Goal: Complete Application Form: Complete application form

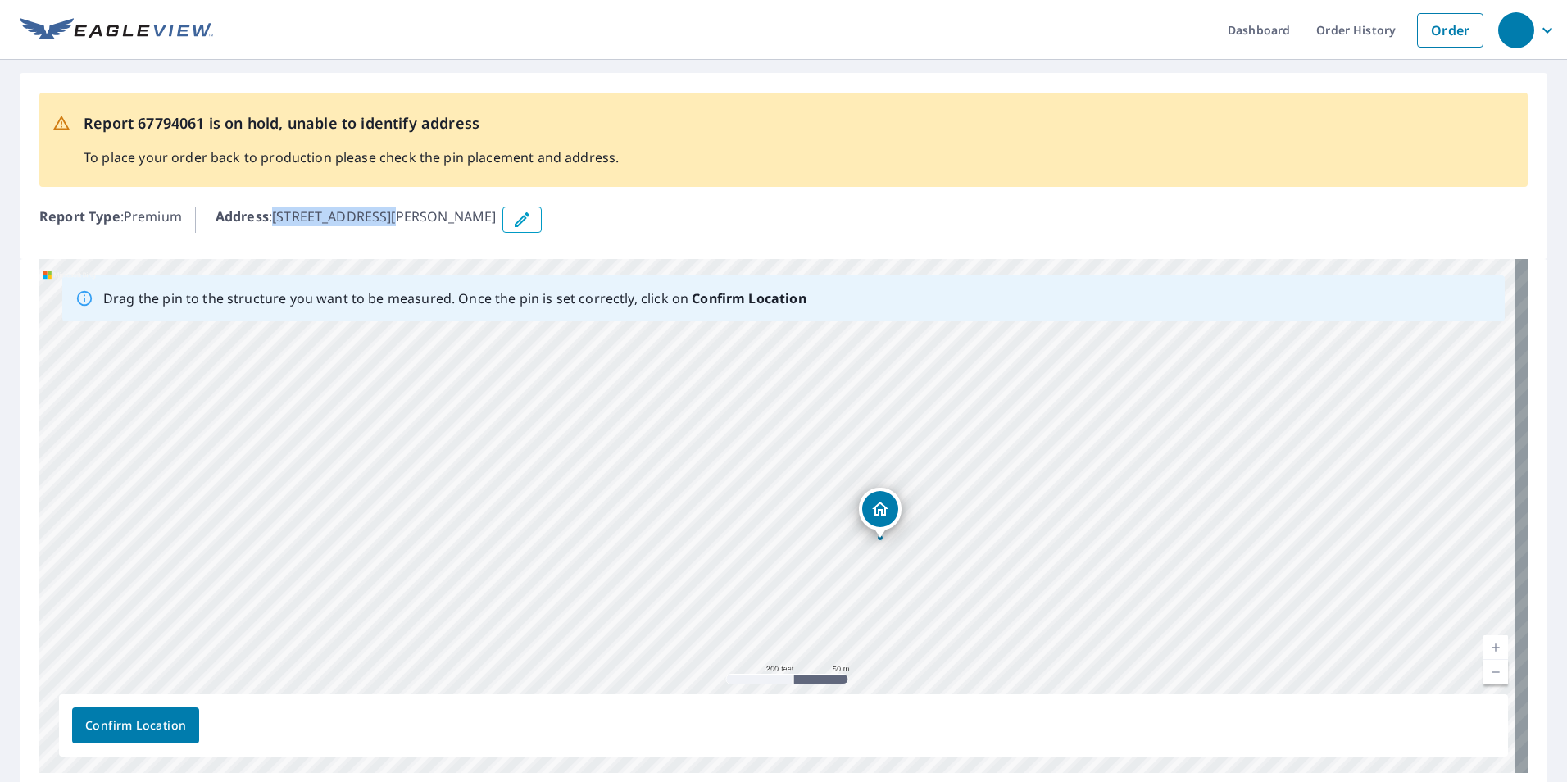
drag, startPoint x: 278, startPoint y: 212, endPoint x: 394, endPoint y: 221, distance: 116.7
click at [394, 221] on p "Address : [STREET_ADDRESS][PERSON_NAME]" at bounding box center [356, 220] width 281 height 26
drag, startPoint x: 394, startPoint y: 221, endPoint x: 384, endPoint y: 221, distance: 9.9
copy p "[STREET_ADDRESS]"
click at [532, 211] on icon "button" at bounding box center [522, 220] width 20 height 20
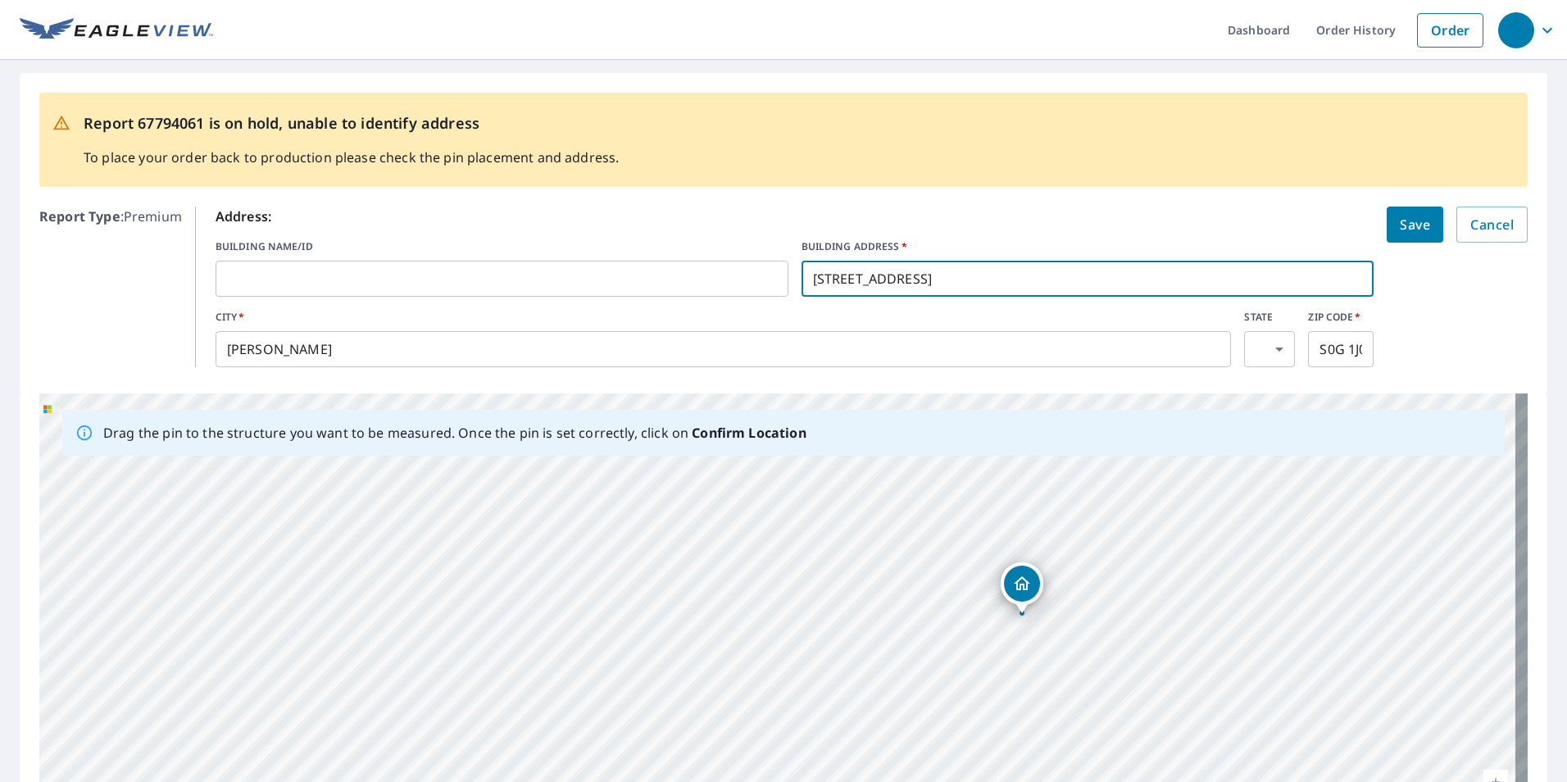
drag, startPoint x: 950, startPoint y: 271, endPoint x: 685, endPoint y: 296, distance: 266.0
click at [685, 296] on div "BUILDING NAME/ID ​ BUILDING ADDRESS   * [STREET_ADDRESS] ​" at bounding box center [795, 267] width 1159 height 57
paste input "[STREET_ADDRESS]"
type input "[STREET_ADDRESS]"
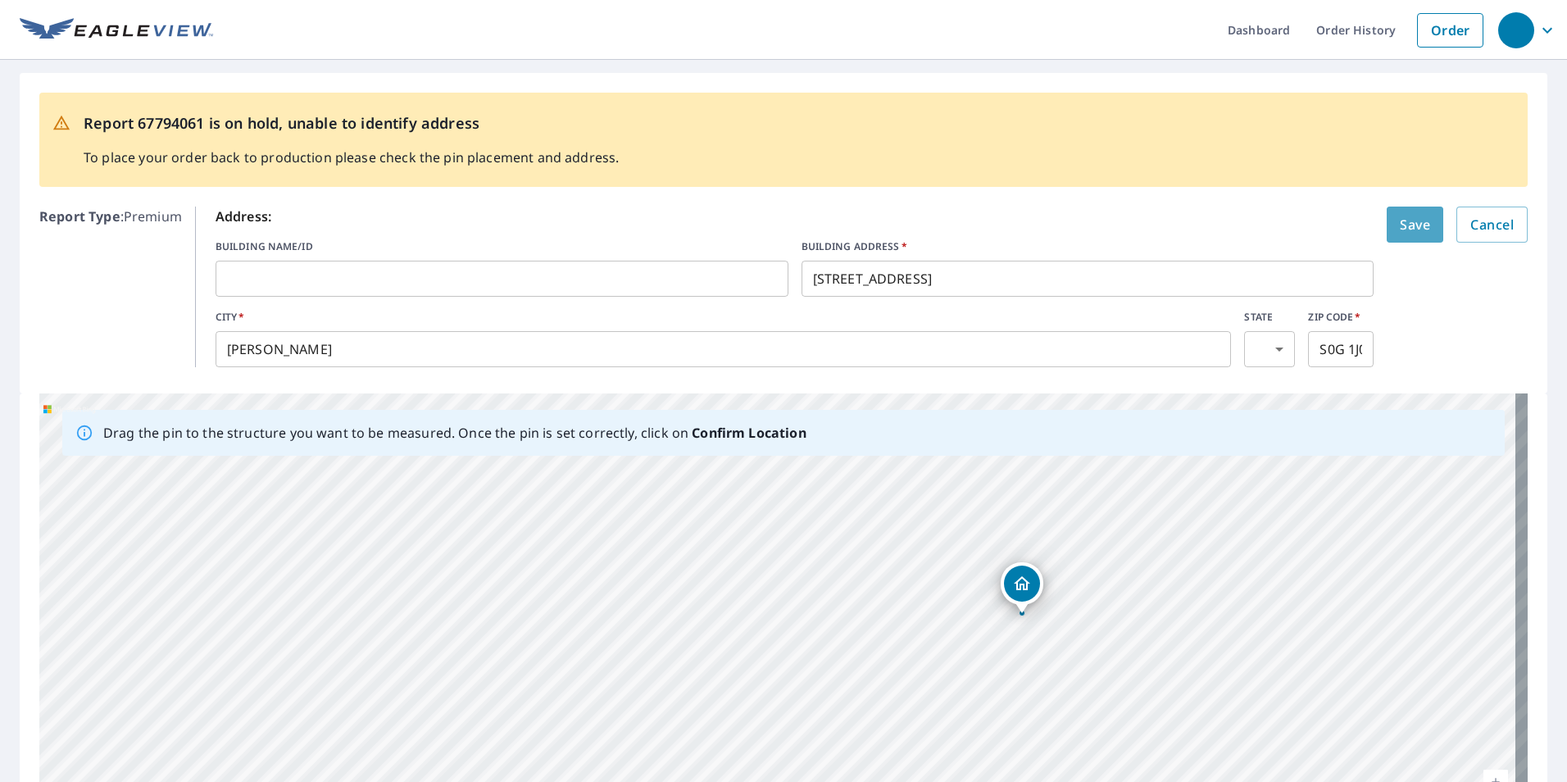
click at [1410, 237] on button "Save" at bounding box center [1415, 225] width 57 height 36
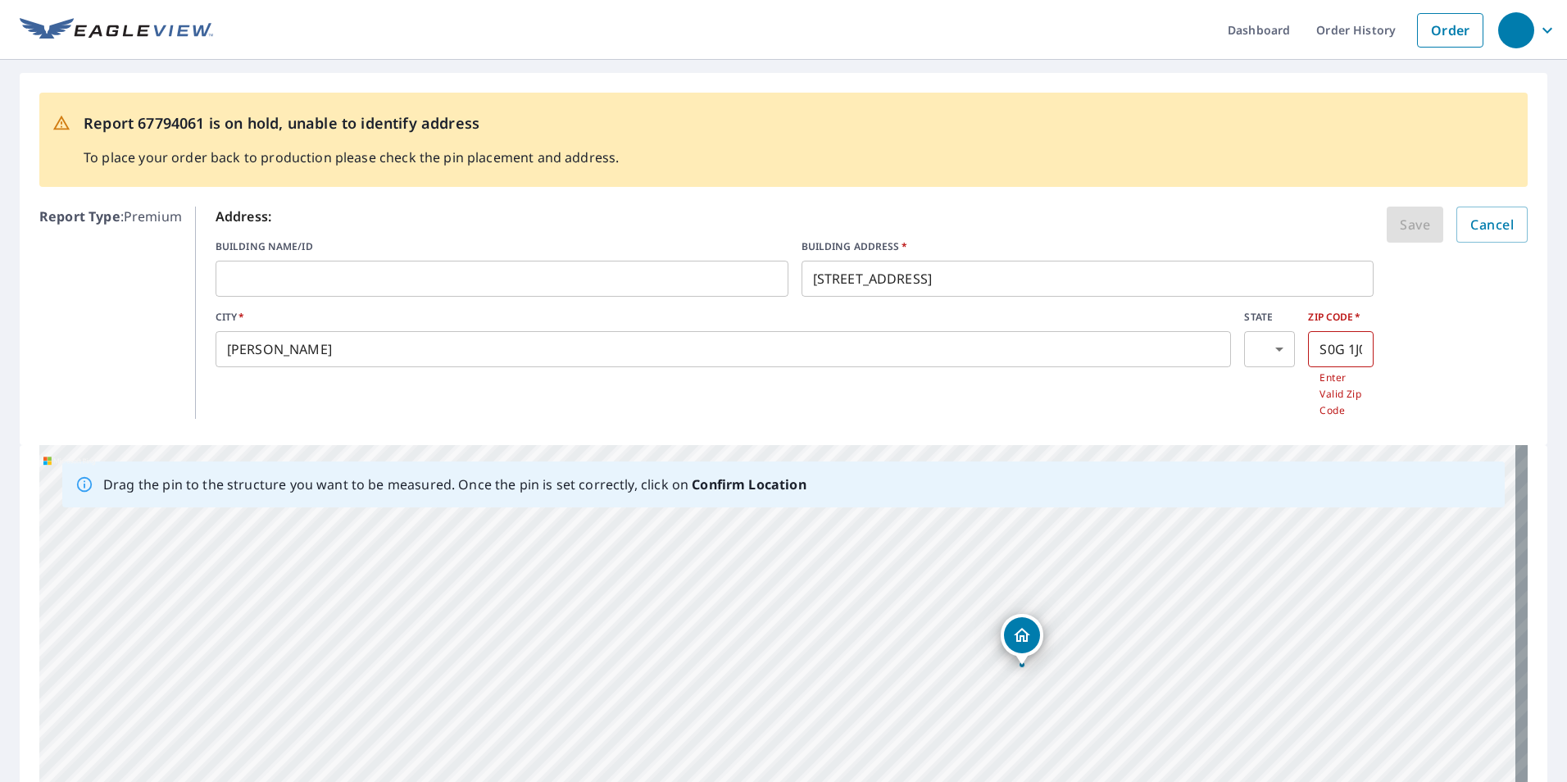
click at [1329, 346] on input "S0G 1J0" at bounding box center [1341, 349] width 66 height 46
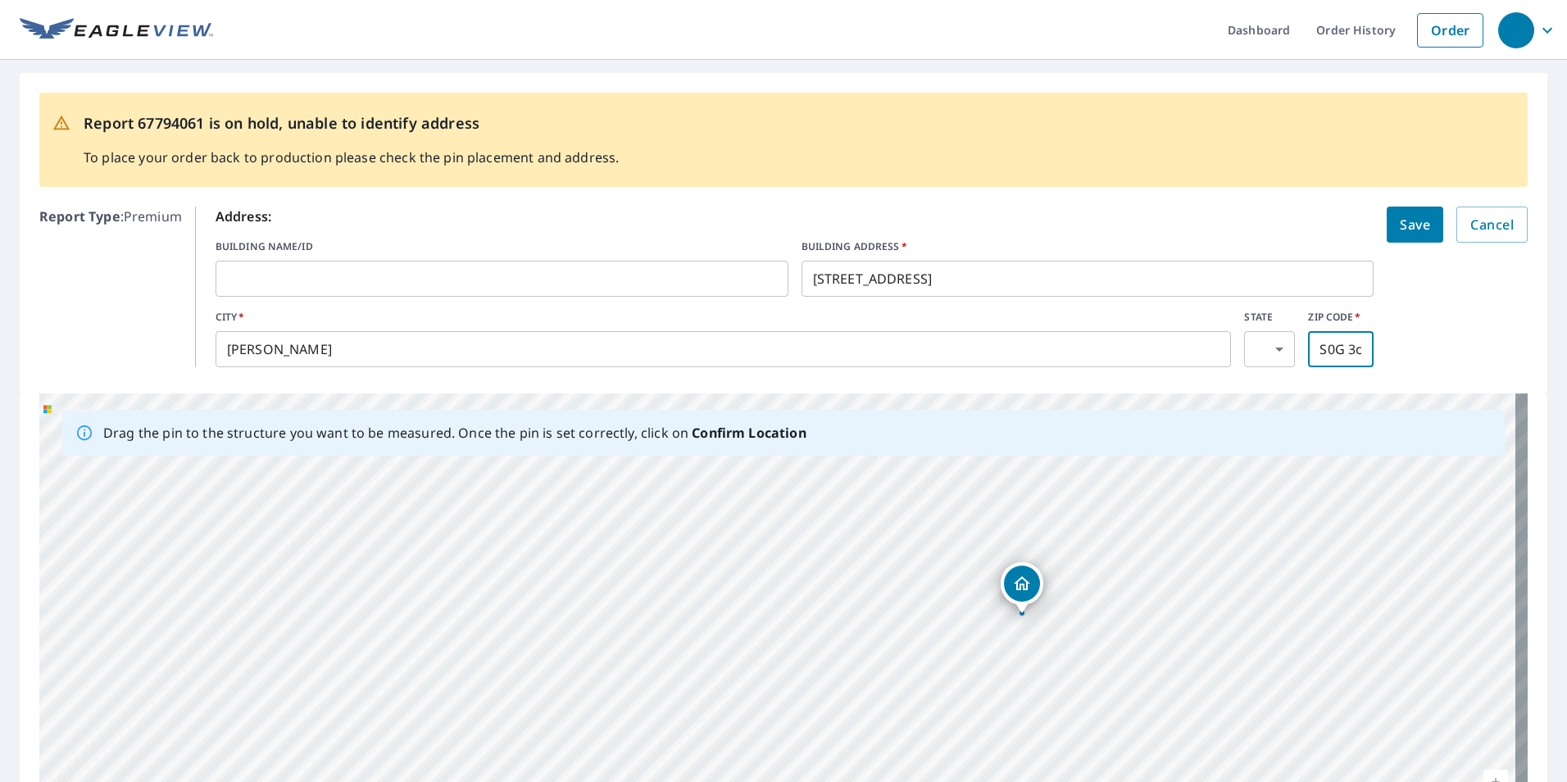
scroll to position [0, 7]
type input "S0G 3c0"
click at [1387, 207] on button "Save" at bounding box center [1415, 225] width 57 height 36
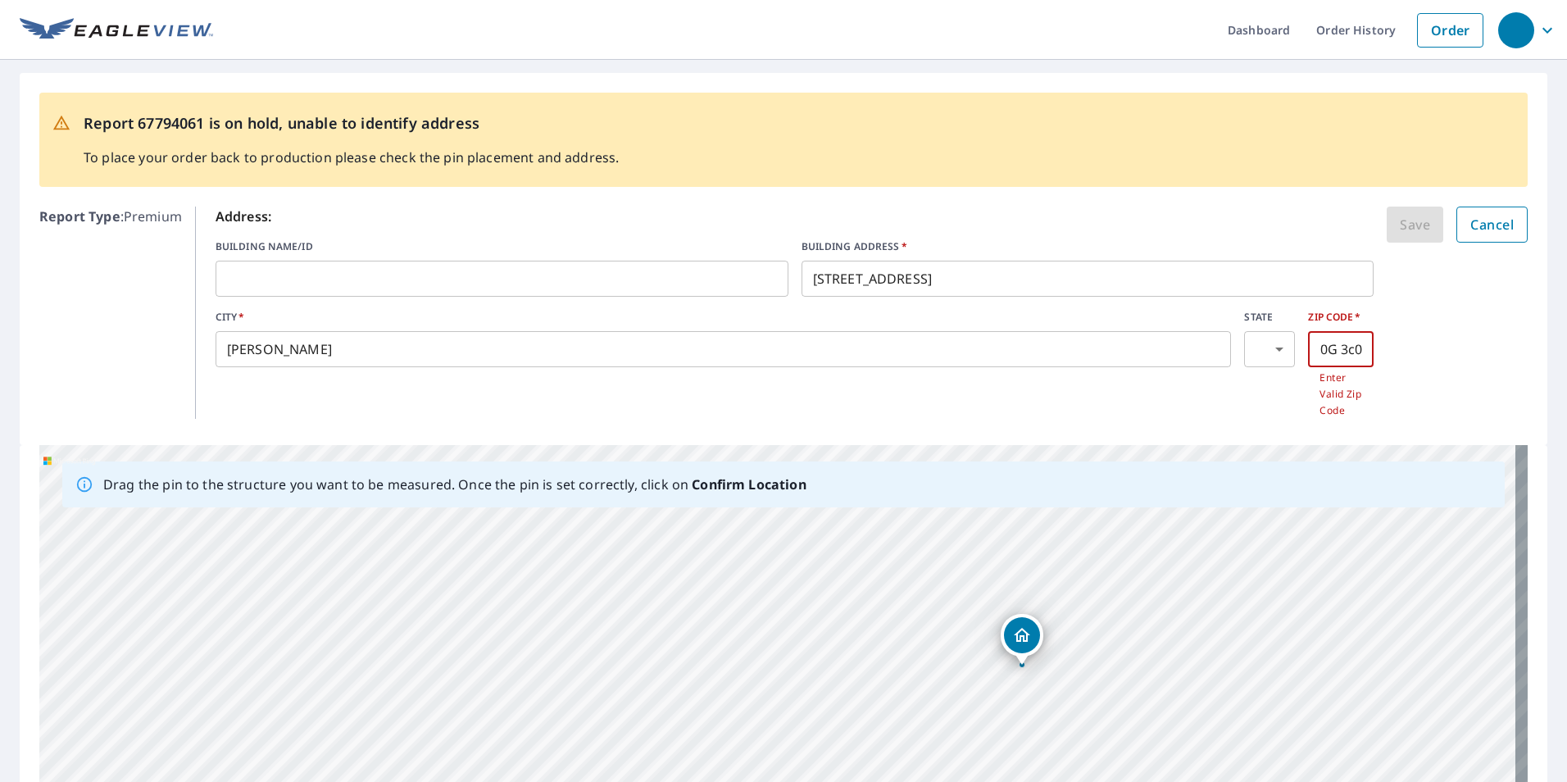
click at [1483, 229] on span "Cancel" at bounding box center [1492, 224] width 43 height 23
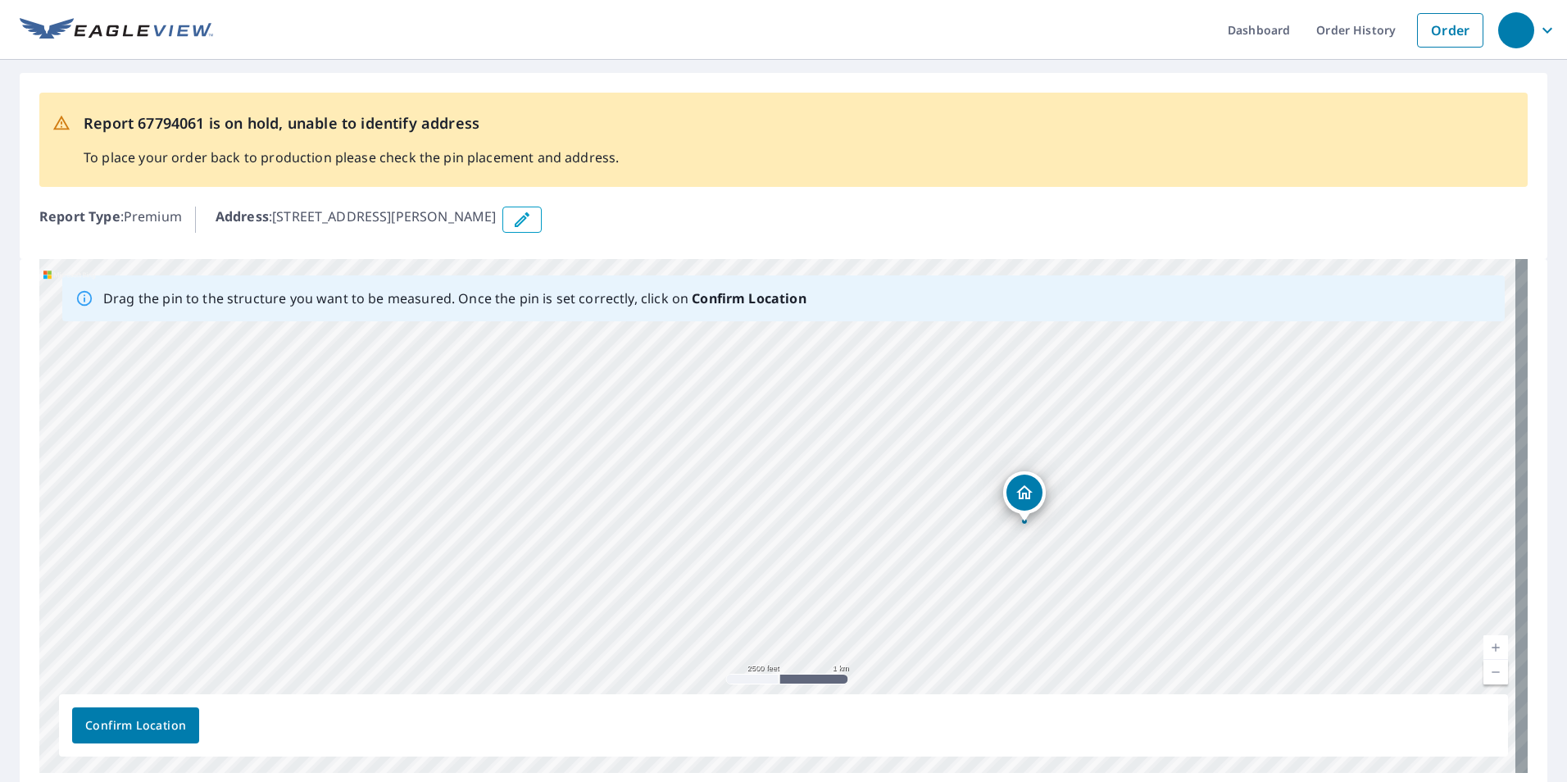
click at [542, 223] on button "button" at bounding box center [521, 220] width 39 height 26
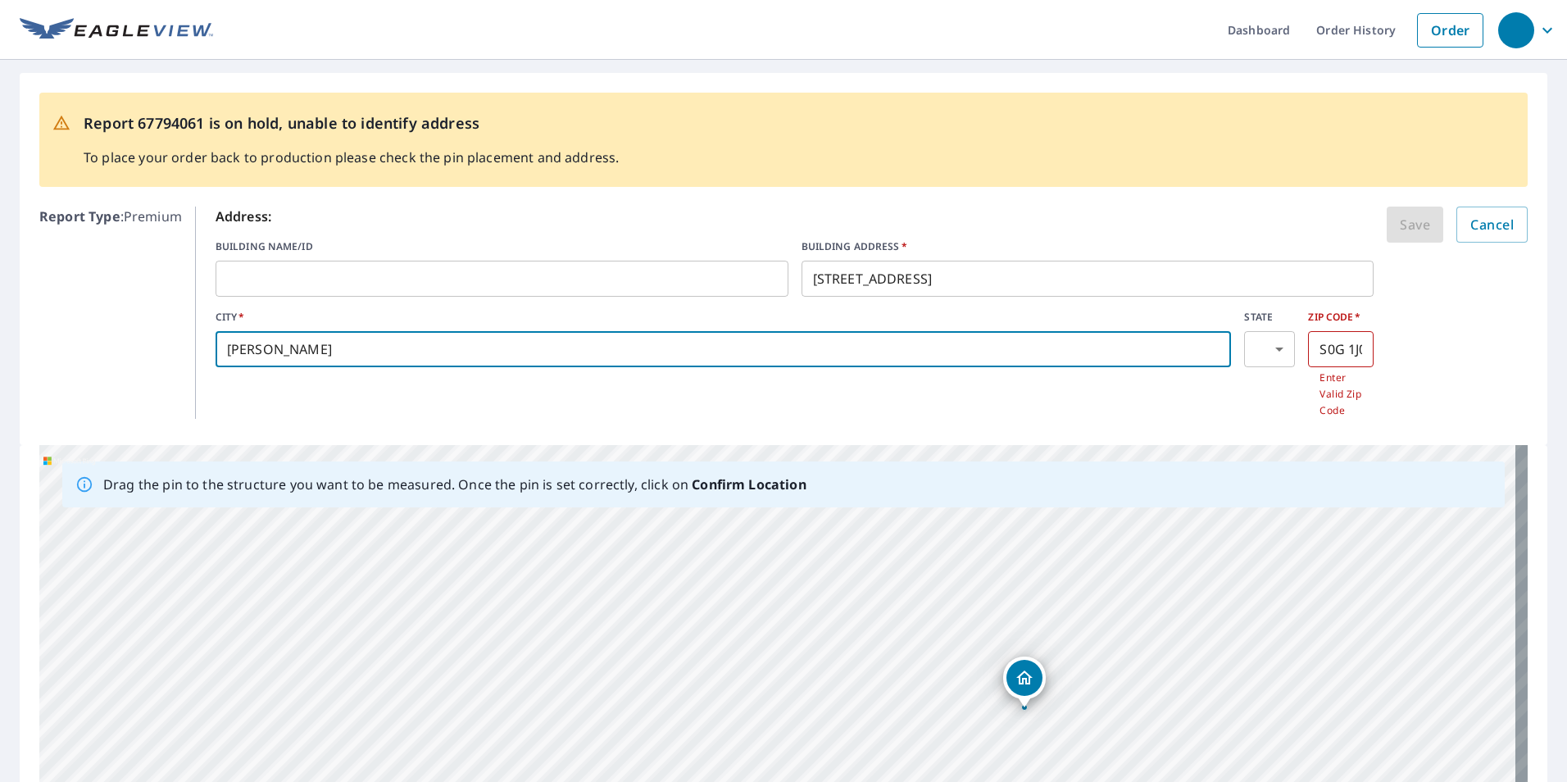
drag, startPoint x: 393, startPoint y: 350, endPoint x: 86, endPoint y: 368, distance: 307.1
click at [86, 368] on div "Report Type : Premium Address: BUILDING NAME/ID ​ BUILDING ADDRESS   * [STREET_…" at bounding box center [783, 312] width 1489 height 225
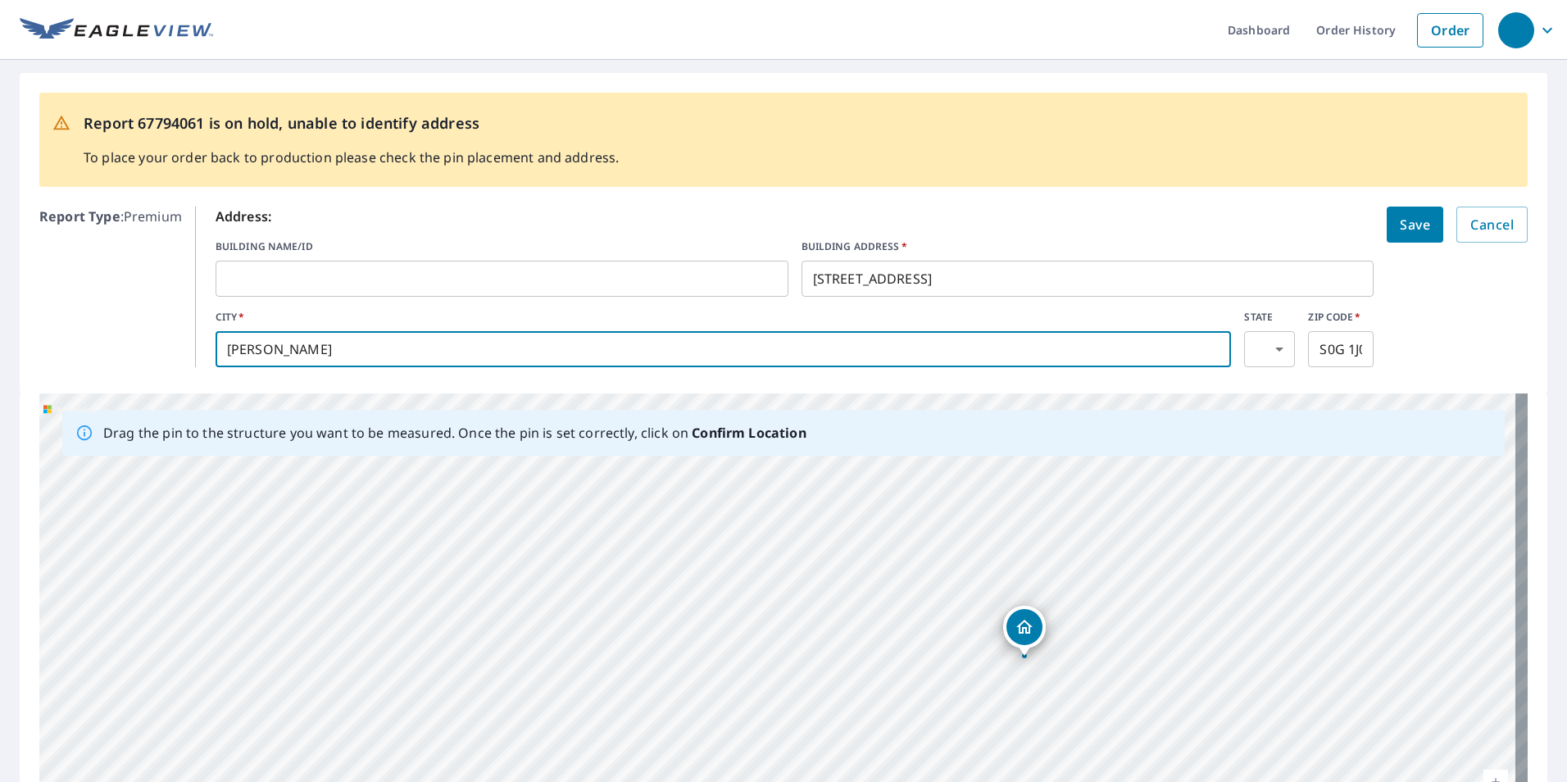
type input "[PERSON_NAME]"
click at [1323, 352] on input "S0G 1J0" at bounding box center [1341, 349] width 66 height 46
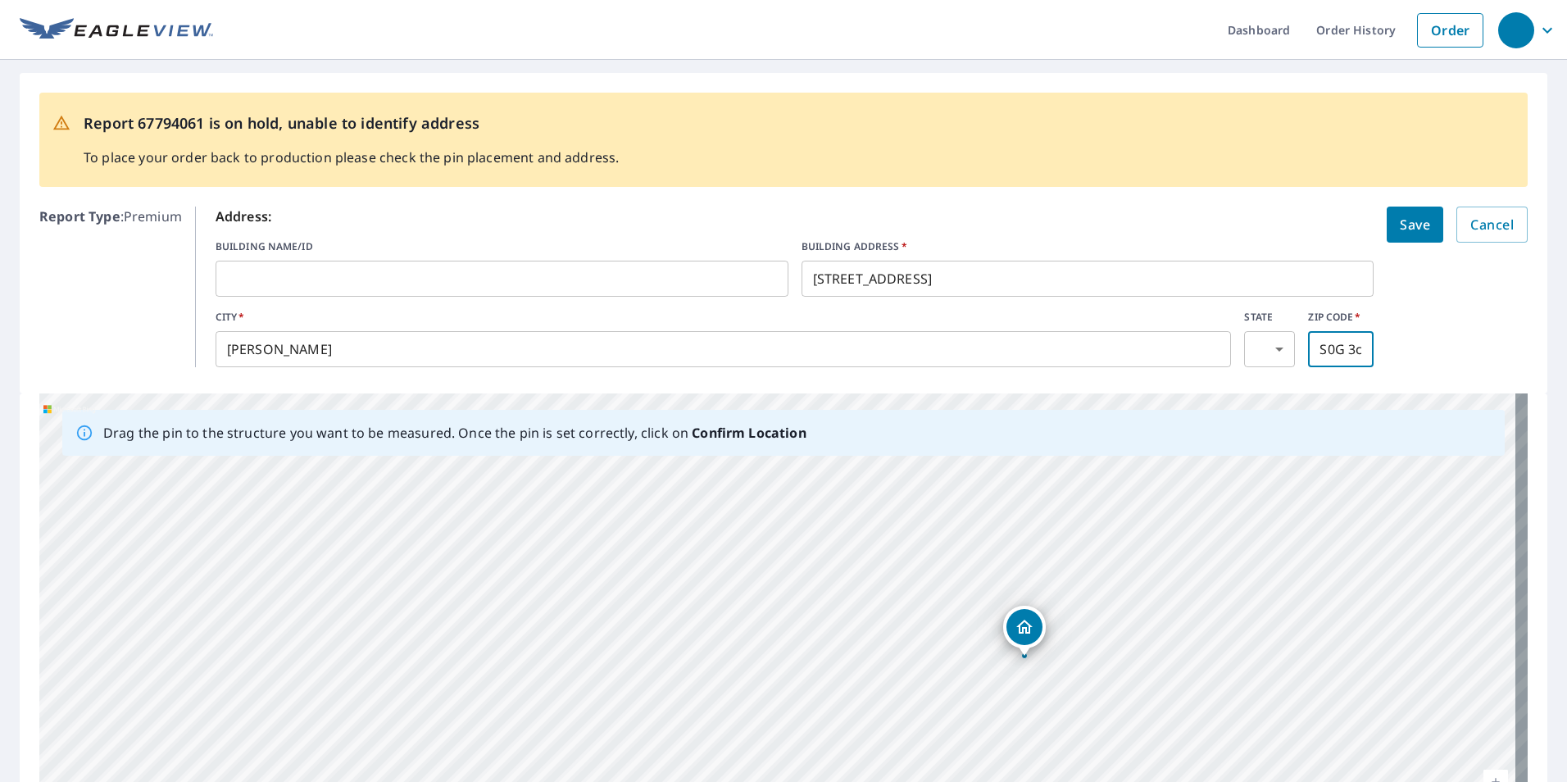
scroll to position [0, 7]
type input "S0G 3c0"
click at [1400, 223] on span "Save" at bounding box center [1415, 224] width 30 height 23
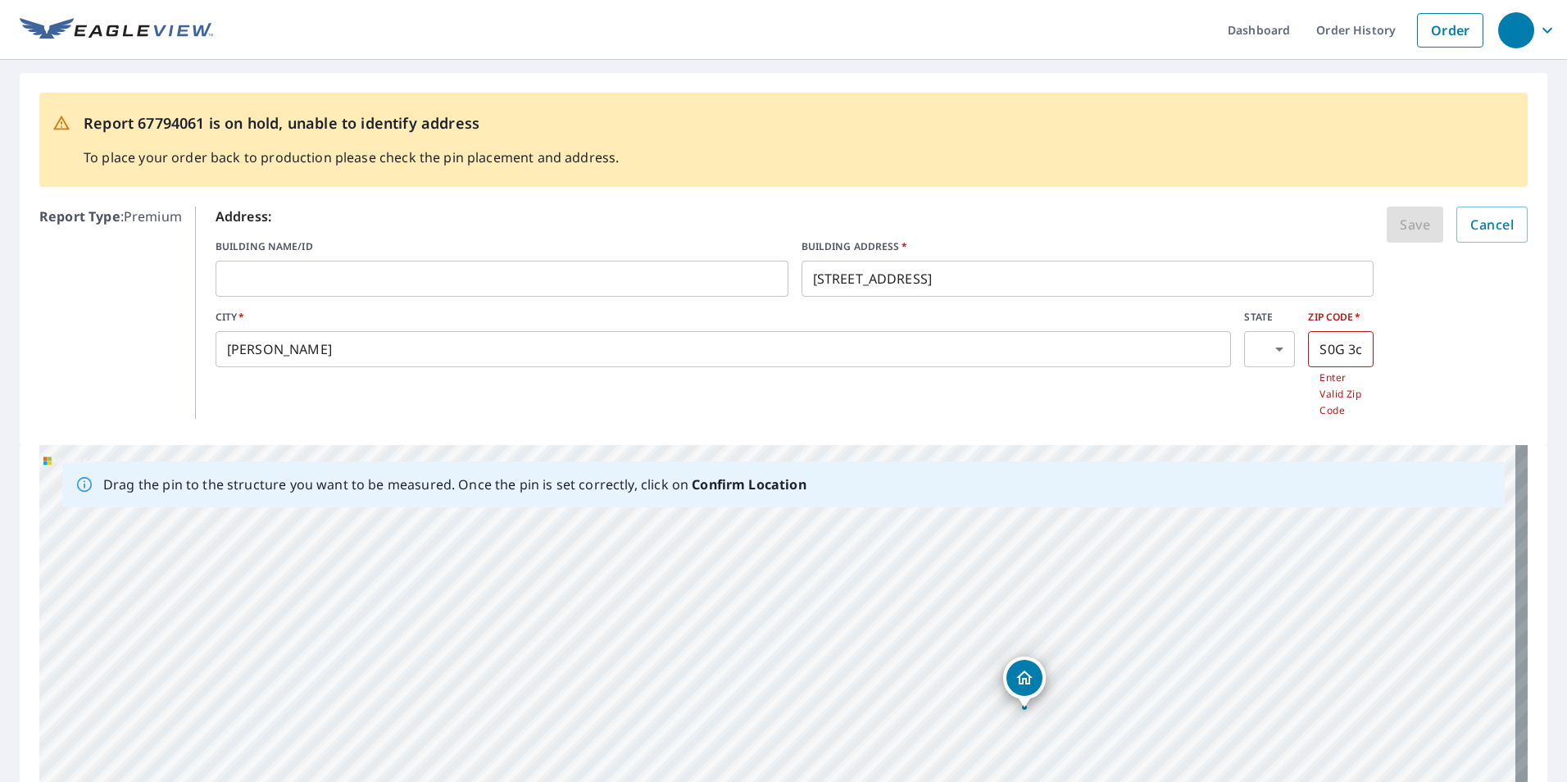
click at [1349, 343] on input "S0G 3c0" at bounding box center [1341, 349] width 66 height 46
click at [427, 340] on input "[PERSON_NAME]" at bounding box center [724, 349] width 1016 height 46
click at [1317, 346] on input "text" at bounding box center [1341, 349] width 66 height 46
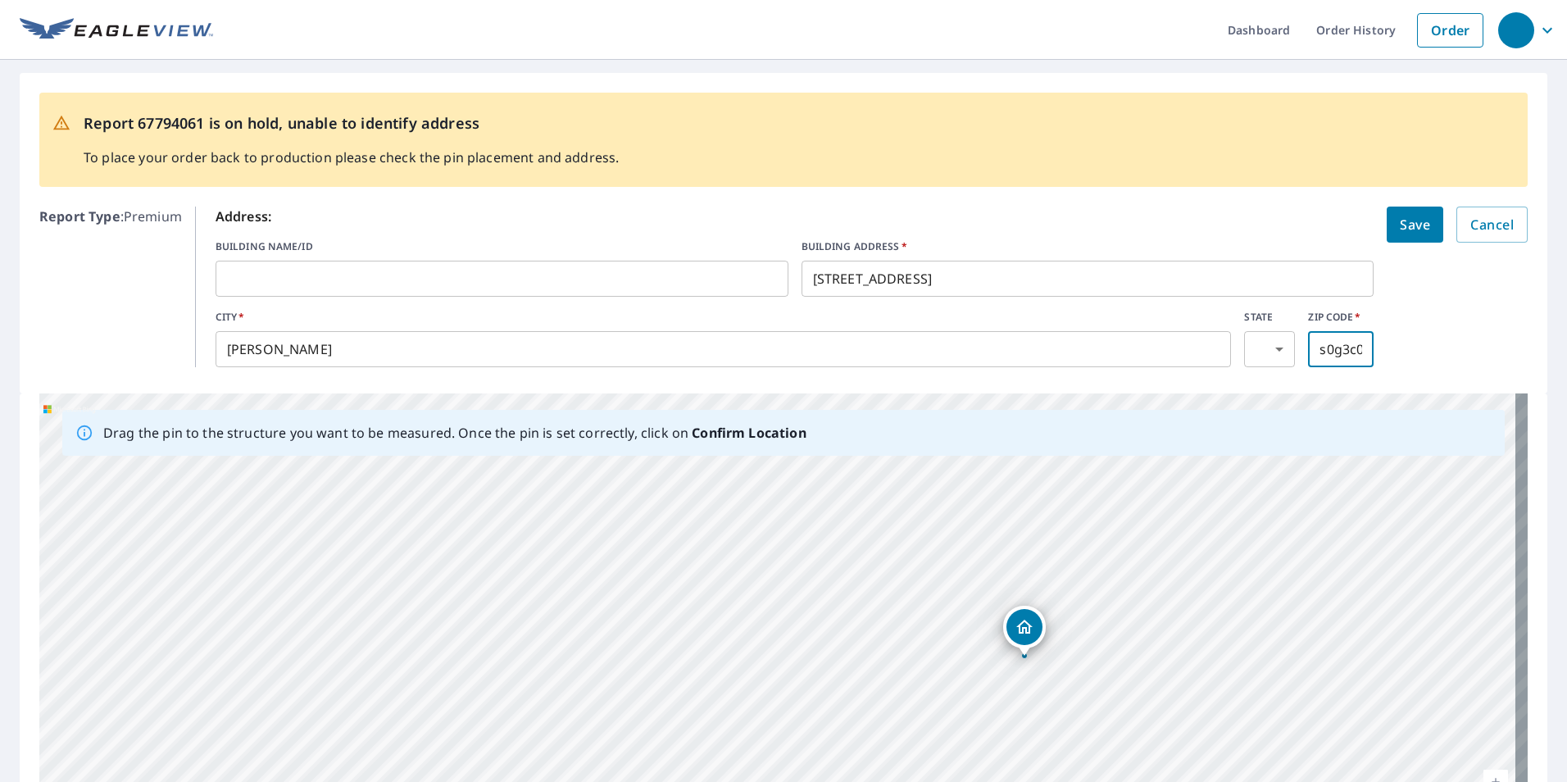
scroll to position [0, 2]
click at [1387, 207] on button "Save" at bounding box center [1415, 225] width 57 height 36
type input "s0g 3c0"
click at [1387, 207] on button "Save" at bounding box center [1415, 225] width 57 height 36
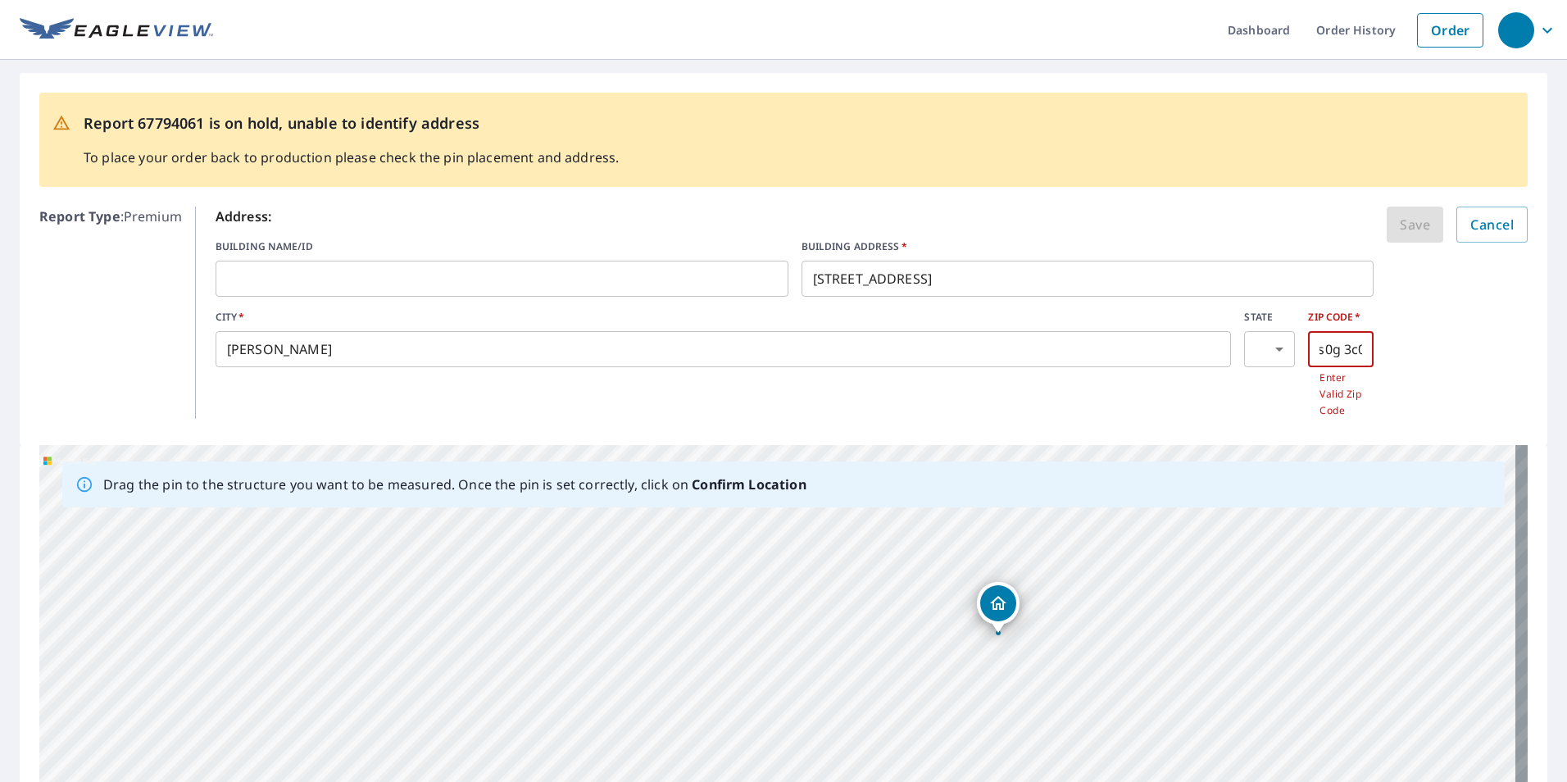
drag, startPoint x: 1128, startPoint y: 637, endPoint x: 1103, endPoint y: 568, distance: 73.4
click at [1103, 568] on div "[STREET_ADDRESS][PERSON_NAME]" at bounding box center [783, 702] width 1489 height 514
drag, startPoint x: 746, startPoint y: 623, endPoint x: 957, endPoint y: 748, distance: 245.2
click at [957, 752] on div "[STREET_ADDRESS][PERSON_NAME]" at bounding box center [783, 702] width 1489 height 514
drag, startPoint x: 985, startPoint y: 714, endPoint x: 906, endPoint y: 562, distance: 171.2
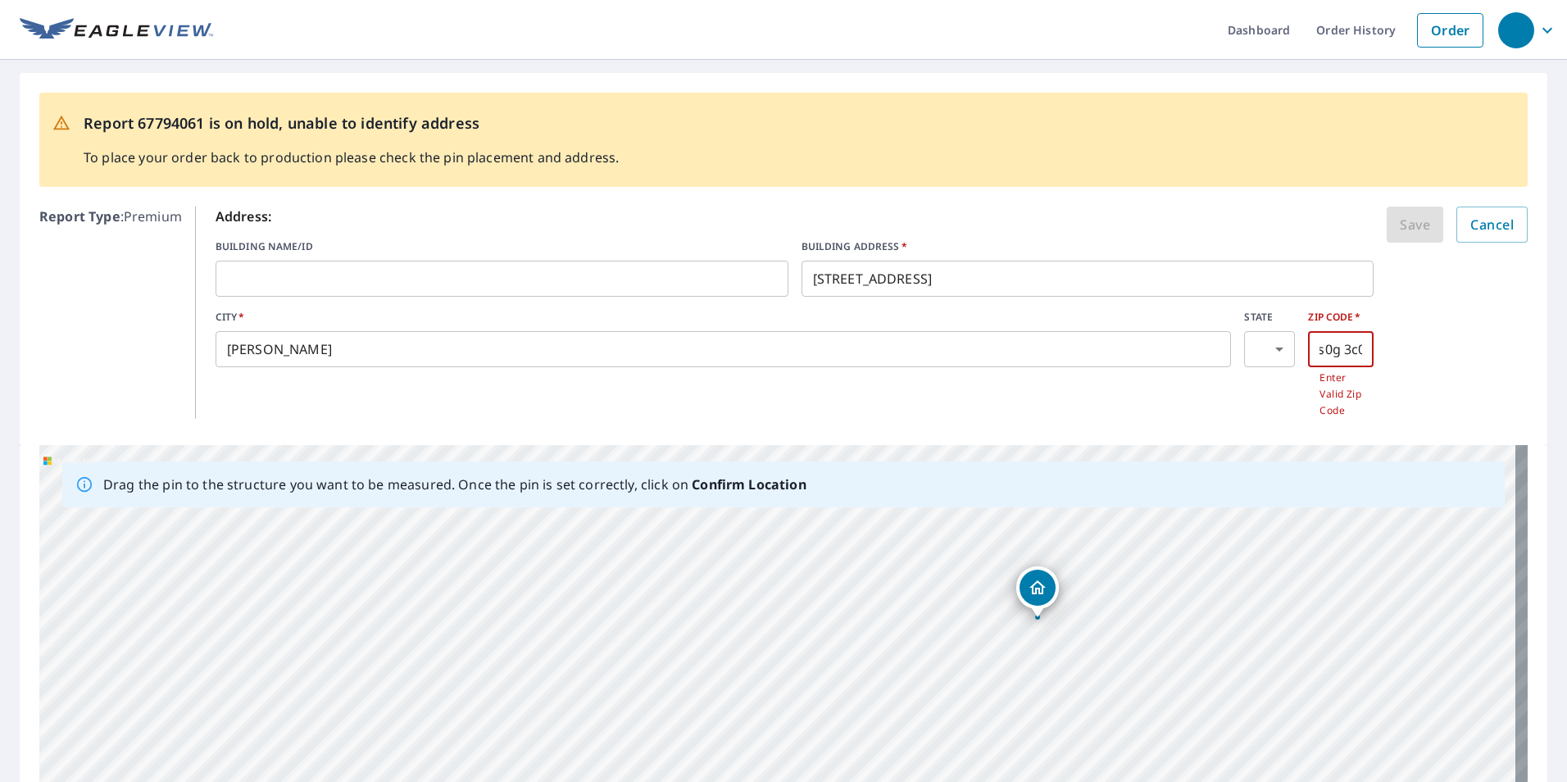
click at [906, 562] on div "[STREET_ADDRESS][PERSON_NAME]" at bounding box center [783, 702] width 1489 height 514
drag, startPoint x: 930, startPoint y: 703, endPoint x: 949, endPoint y: 461, distance: 243.4
click at [949, 461] on div "Drag the pin to the structure you want to be measured. Once the pin is set corr…" at bounding box center [783, 702] width 1489 height 514
click at [1483, 226] on span "Cancel" at bounding box center [1492, 224] width 43 height 23
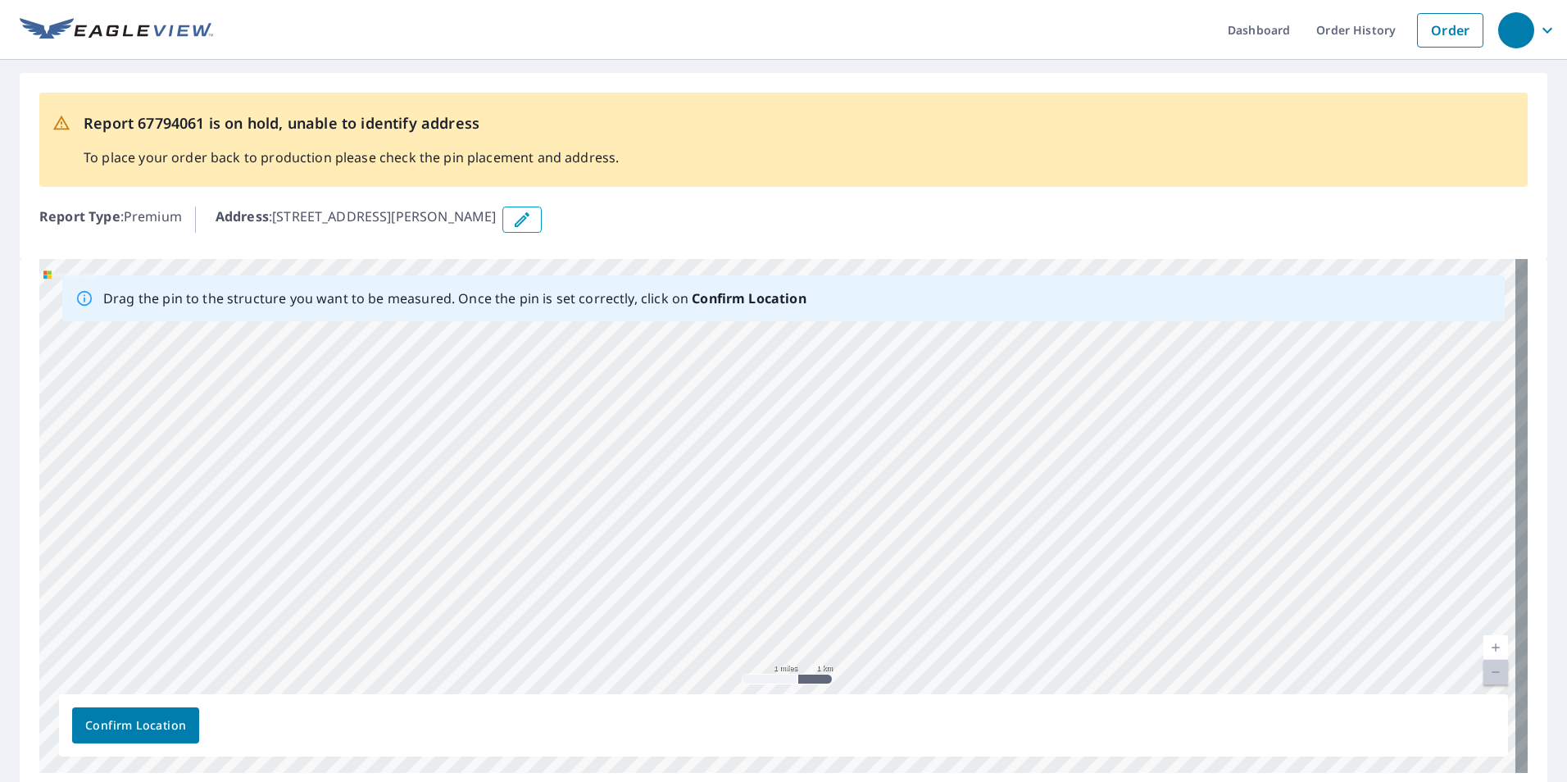
drag, startPoint x: 1110, startPoint y: 604, endPoint x: 1149, endPoint y: 363, distance: 244.2
click at [1149, 363] on div "[STREET_ADDRESS][PERSON_NAME]" at bounding box center [783, 516] width 1489 height 514
drag, startPoint x: 1103, startPoint y: 580, endPoint x: 1119, endPoint y: 380, distance: 200.7
click at [1119, 380] on div "[STREET_ADDRESS][PERSON_NAME]" at bounding box center [783, 516] width 1489 height 514
drag, startPoint x: 1102, startPoint y: 570, endPoint x: 1107, endPoint y: 390, distance: 179.6
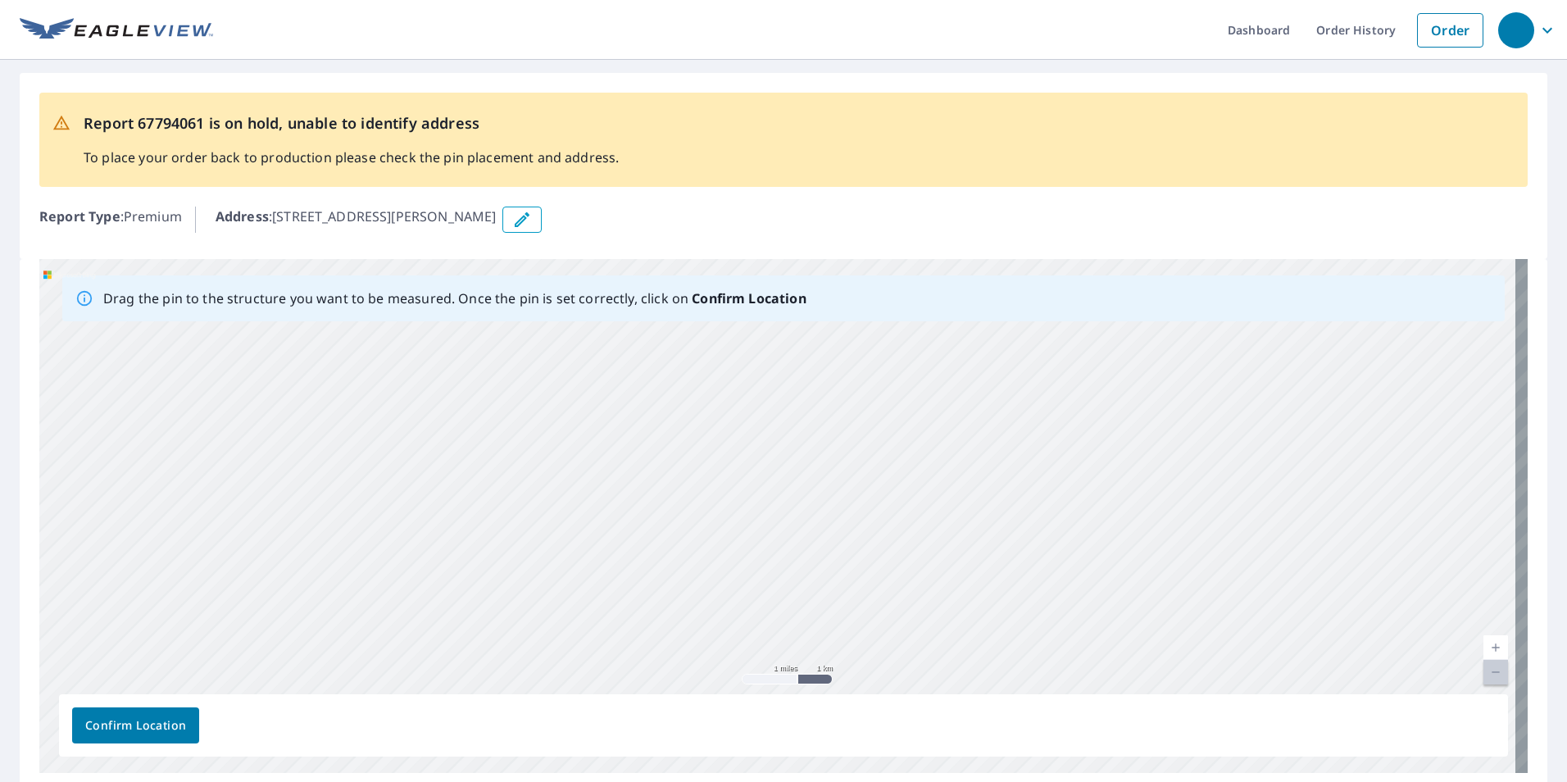
click at [1107, 390] on div "[STREET_ADDRESS][PERSON_NAME]" at bounding box center [783, 516] width 1489 height 514
drag, startPoint x: 1046, startPoint y: 575, endPoint x: 1098, endPoint y: 412, distance: 172.1
click at [1098, 412] on div "[STREET_ADDRESS][PERSON_NAME]" at bounding box center [783, 516] width 1489 height 514
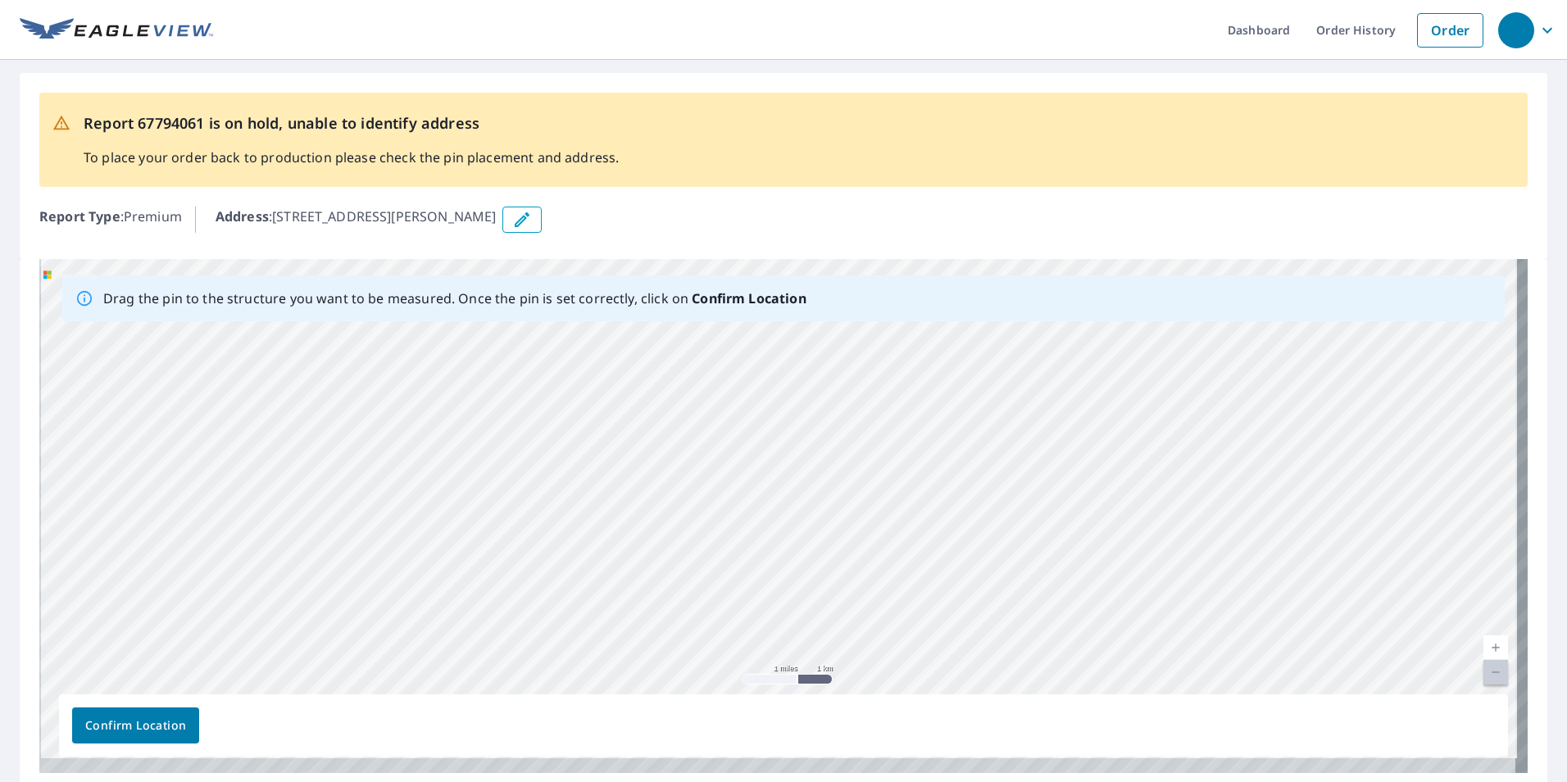
drag, startPoint x: 1025, startPoint y: 565, endPoint x: 1030, endPoint y: 504, distance: 60.9
click at [1030, 504] on div "[STREET_ADDRESS][PERSON_NAME]" at bounding box center [783, 516] width 1489 height 514
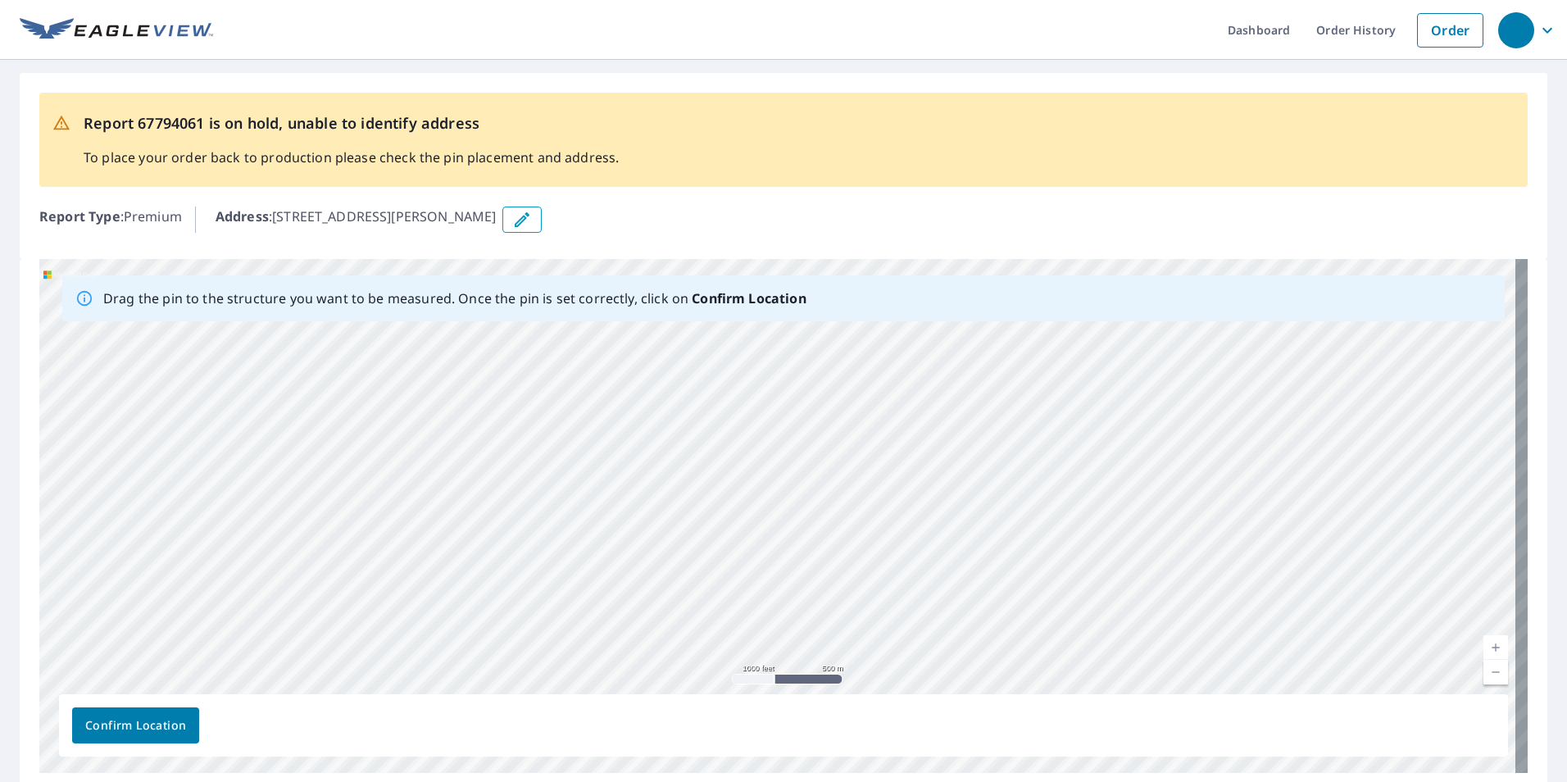
drag, startPoint x: 884, startPoint y: 575, endPoint x: 961, endPoint y: 366, distance: 222.5
click at [961, 366] on div "[STREET_ADDRESS][PERSON_NAME]" at bounding box center [783, 516] width 1489 height 514
drag, startPoint x: 854, startPoint y: 590, endPoint x: 916, endPoint y: 347, distance: 251.3
click at [916, 347] on div "[STREET_ADDRESS][PERSON_NAME]" at bounding box center [783, 516] width 1489 height 514
drag, startPoint x: 722, startPoint y: 549, endPoint x: 777, endPoint y: 512, distance: 66.2
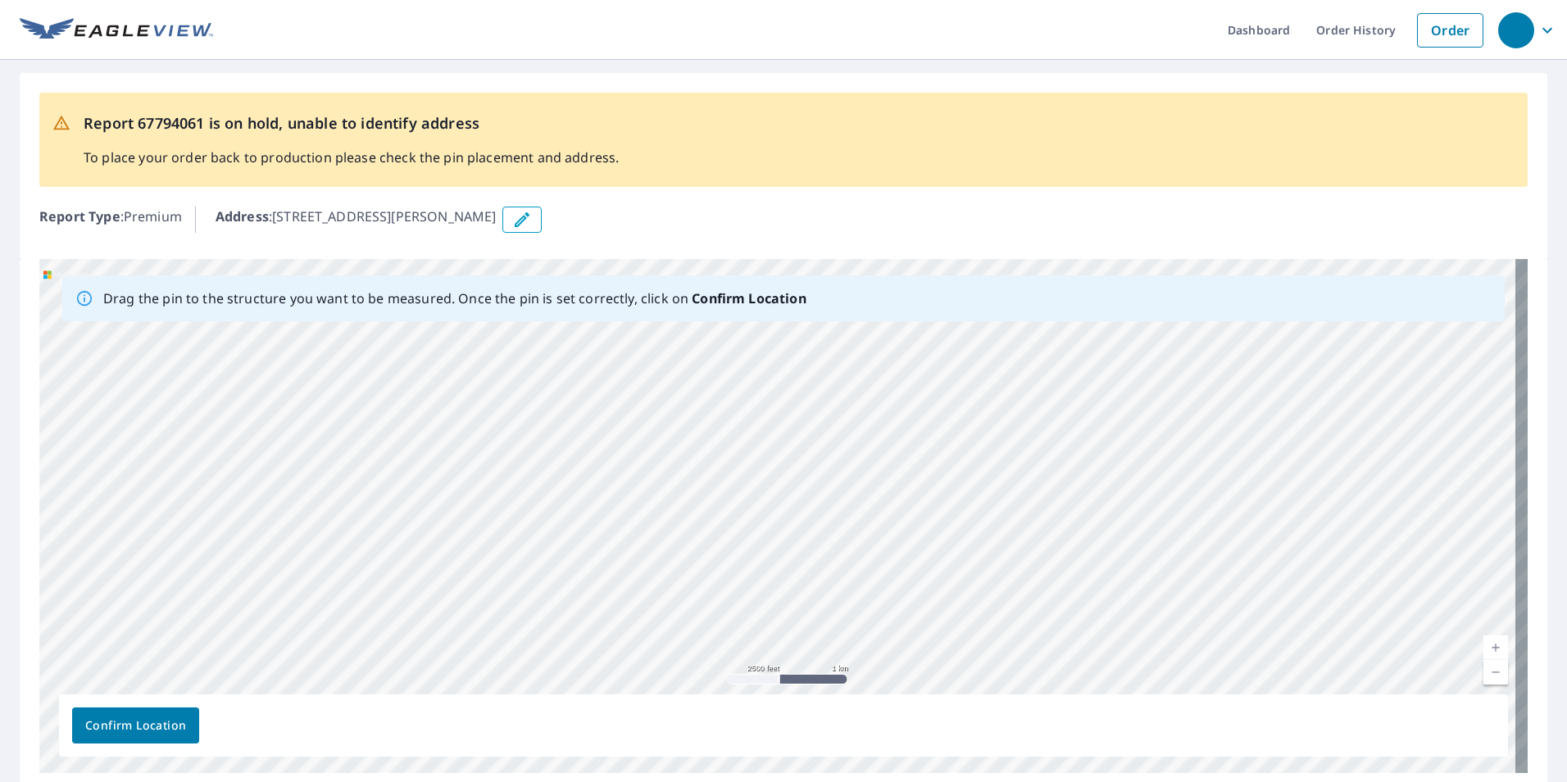
click at [777, 512] on div "[STREET_ADDRESS][PERSON_NAME]" at bounding box center [783, 516] width 1489 height 514
drag, startPoint x: 640, startPoint y: 536, endPoint x: 734, endPoint y: 528, distance: 94.6
click at [734, 528] on div "[STREET_ADDRESS][PERSON_NAME]" at bounding box center [783, 516] width 1489 height 514
drag, startPoint x: 627, startPoint y: 575, endPoint x: 879, endPoint y: 480, distance: 269.0
click at [879, 480] on div "[STREET_ADDRESS][PERSON_NAME]" at bounding box center [783, 516] width 1489 height 514
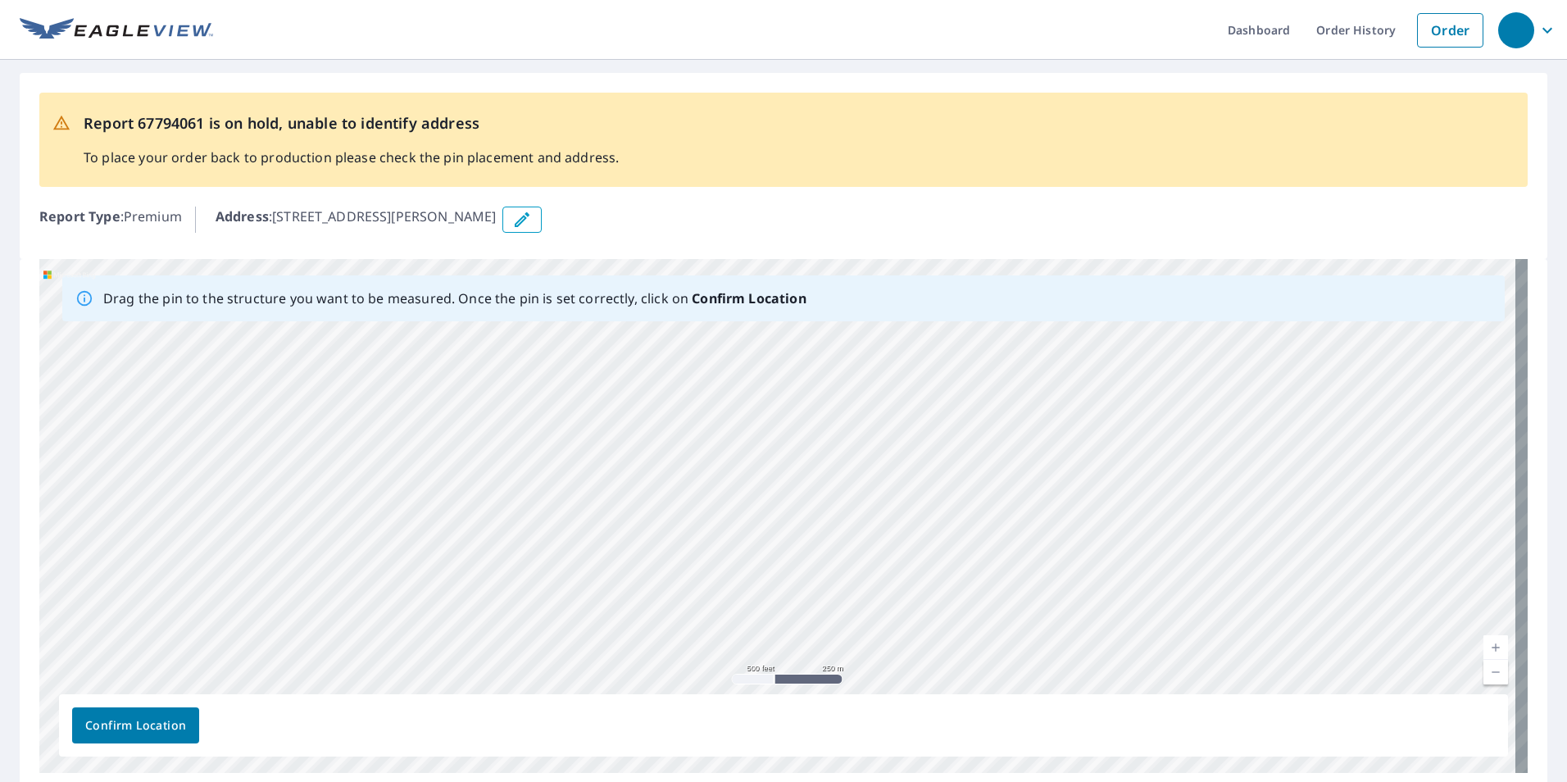
drag, startPoint x: 905, startPoint y: 469, endPoint x: 869, endPoint y: 503, distance: 49.9
click at [869, 503] on div "[STREET_ADDRESS][PERSON_NAME]" at bounding box center [783, 516] width 1489 height 514
drag, startPoint x: 1122, startPoint y: 456, endPoint x: 922, endPoint y: 530, distance: 213.2
click at [922, 530] on div "[STREET_ADDRESS][PERSON_NAME]" at bounding box center [783, 516] width 1489 height 514
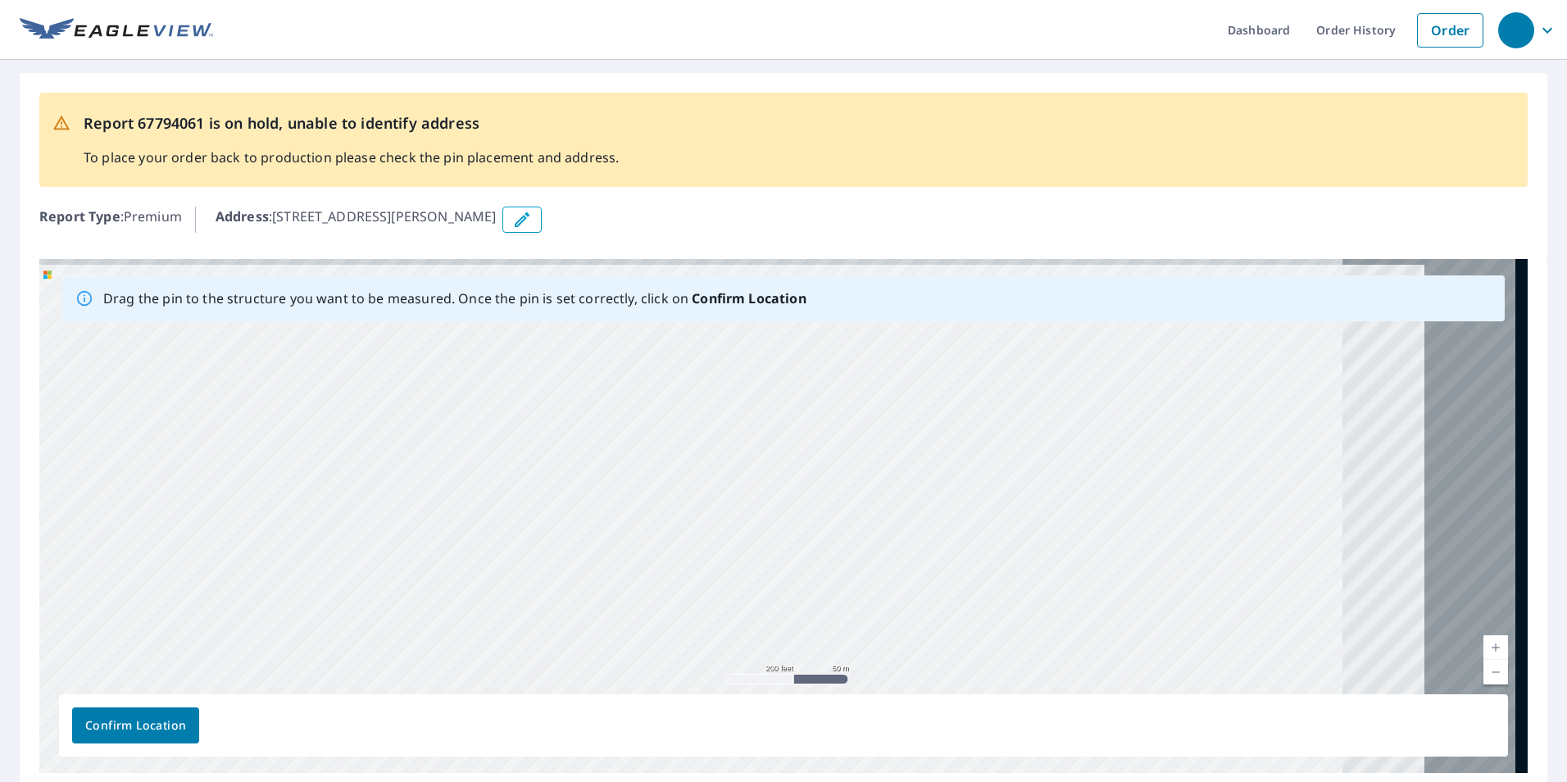
drag, startPoint x: 1148, startPoint y: 501, endPoint x: 747, endPoint y: 570, distance: 407.5
click at [728, 583] on div "[STREET_ADDRESS][PERSON_NAME]" at bounding box center [783, 516] width 1489 height 514
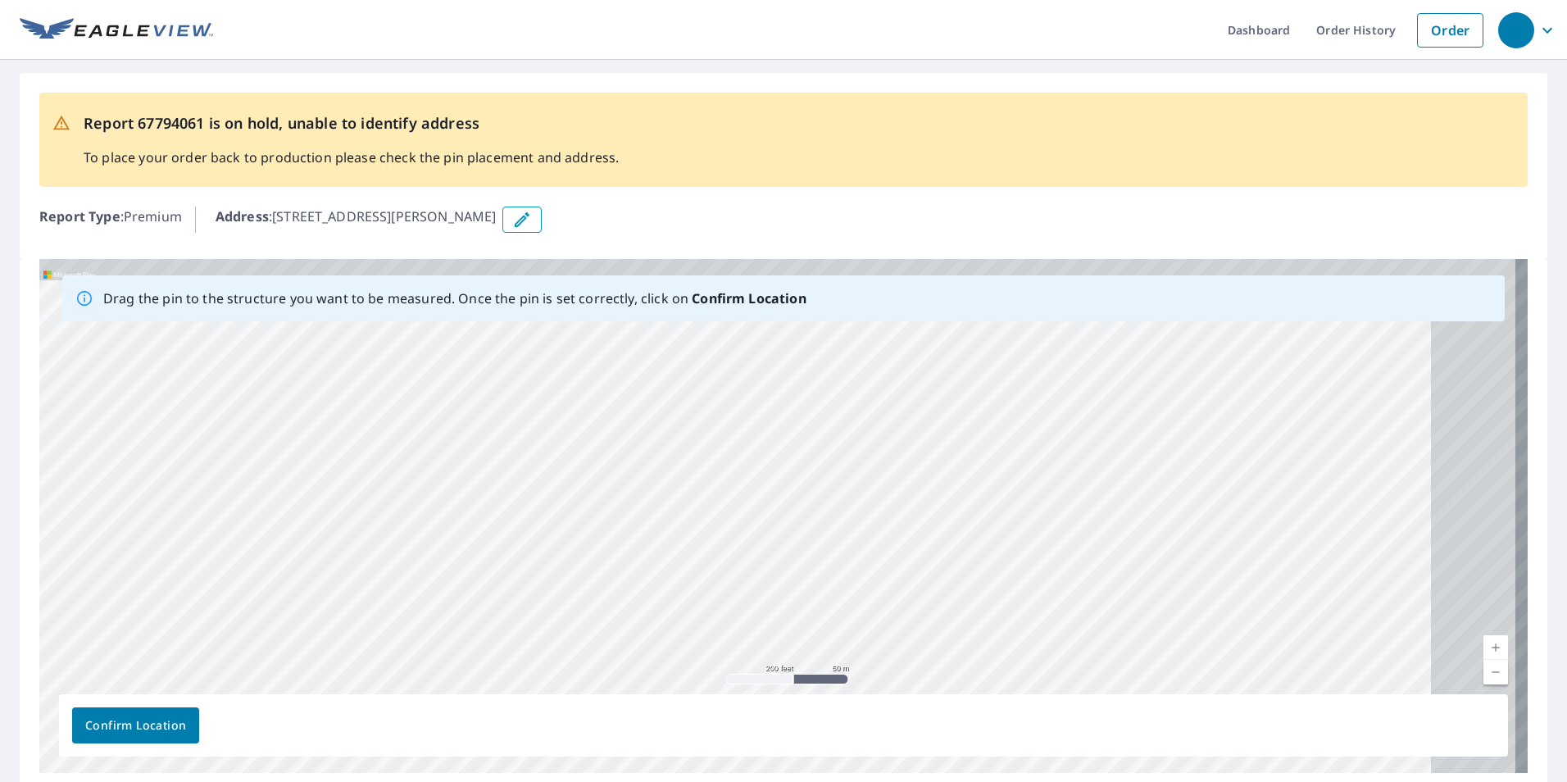
drag, startPoint x: 1039, startPoint y: 526, endPoint x: 739, endPoint y: 583, distance: 305.3
click at [739, 583] on div "[STREET_ADDRESS][PERSON_NAME]" at bounding box center [783, 516] width 1489 height 514
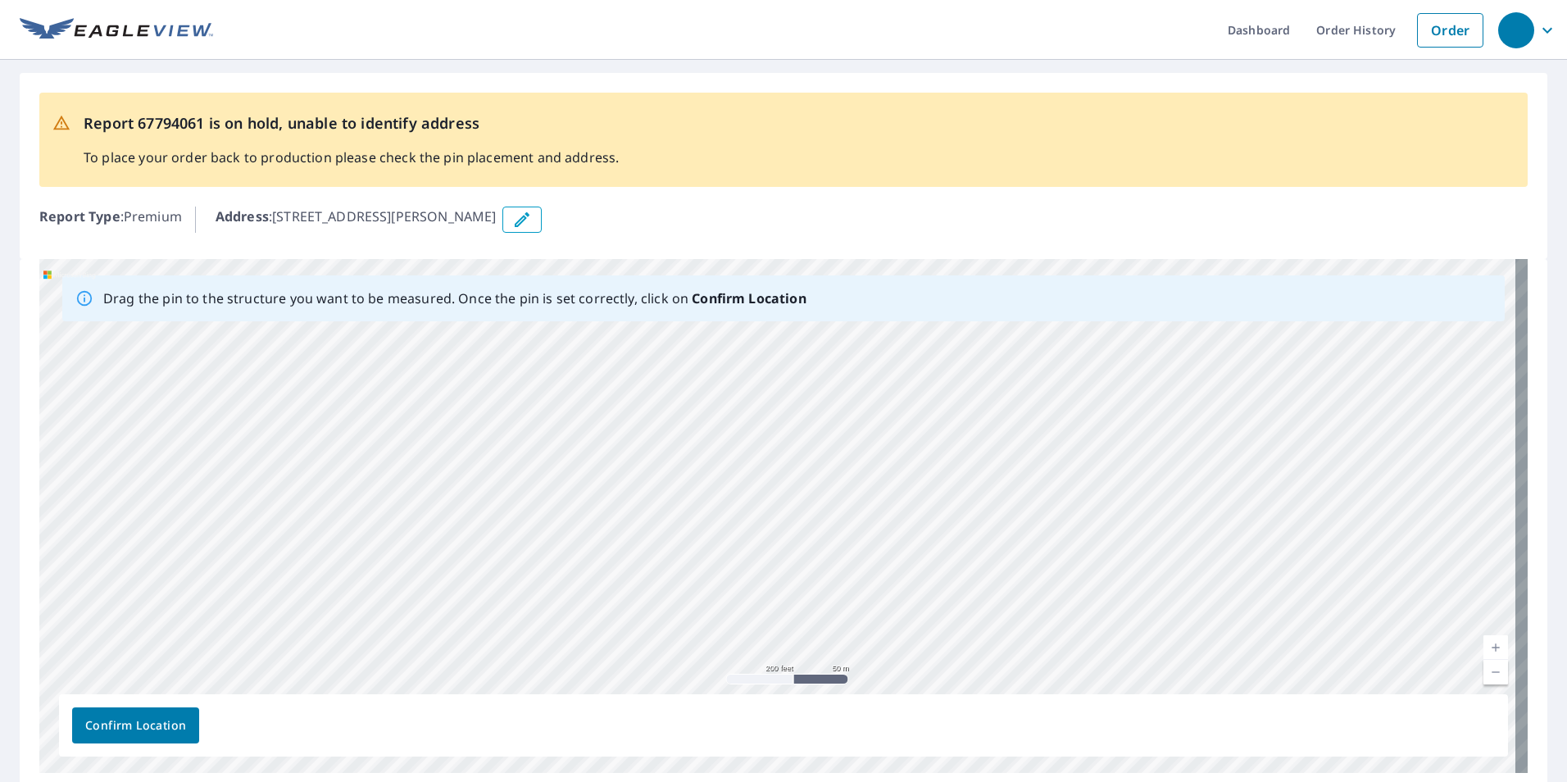
drag, startPoint x: 1120, startPoint y: 494, endPoint x: 759, endPoint y: 526, distance: 362.1
click at [759, 526] on div "[STREET_ADDRESS][PERSON_NAME]" at bounding box center [783, 516] width 1489 height 514
drag, startPoint x: 1032, startPoint y: 484, endPoint x: 863, endPoint y: 649, distance: 236.5
click at [863, 649] on div "[STREET_ADDRESS][PERSON_NAME]" at bounding box center [783, 516] width 1489 height 514
drag, startPoint x: 1015, startPoint y: 509, endPoint x: 994, endPoint y: 525, distance: 25.7
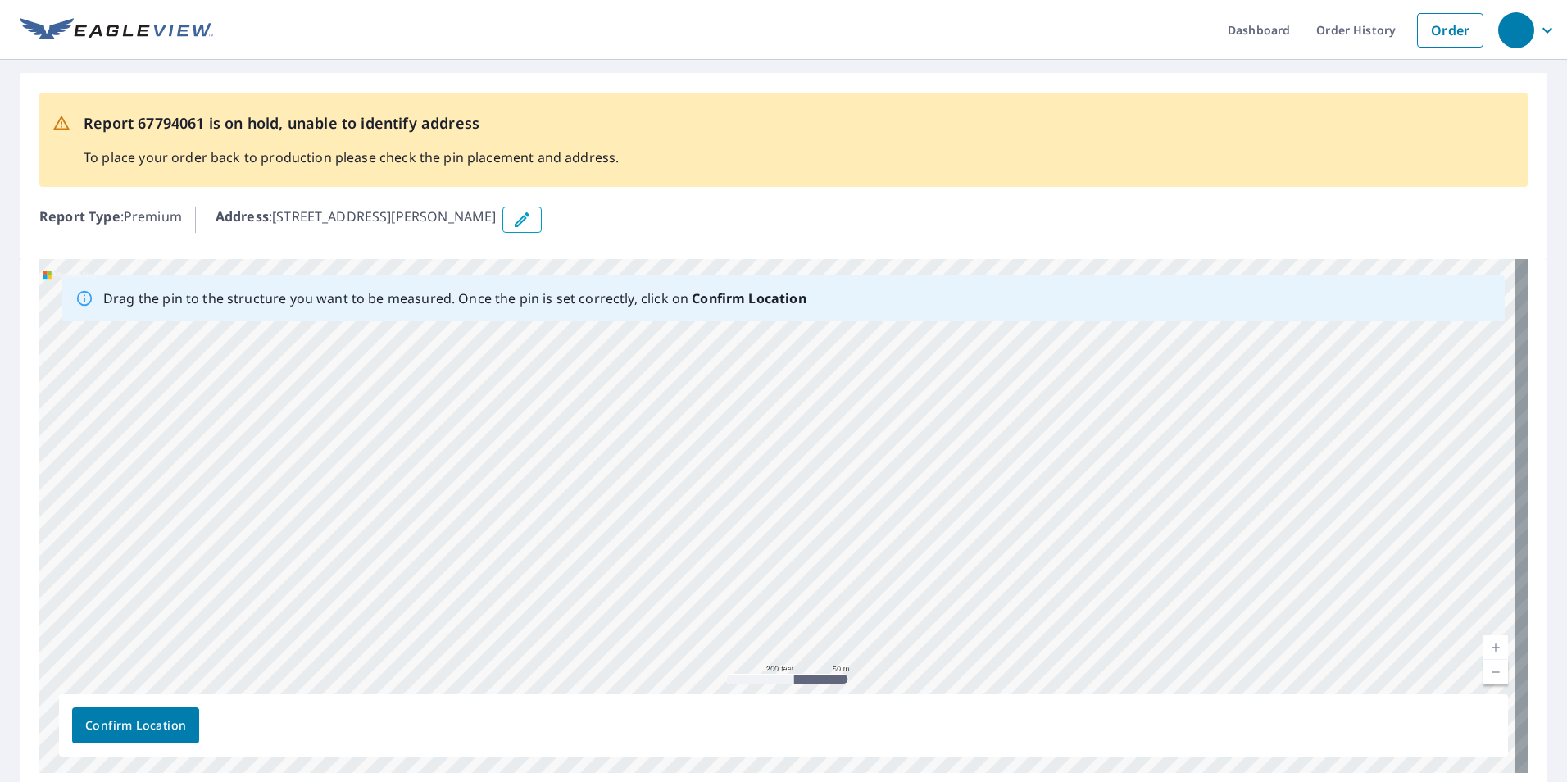
click at [969, 543] on div "[STREET_ADDRESS][PERSON_NAME]" at bounding box center [783, 516] width 1489 height 514
click at [919, 596] on div "[STREET_ADDRESS][PERSON_NAME]" at bounding box center [783, 516] width 1489 height 514
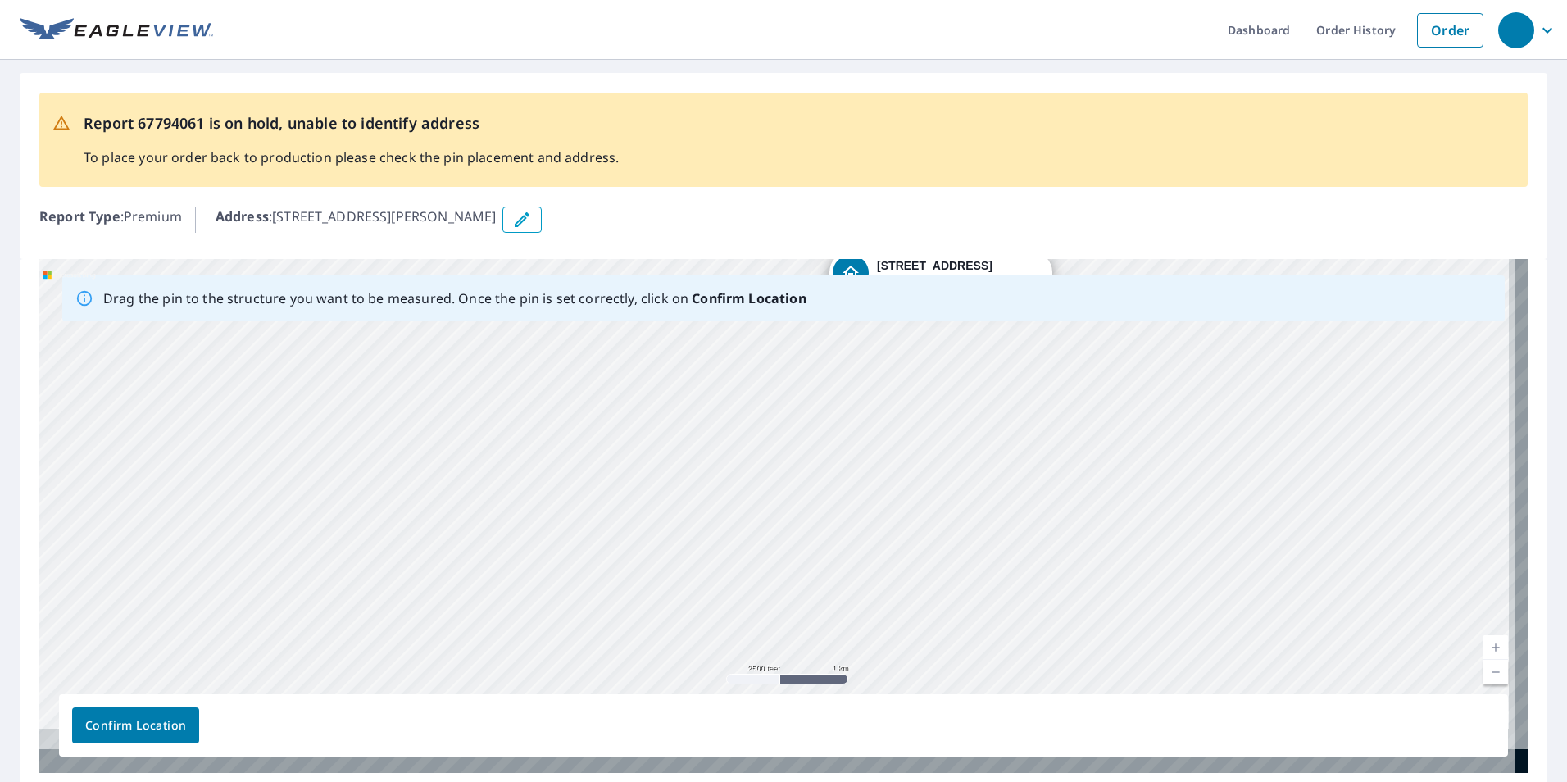
drag, startPoint x: 1003, startPoint y: 623, endPoint x: 988, endPoint y: 284, distance: 339.7
click at [987, 275] on div "Drag the pin to the structure you want to be measured. Once the pin is set corr…" at bounding box center [783, 516] width 1489 height 514
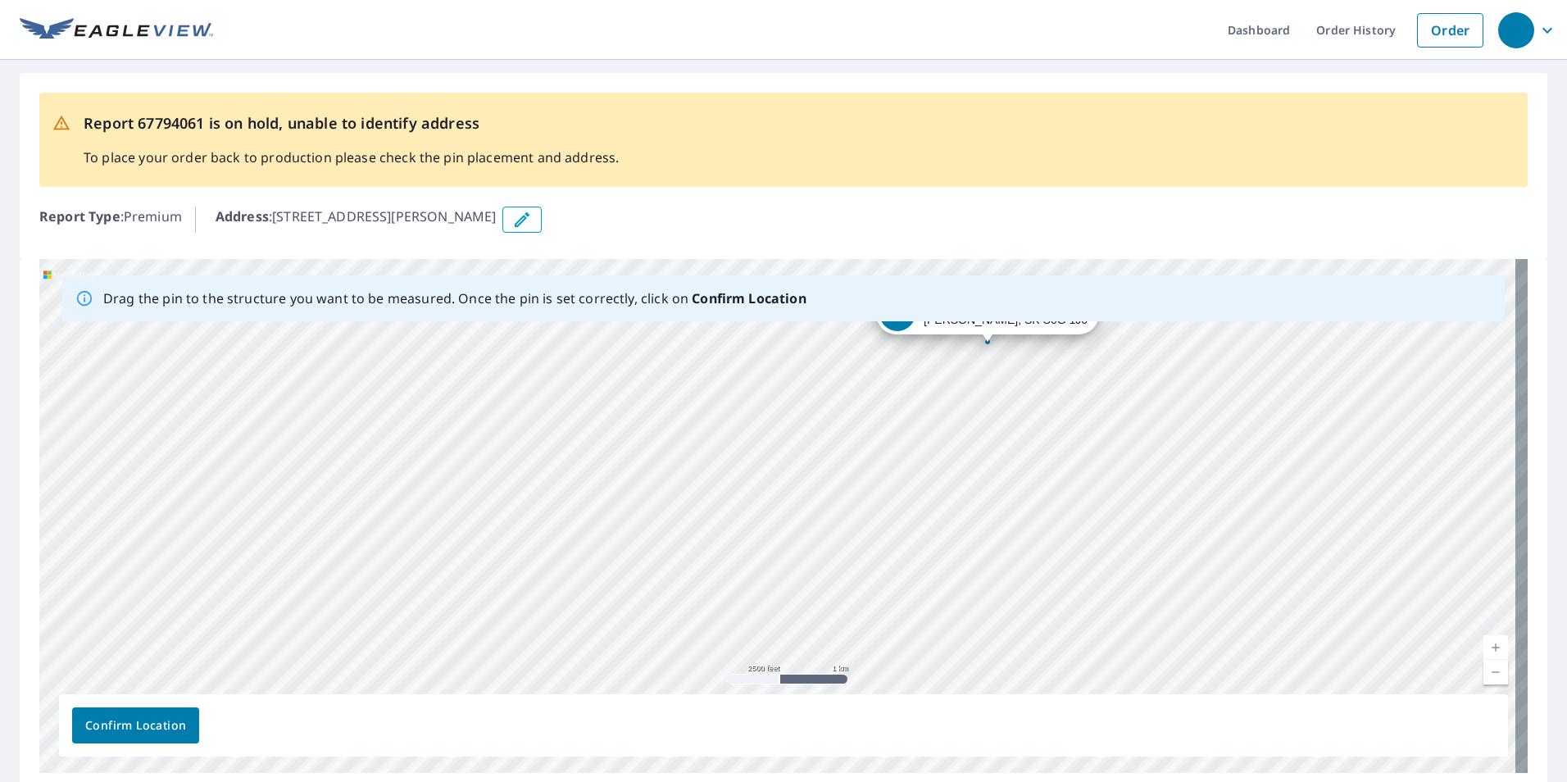
click at [1041, 370] on div "[STREET_ADDRESS][PERSON_NAME]" at bounding box center [783, 516] width 1489 height 514
drag, startPoint x: 1049, startPoint y: 517, endPoint x: 1040, endPoint y: 282, distance: 235.4
click at [1048, 275] on div "[STREET_ADDRESS][PERSON_NAME]" at bounding box center [783, 516] width 1489 height 514
drag, startPoint x: 1024, startPoint y: 510, endPoint x: 1050, endPoint y: 308, distance: 203.4
click at [1050, 307] on div "Drag the pin to the structure you want to be measured. Once the pin is set corr…" at bounding box center [783, 516] width 1489 height 514
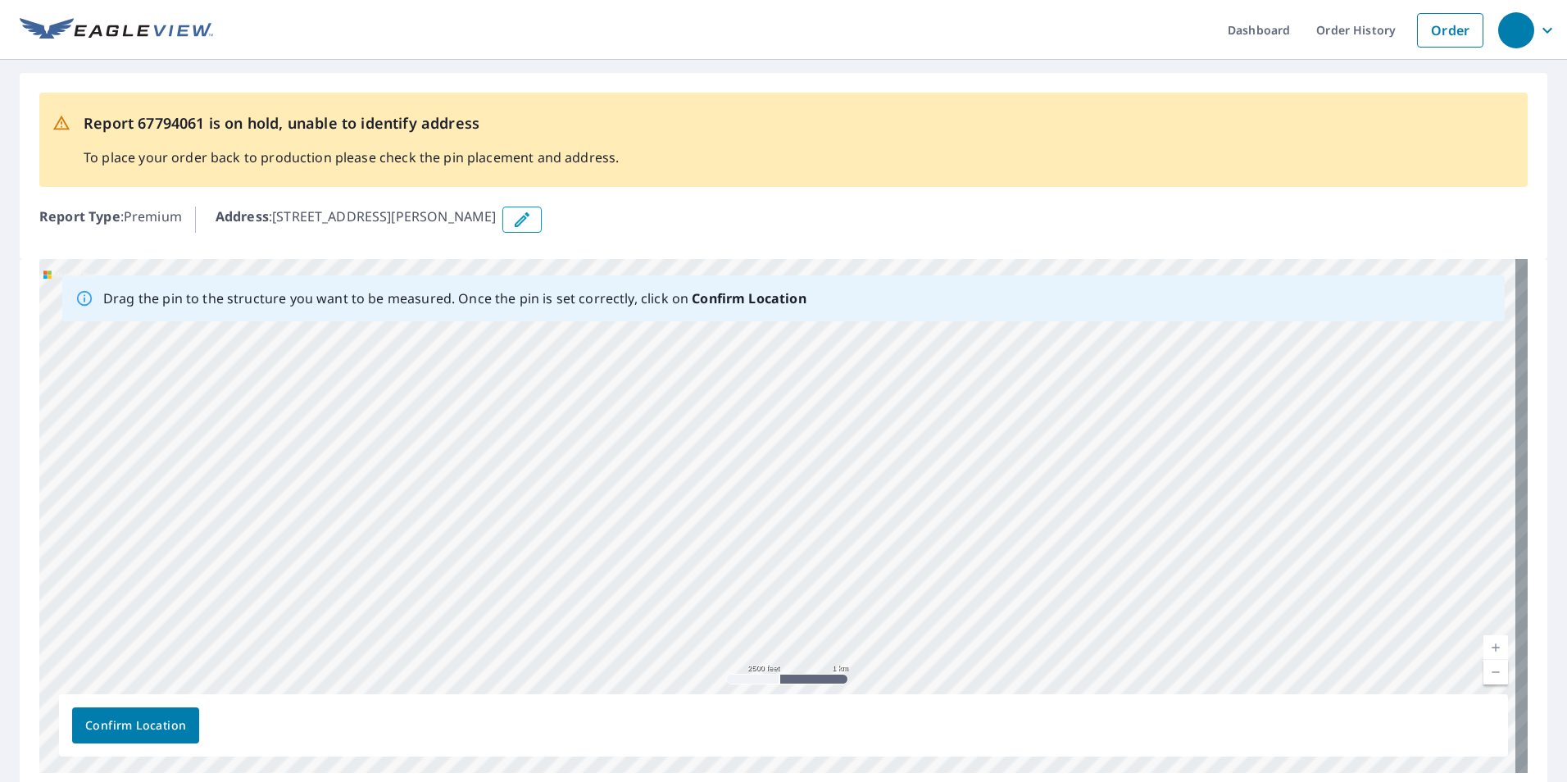
drag, startPoint x: 1037, startPoint y: 552, endPoint x: 1023, endPoint y: 305, distance: 247.9
click at [1024, 307] on div "Drag the pin to the structure you want to be measured. Once the pin is set corr…" at bounding box center [783, 516] width 1489 height 514
drag, startPoint x: 998, startPoint y: 539, endPoint x: 1019, endPoint y: 171, distance: 368.7
click at [1021, 212] on div "Report 67794061 is on hold, unable to identify address To place your order back…" at bounding box center [783, 433] width 1567 height 746
click at [917, 541] on div "[STREET_ADDRESS][PERSON_NAME]" at bounding box center [783, 516] width 1489 height 514
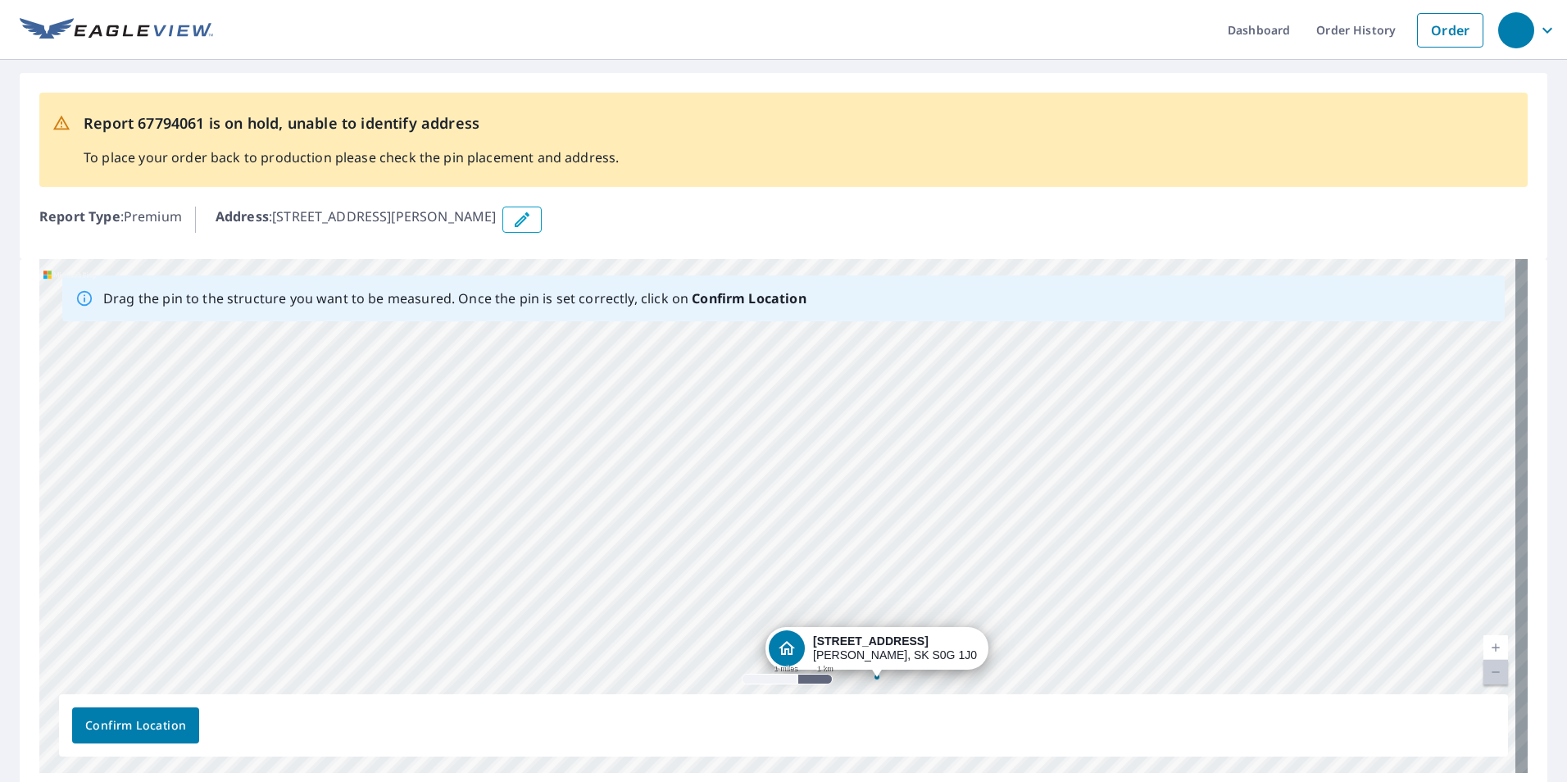
drag, startPoint x: 904, startPoint y: 329, endPoint x: 878, endPoint y: 675, distance: 346.9
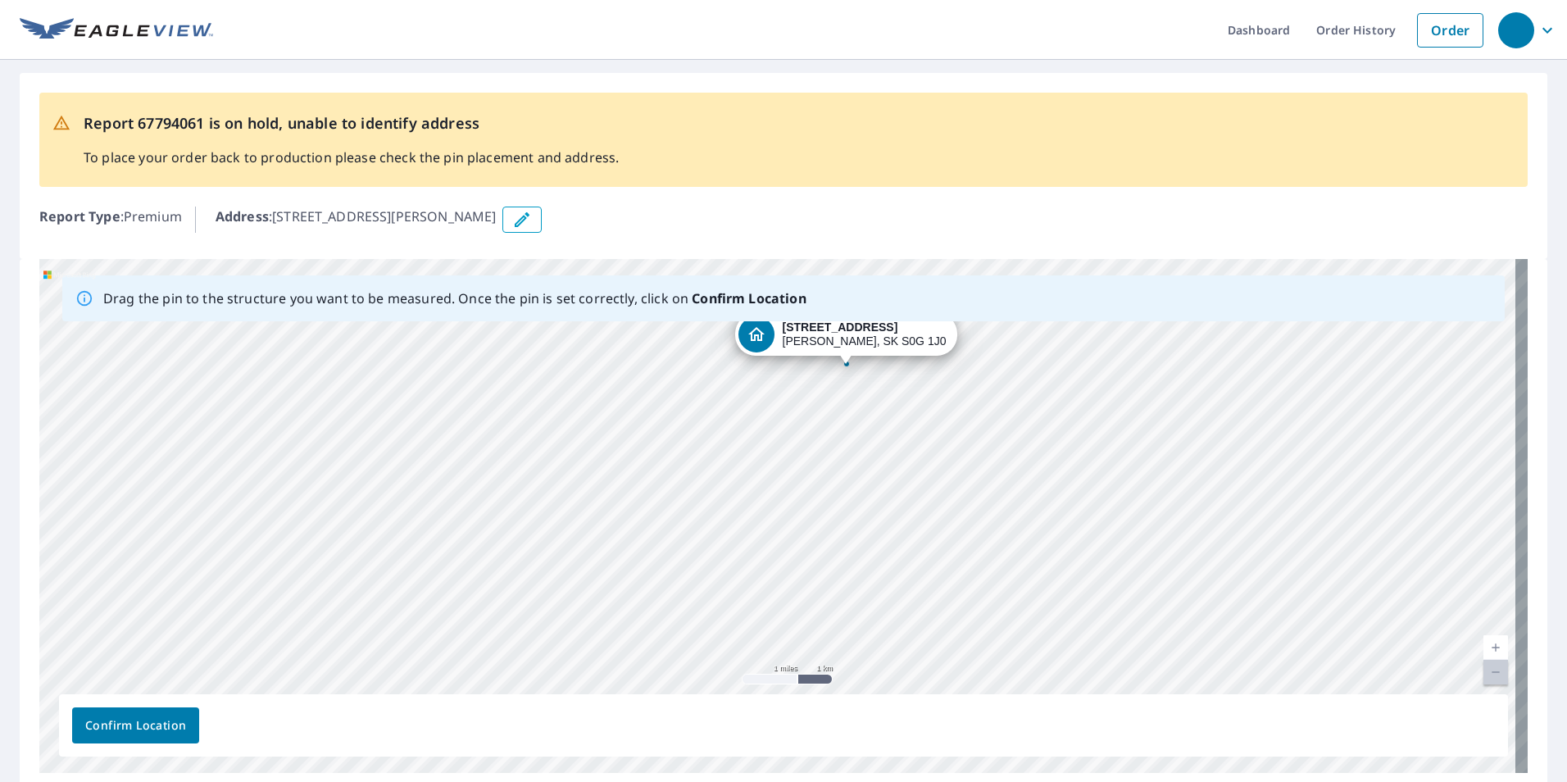
drag, startPoint x: 883, startPoint y: 612, endPoint x: 953, endPoint y: 482, distance: 148.2
click at [953, 482] on div "[STREET_ADDRESS][PERSON_NAME]" at bounding box center [783, 516] width 1489 height 514
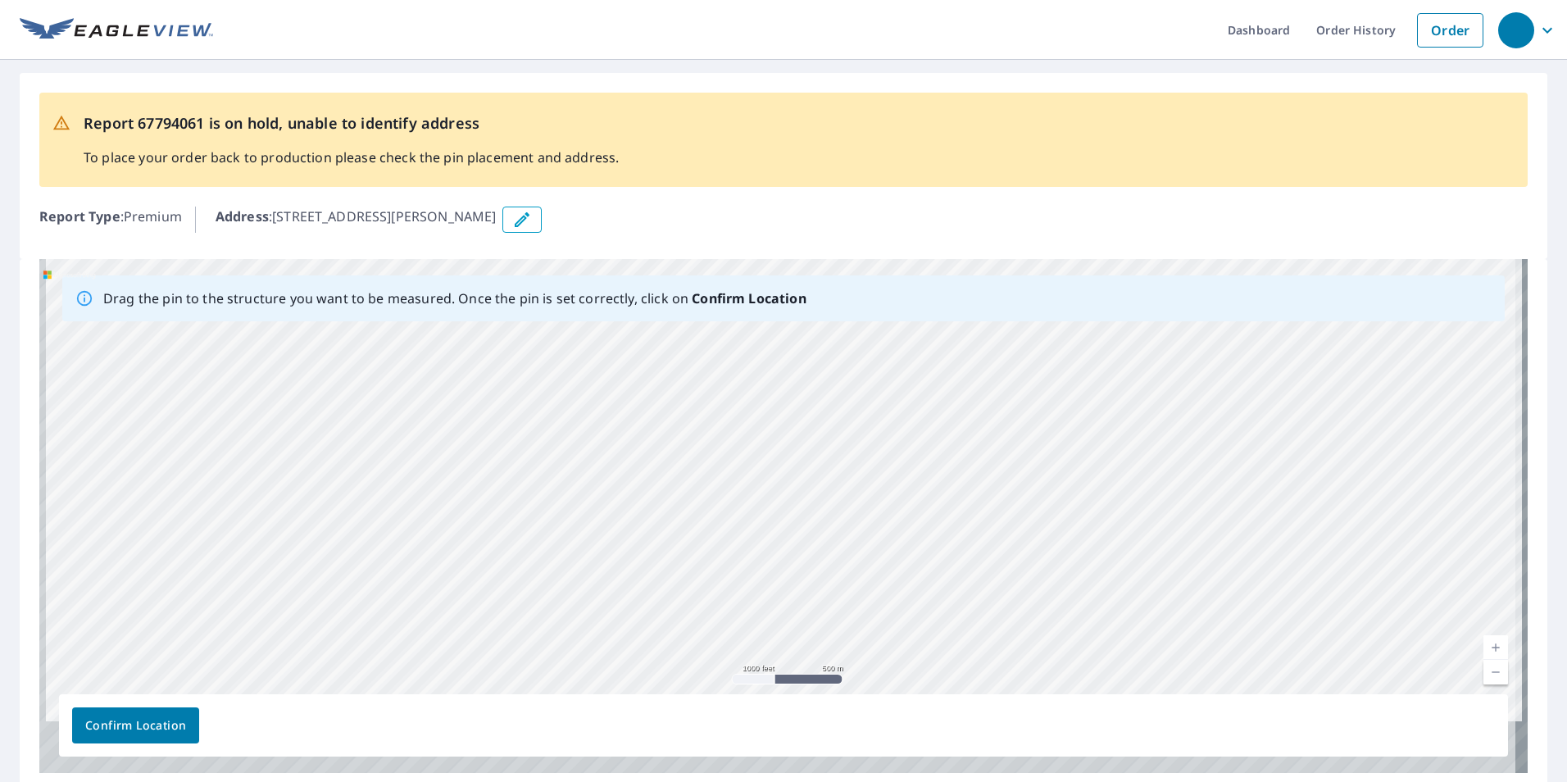
drag, startPoint x: 879, startPoint y: 562, endPoint x: 874, endPoint y: 375, distance: 186.1
click at [874, 375] on div "[STREET_ADDRESS][PERSON_NAME]" at bounding box center [783, 516] width 1489 height 514
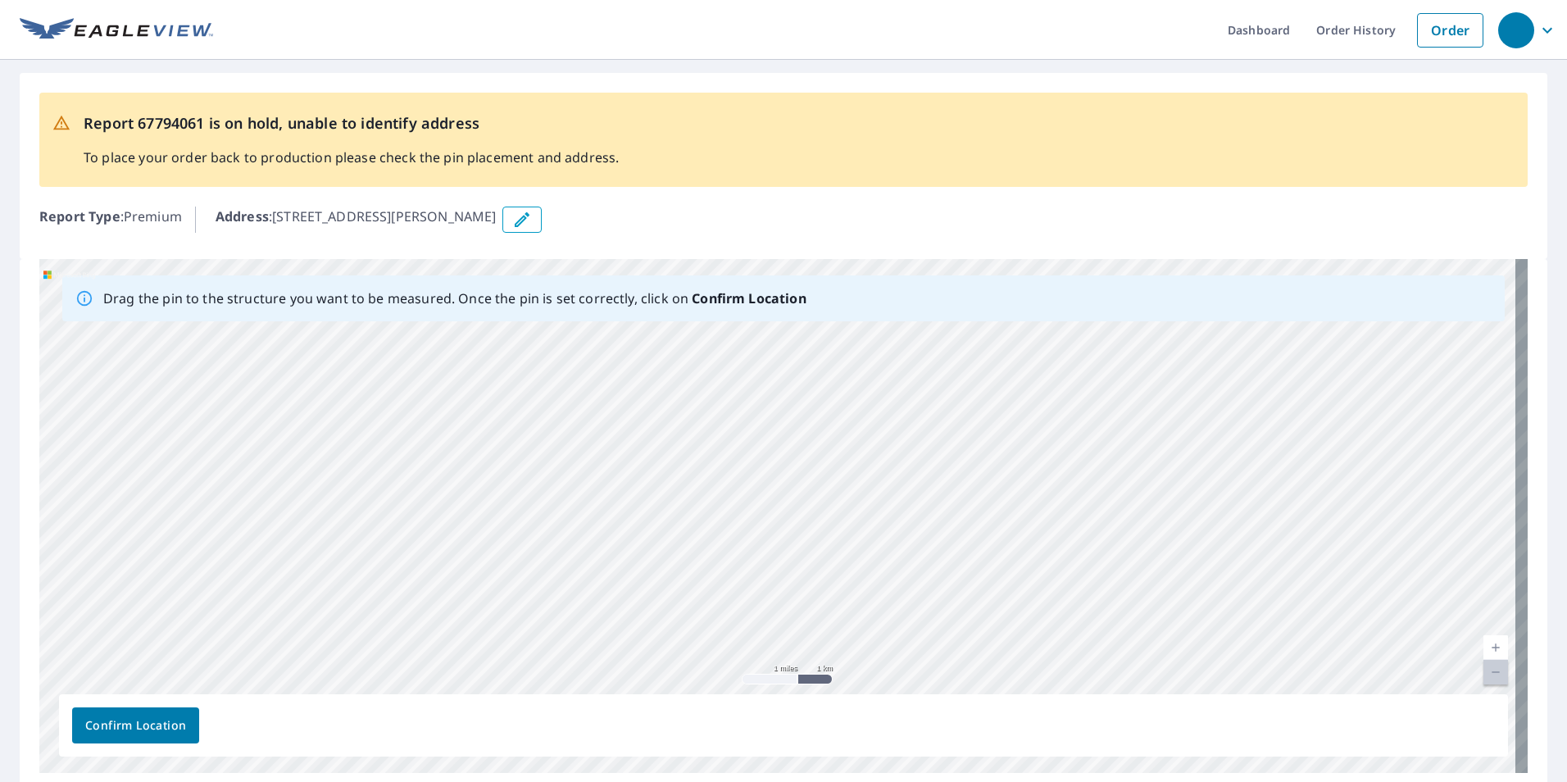
drag, startPoint x: 922, startPoint y: 638, endPoint x: 935, endPoint y: 320, distance: 318.3
click at [935, 320] on div "Drag the pin to the structure you want to be measured. Once the pin is set corr…" at bounding box center [783, 516] width 1489 height 514
drag, startPoint x: 842, startPoint y: 554, endPoint x: 971, endPoint y: 332, distance: 257.1
click at [970, 336] on div "[STREET_ADDRESS][PERSON_NAME]" at bounding box center [783, 516] width 1489 height 514
drag, startPoint x: 821, startPoint y: 567, endPoint x: 912, endPoint y: 369, distance: 218.2
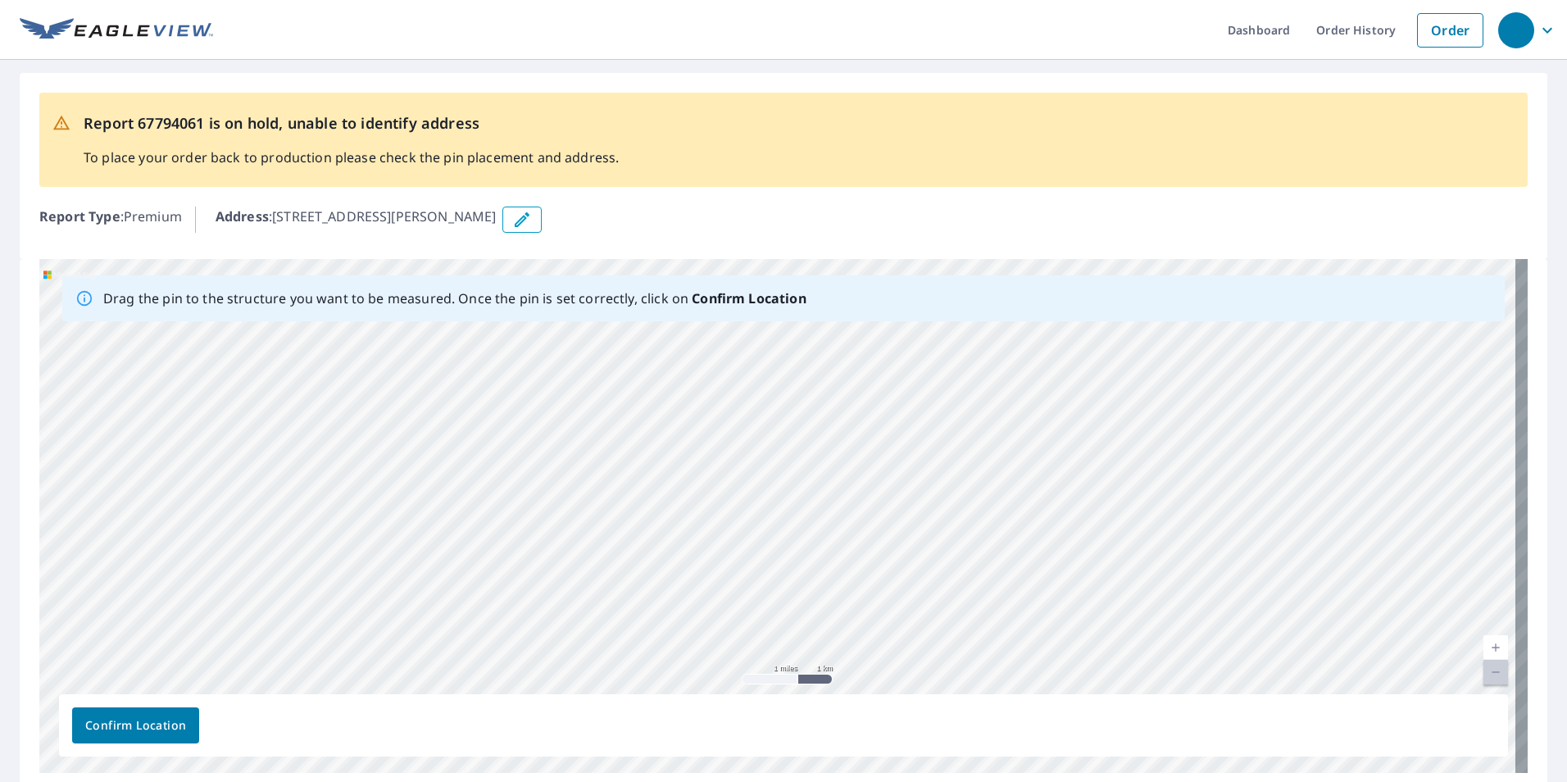
click at [912, 369] on div "[STREET_ADDRESS][PERSON_NAME]" at bounding box center [783, 516] width 1489 height 514
click at [814, 441] on div "[STREET_ADDRESS][PERSON_NAME]" at bounding box center [783, 516] width 1489 height 514
drag, startPoint x: 930, startPoint y: 400, endPoint x: 854, endPoint y: 581, distance: 196.5
click at [847, 594] on div "[STREET_ADDRESS][PERSON_NAME]" at bounding box center [783, 516] width 1489 height 514
drag, startPoint x: 894, startPoint y: 475, endPoint x: 878, endPoint y: 566, distance: 91.6
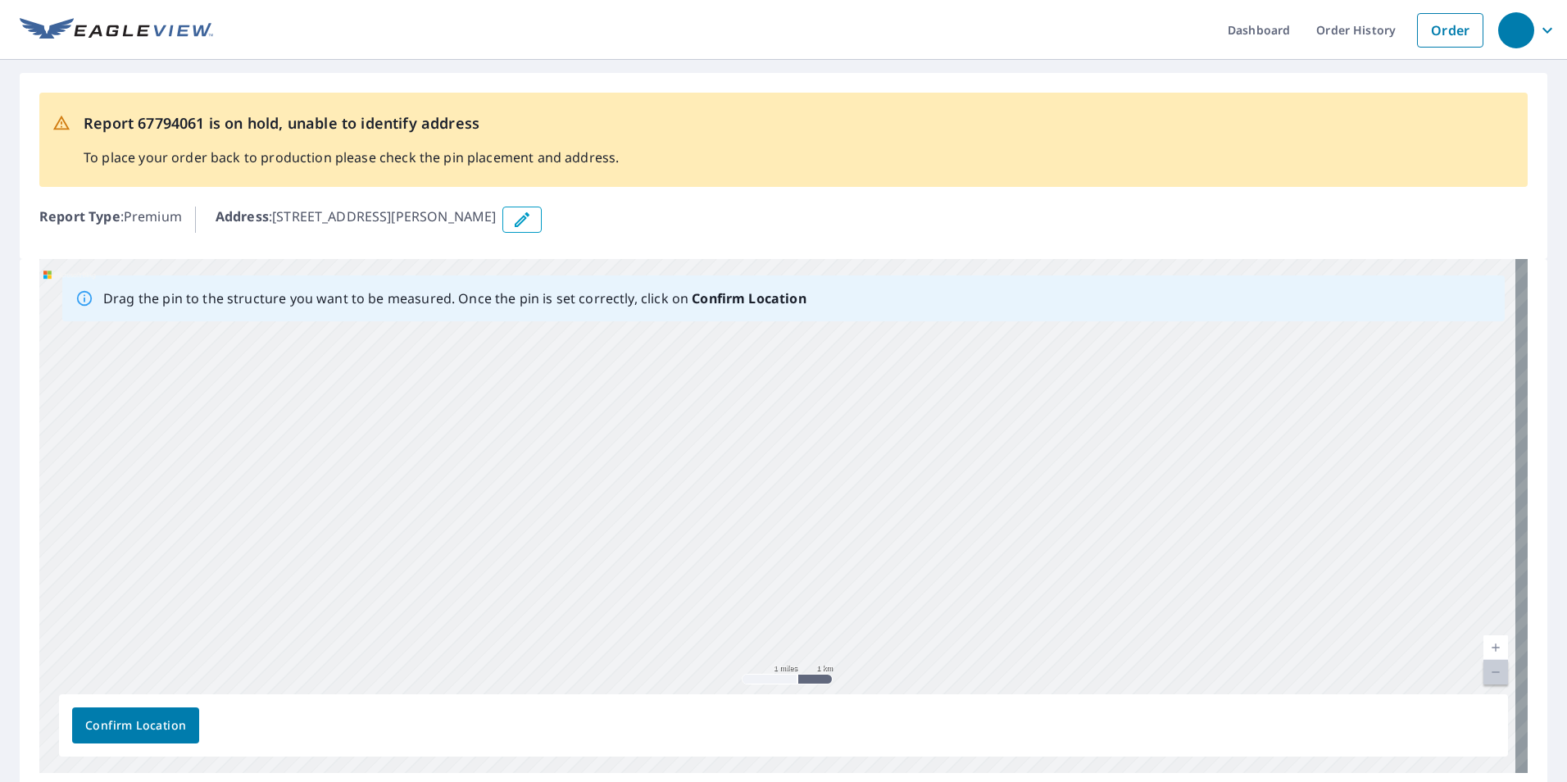
click at [878, 566] on div "[STREET_ADDRESS][PERSON_NAME]" at bounding box center [783, 516] width 1489 height 514
drag, startPoint x: 866, startPoint y: 480, endPoint x: 863, endPoint y: 492, distance: 11.7
click at [863, 492] on div "[STREET_ADDRESS][PERSON_NAME]" at bounding box center [783, 516] width 1489 height 514
drag, startPoint x: 859, startPoint y: 338, endPoint x: 859, endPoint y: 353, distance: 15.6
click at [859, 353] on div "[STREET_ADDRESS][PERSON_NAME]" at bounding box center [783, 516] width 1489 height 514
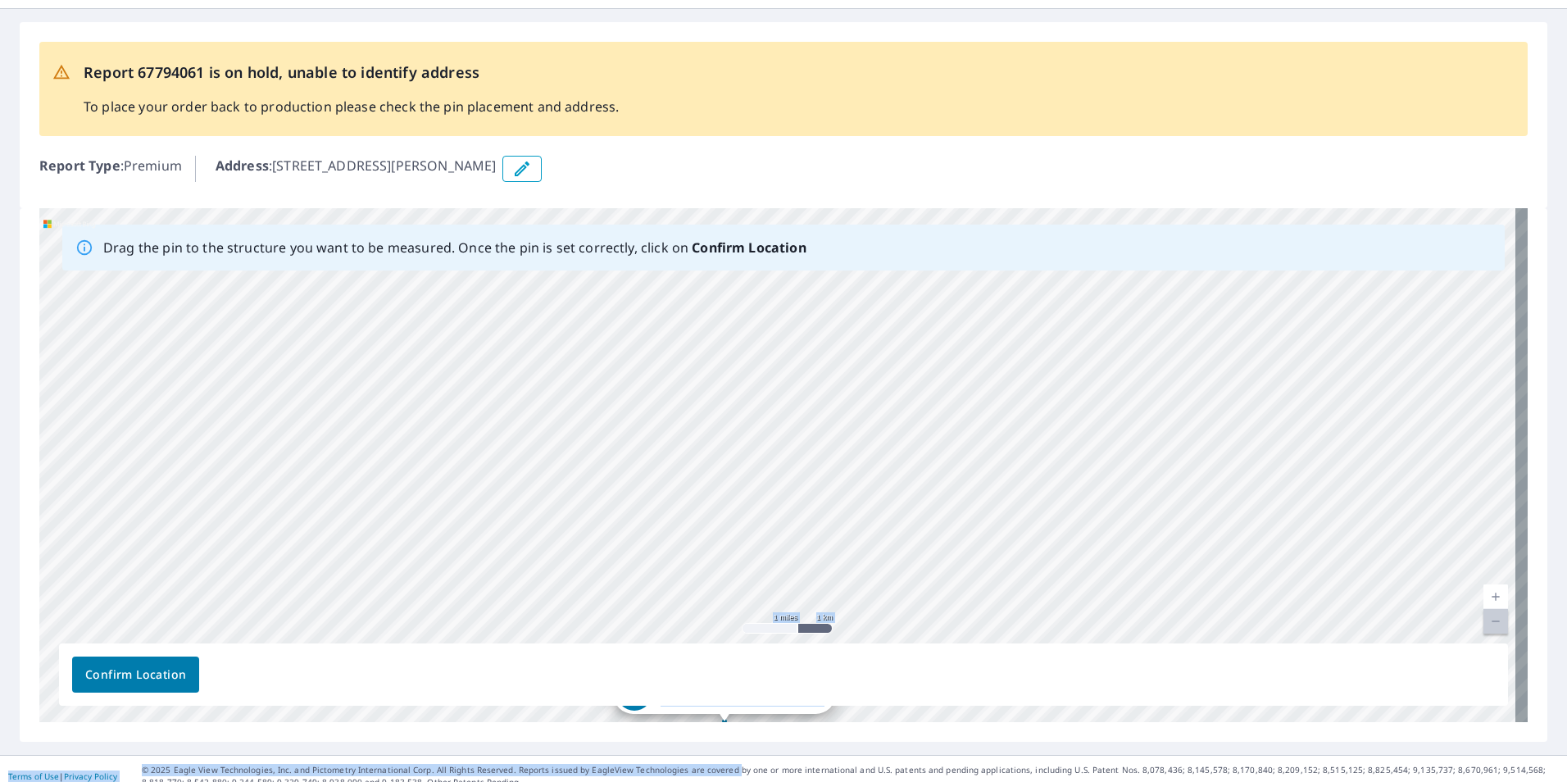
scroll to position [66, 0]
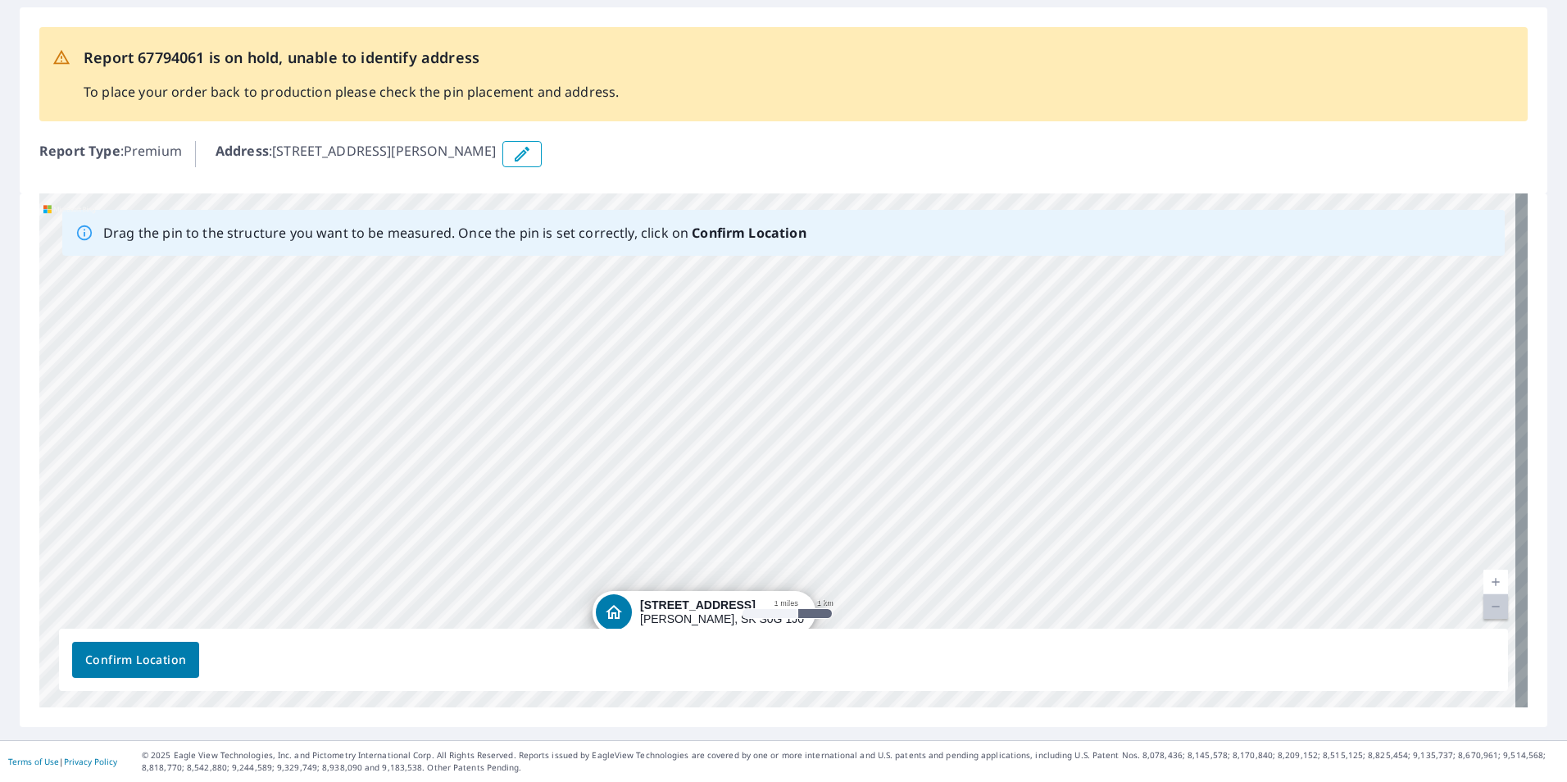
drag, startPoint x: 776, startPoint y: 510, endPoint x: 703, endPoint y: 703, distance: 207.0
click at [703, 703] on div "[STREET_ADDRESS][PERSON_NAME]" at bounding box center [783, 450] width 1489 height 514
drag, startPoint x: 821, startPoint y: 503, endPoint x: 919, endPoint y: 301, distance: 225.1
click at [921, 310] on div "[STREET_ADDRESS][PERSON_NAME]" at bounding box center [783, 450] width 1489 height 514
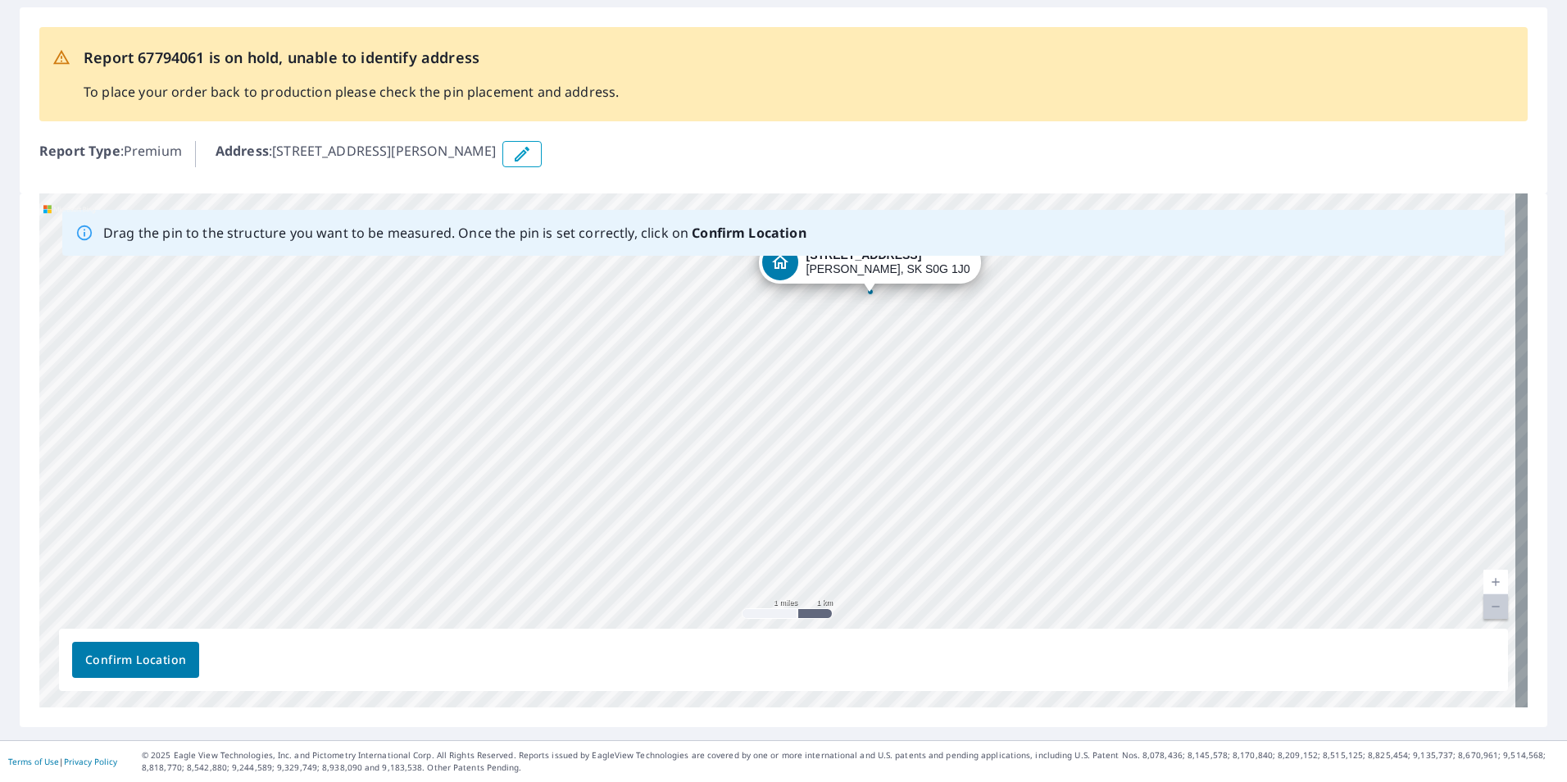
drag, startPoint x: 888, startPoint y: 330, endPoint x: 872, endPoint y: 330, distance: 15.6
click at [880, 342] on div "[STREET_ADDRESS][PERSON_NAME]" at bounding box center [783, 450] width 1489 height 514
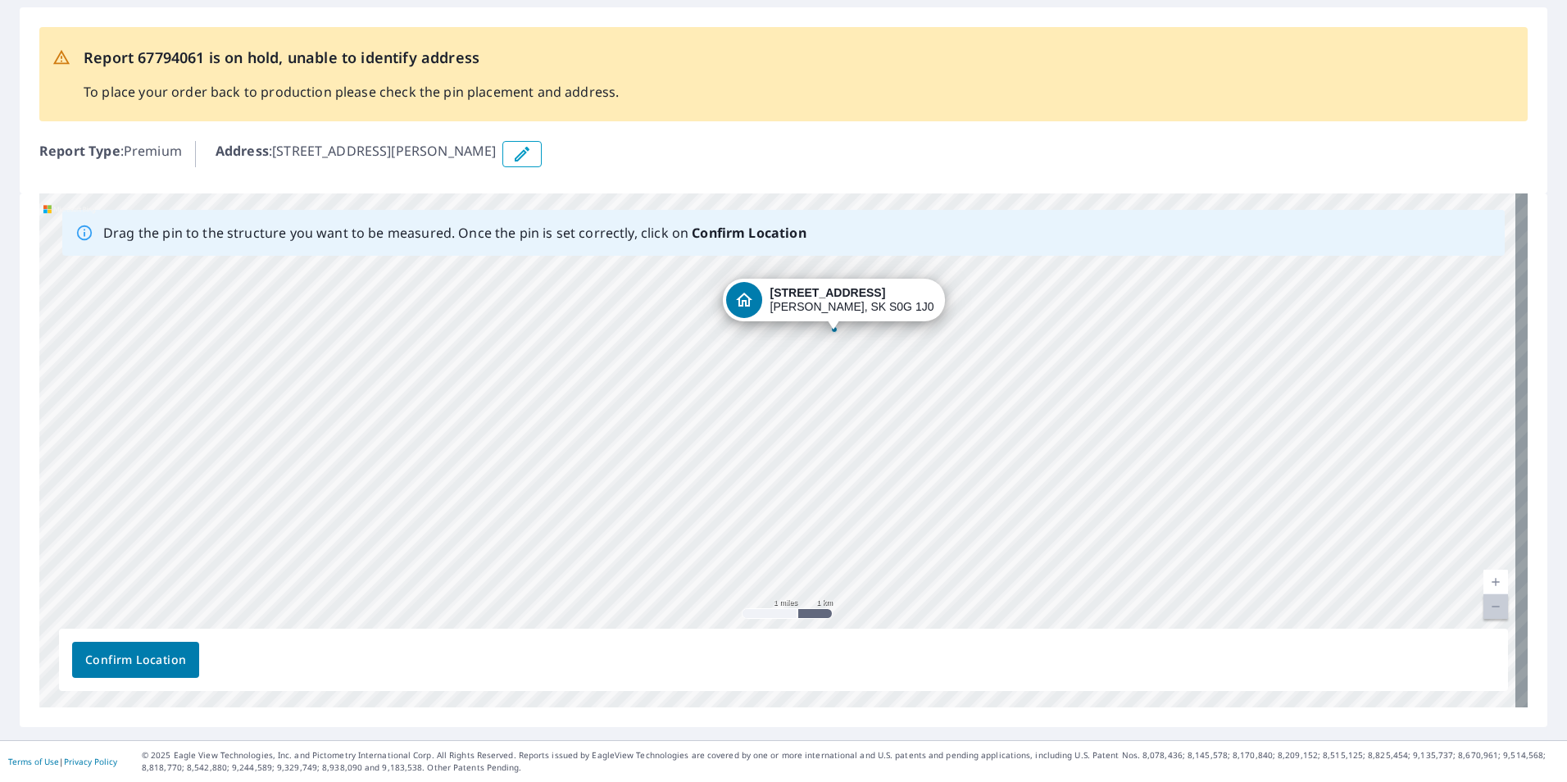
drag, startPoint x: 860, startPoint y: 311, endPoint x: 829, endPoint y: 319, distance: 32.2
click at [829, 319] on div "[STREET_ADDRESS][PERSON_NAME]" at bounding box center [783, 450] width 1489 height 514
drag, startPoint x: 834, startPoint y: 321, endPoint x: 834, endPoint y: 333, distance: 12.3
click at [831, 343] on div "[STREET_ADDRESS][PERSON_NAME]" at bounding box center [783, 450] width 1489 height 514
drag, startPoint x: 838, startPoint y: 319, endPoint x: 843, endPoint y: 334, distance: 15.8
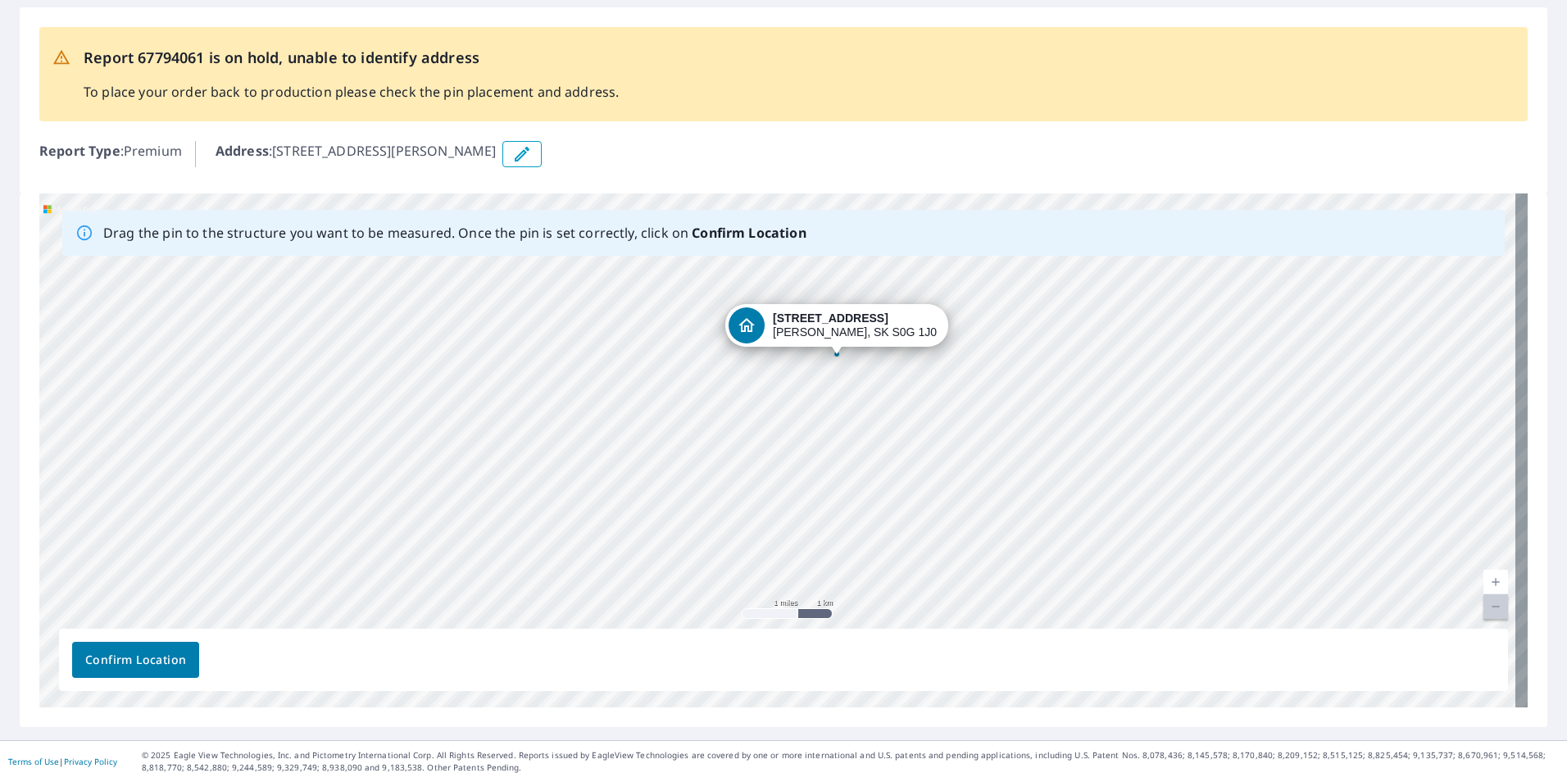
click at [843, 334] on div "[STREET_ADDRESS][PERSON_NAME]" at bounding box center [783, 450] width 1489 height 514
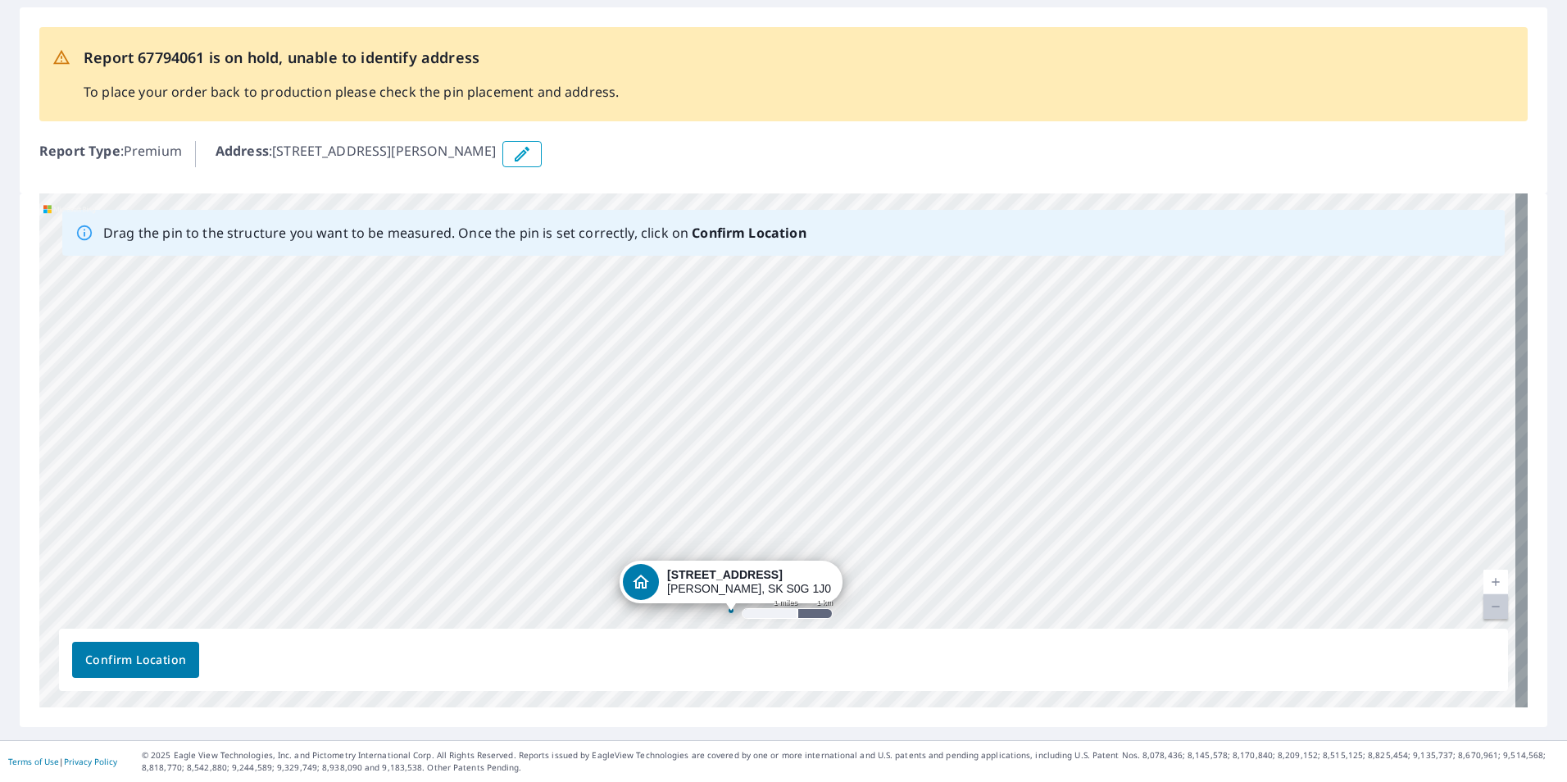
drag, startPoint x: 777, startPoint y: 427, endPoint x: 730, endPoint y: 590, distance: 169.7
click at [730, 590] on div "[STREET_ADDRESS][PERSON_NAME]" at bounding box center [783, 450] width 1489 height 514
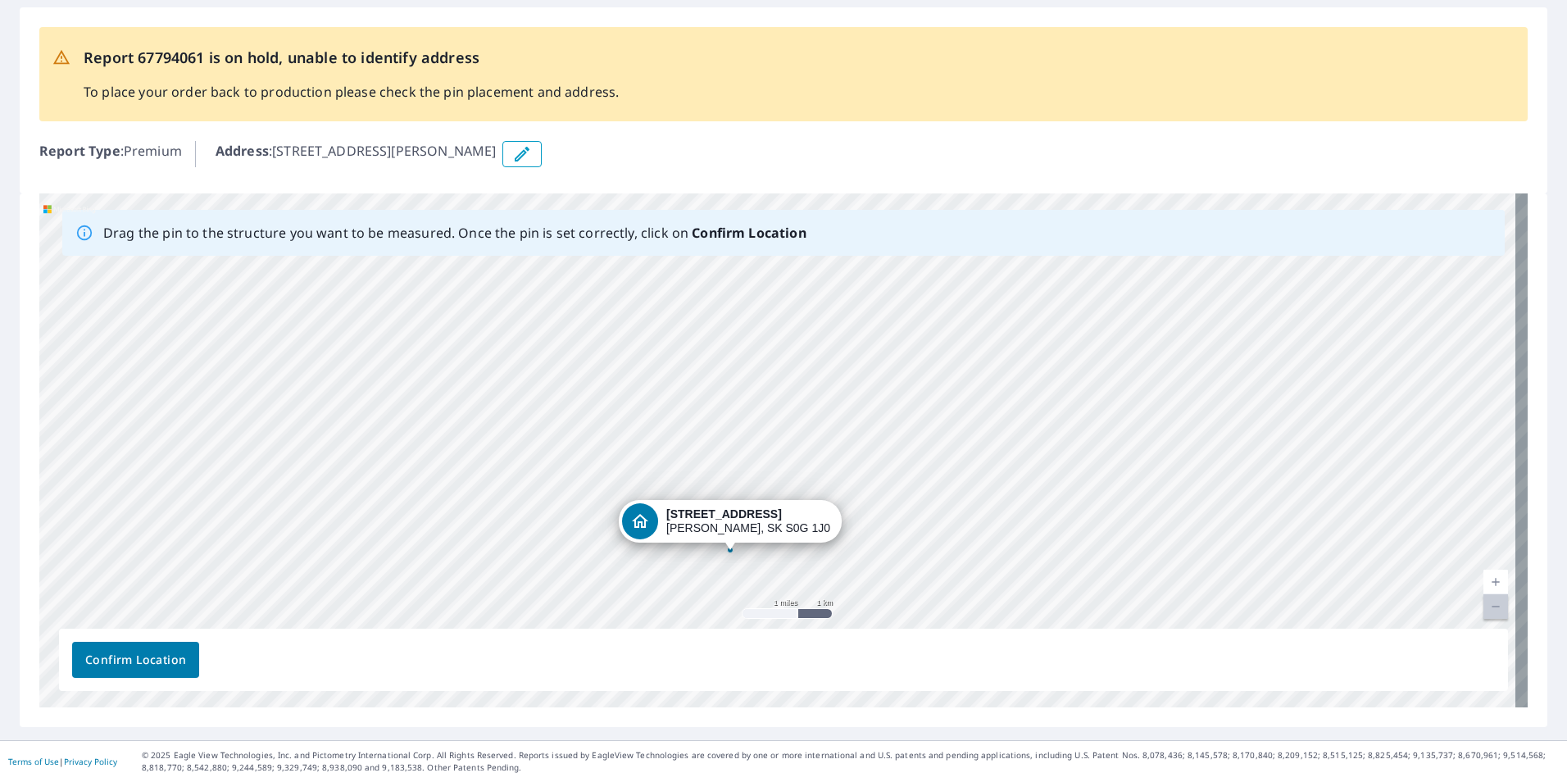
drag, startPoint x: 774, startPoint y: 427, endPoint x: 730, endPoint y: 528, distance: 110.1
click at [730, 528] on div "[STREET_ADDRESS][PERSON_NAME]" at bounding box center [783, 450] width 1489 height 514
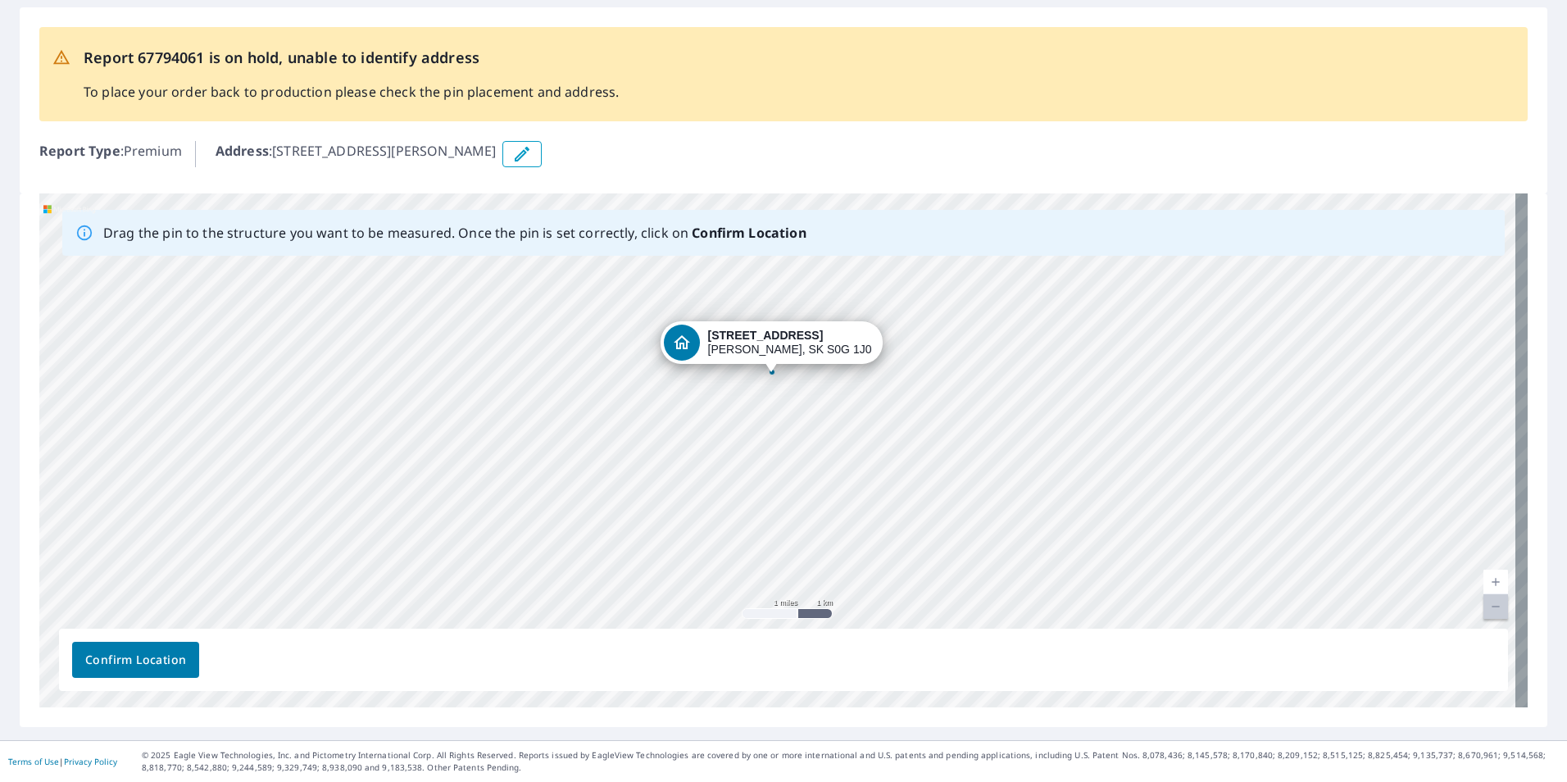
drag, startPoint x: 852, startPoint y: 509, endPoint x: 840, endPoint y: 423, distance: 86.8
click at [840, 423] on div "[STREET_ADDRESS][PERSON_NAME]" at bounding box center [783, 450] width 1489 height 514
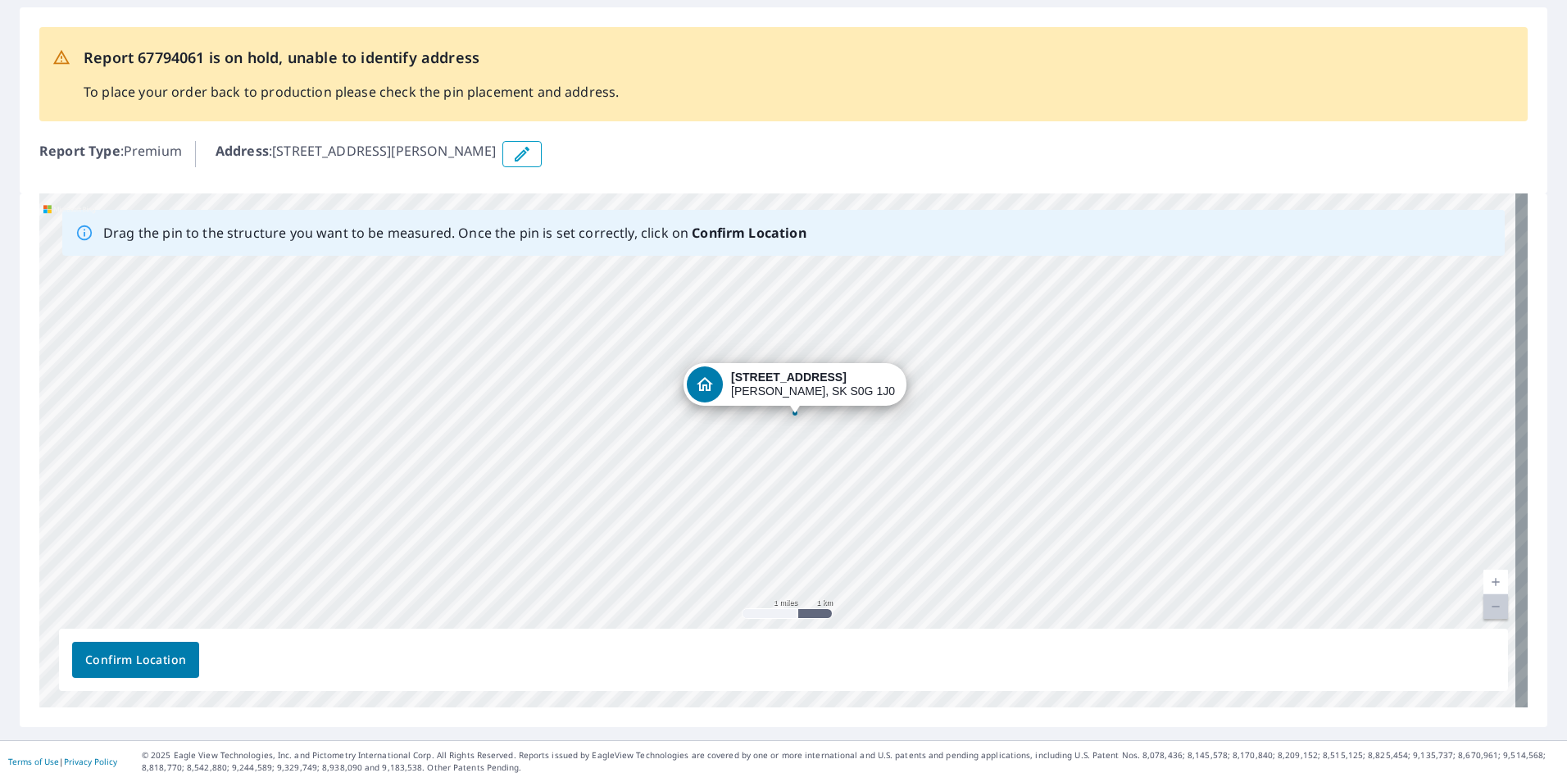
drag, startPoint x: 780, startPoint y: 329, endPoint x: 807, endPoint y: 383, distance: 60.9
click at [807, 383] on div "[STREET_ADDRESS][PERSON_NAME]" at bounding box center [783, 450] width 1489 height 514
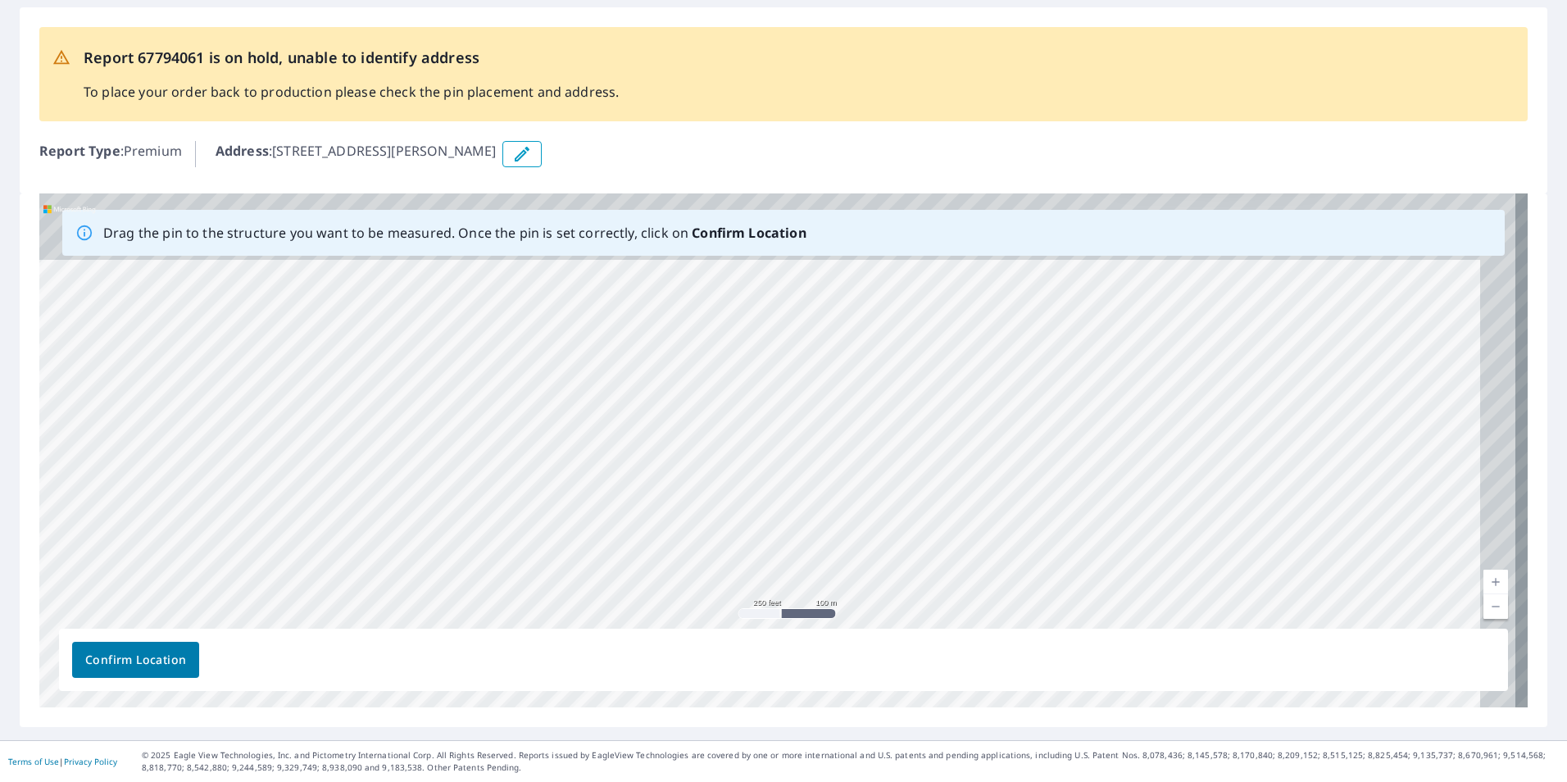
drag, startPoint x: 898, startPoint y: 365, endPoint x: 829, endPoint y: 509, distance: 159.9
click at [820, 512] on div "[STREET_ADDRESS][PERSON_NAME]" at bounding box center [783, 450] width 1489 height 514
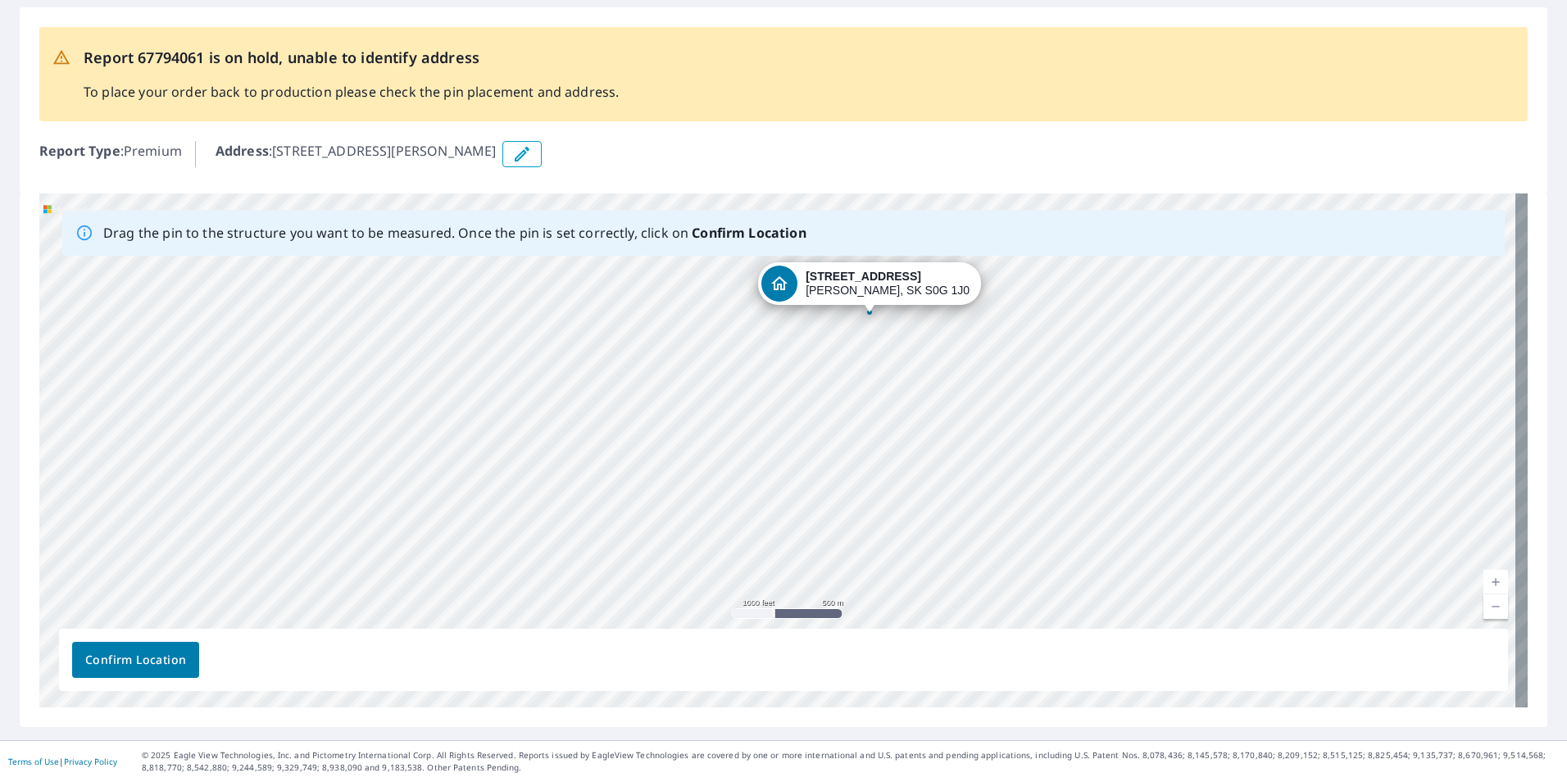
drag, startPoint x: 881, startPoint y: 448, endPoint x: 834, endPoint y: 341, distance: 117.4
click at [832, 339] on div "[STREET_ADDRESS][PERSON_NAME]" at bounding box center [783, 450] width 1489 height 514
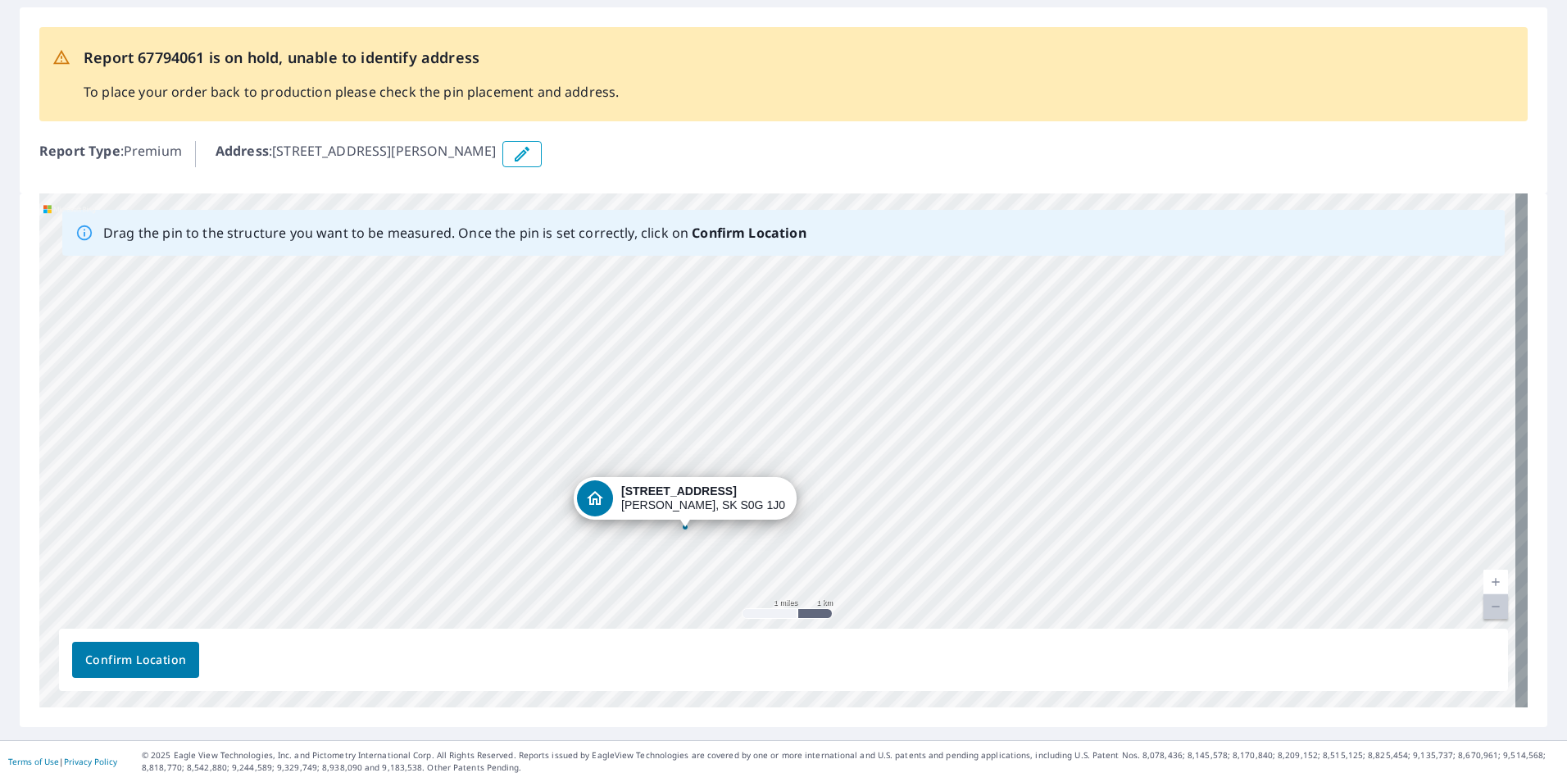
drag, startPoint x: 840, startPoint y: 312, endPoint x: 684, endPoint y: 497, distance: 241.4
click at [684, 497] on div "[STREET_ADDRESS][PERSON_NAME]" at bounding box center [783, 450] width 1489 height 514
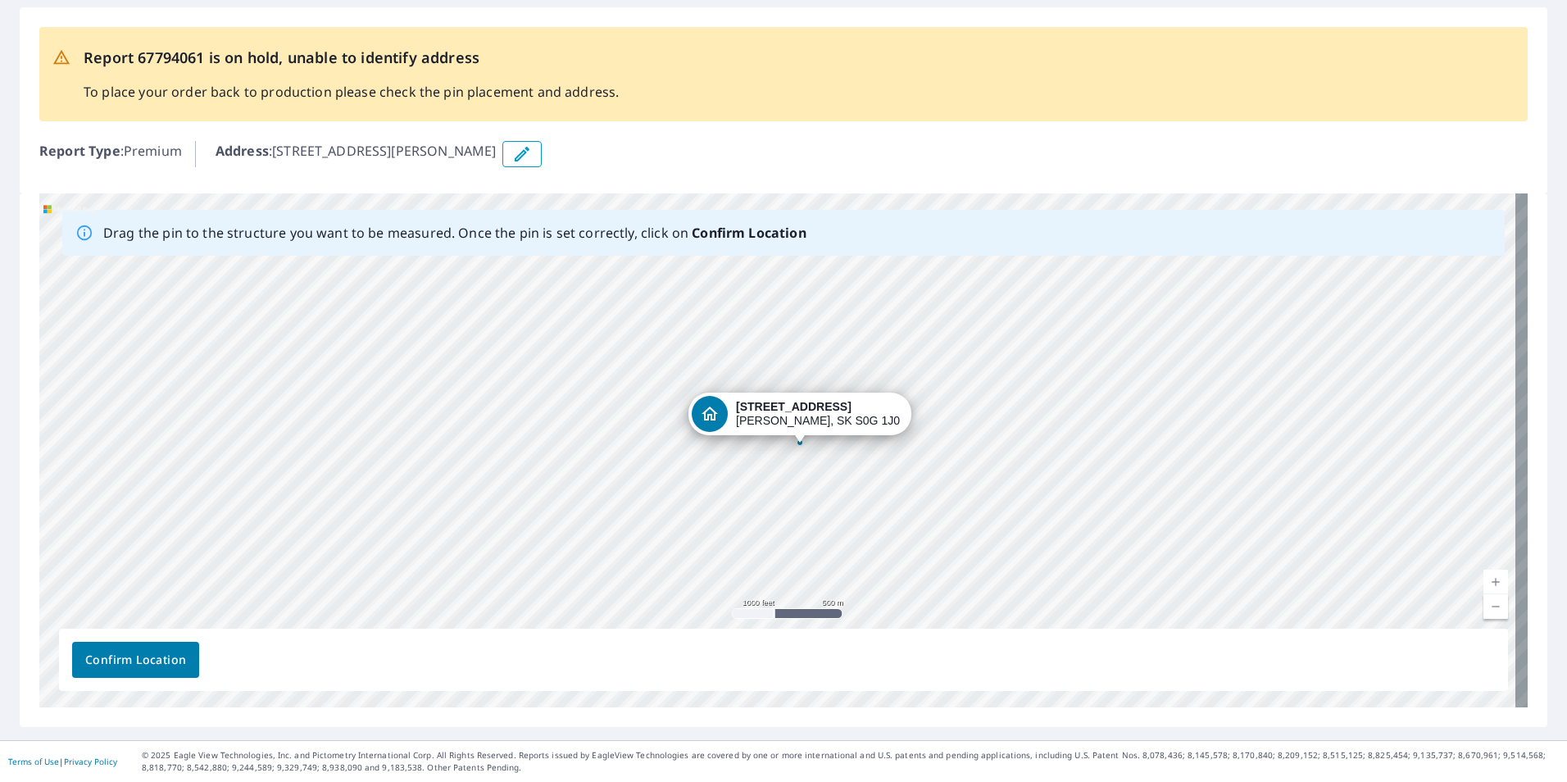
drag, startPoint x: 781, startPoint y: 451, endPoint x: 784, endPoint y: 506, distance: 55.0
click at [784, 506] on div "[STREET_ADDRESS][PERSON_NAME]" at bounding box center [783, 450] width 1489 height 514
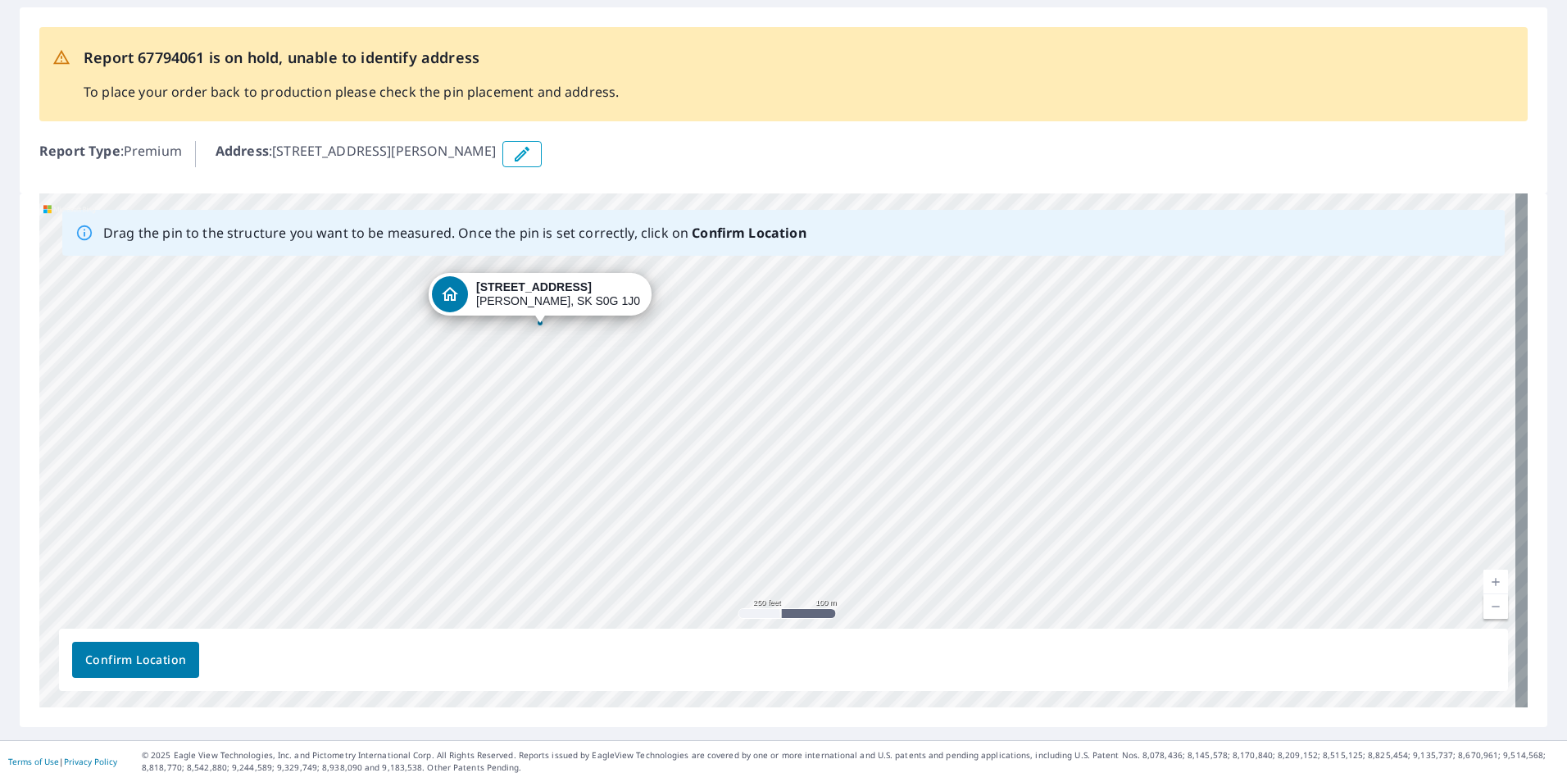
drag, startPoint x: 1246, startPoint y: 270, endPoint x: 532, endPoint y: 298, distance: 714.6
click at [532, 298] on div "[STREET_ADDRESS][PERSON_NAME]" at bounding box center [783, 450] width 1489 height 514
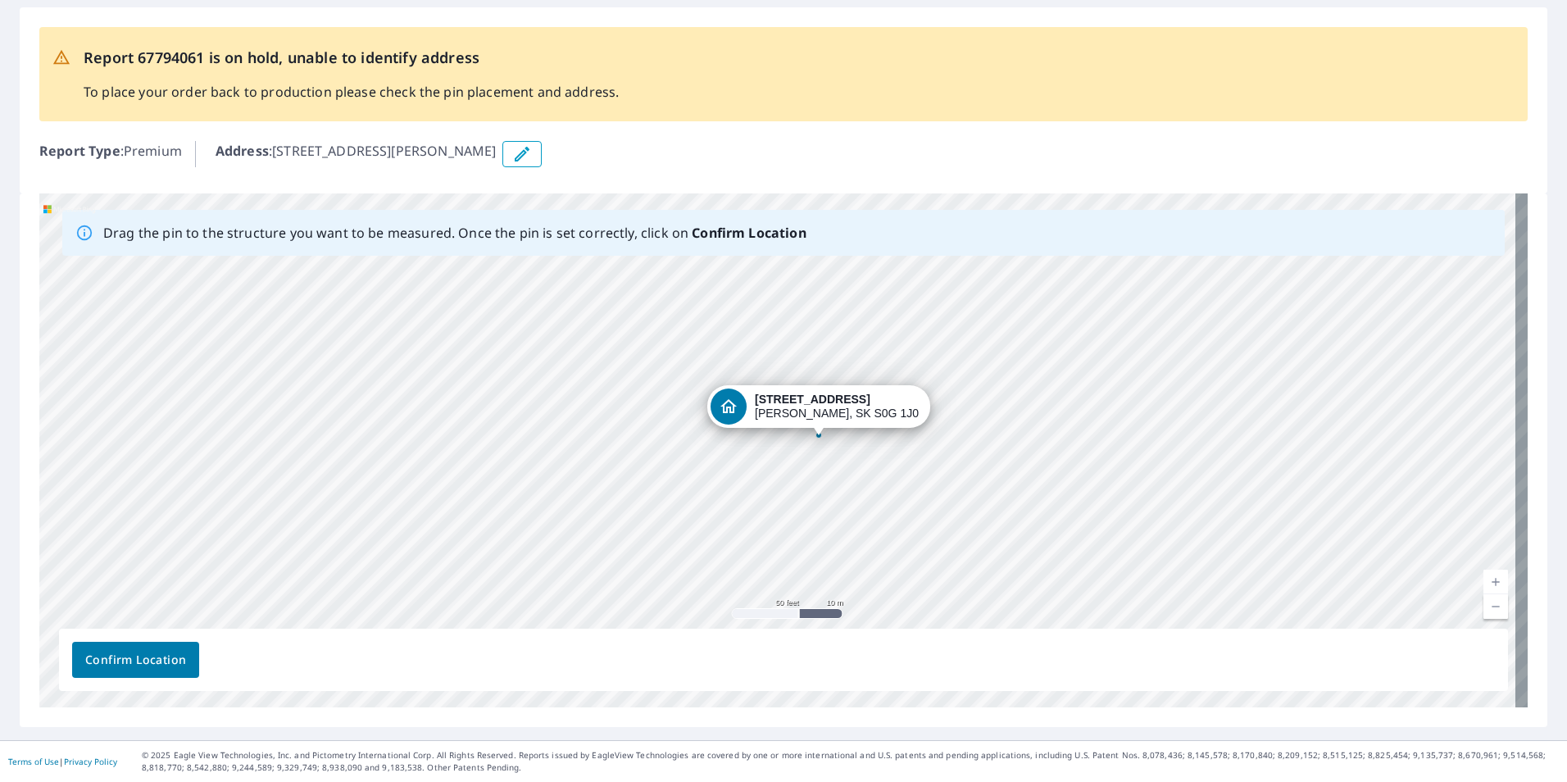
drag, startPoint x: 1099, startPoint y: 292, endPoint x: 753, endPoint y: 404, distance: 364.5
click at [753, 404] on div "[STREET_ADDRESS][PERSON_NAME]" at bounding box center [783, 450] width 1489 height 514
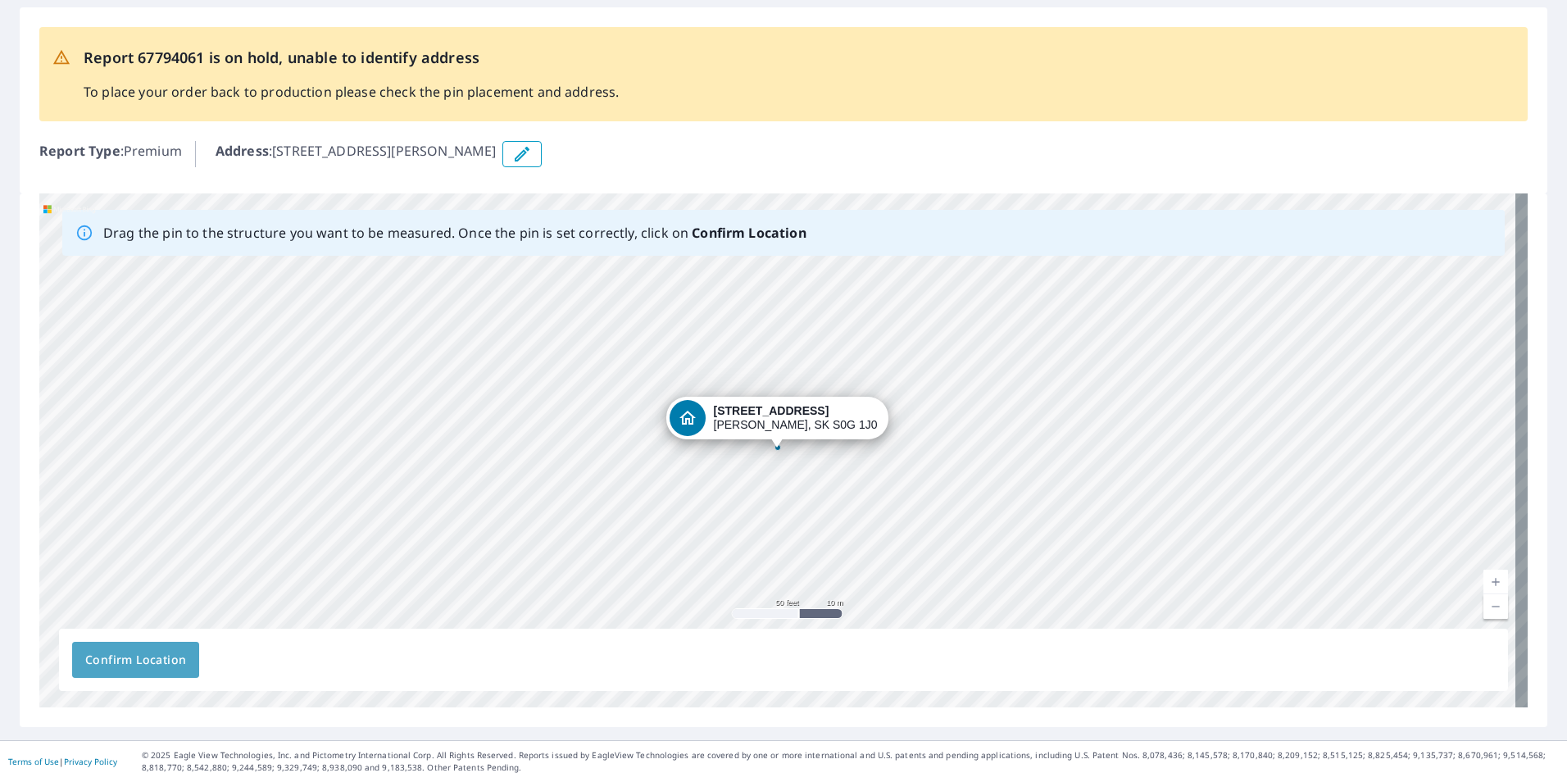
click at [147, 658] on span "Confirm Location" at bounding box center [135, 660] width 101 height 20
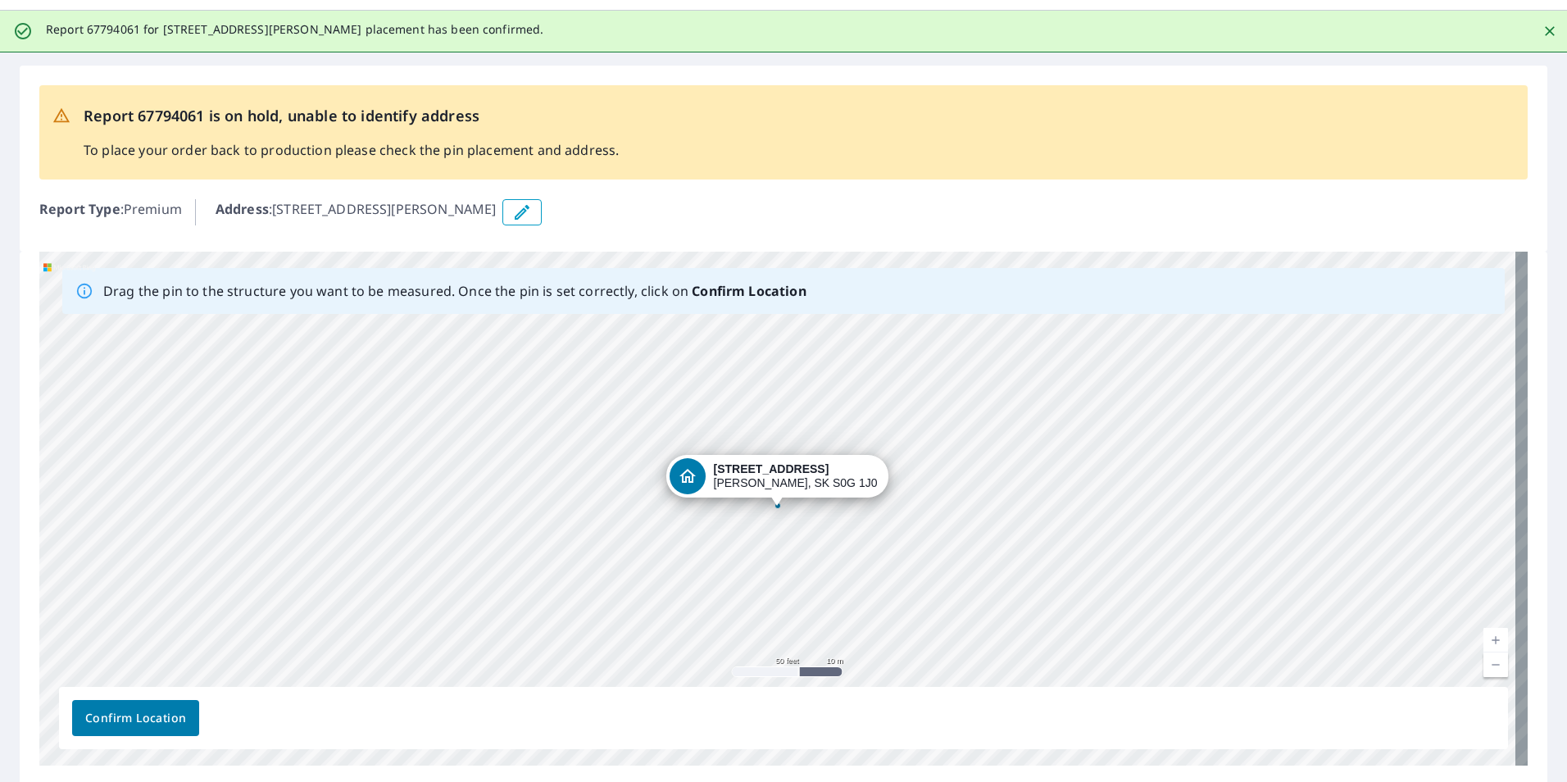
scroll to position [0, 0]
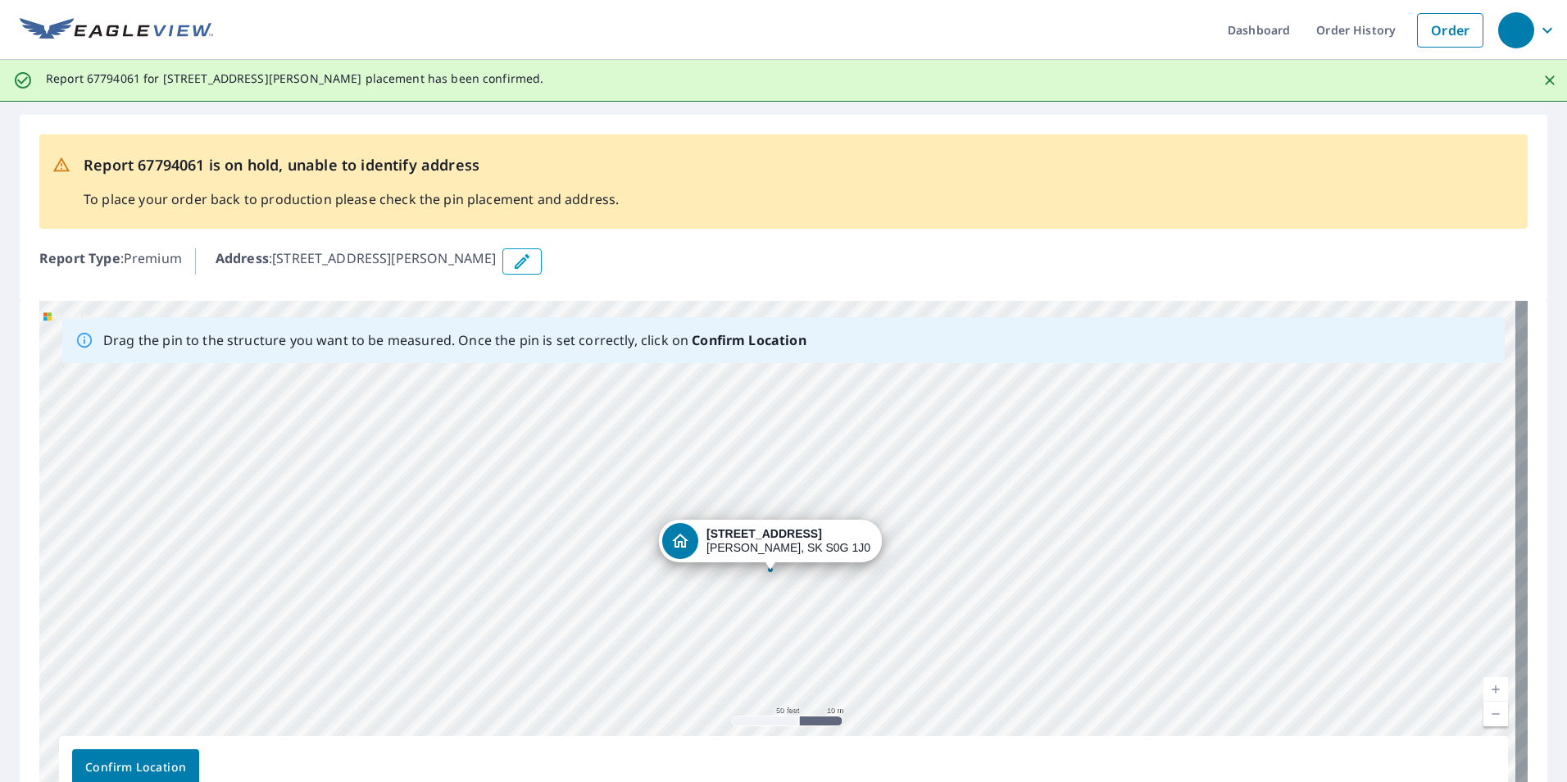
drag, startPoint x: 711, startPoint y: 526, endPoint x: 703, endPoint y: 543, distance: 18.3
click at [703, 543] on div "[STREET_ADDRESS][PERSON_NAME]" at bounding box center [783, 558] width 1489 height 514
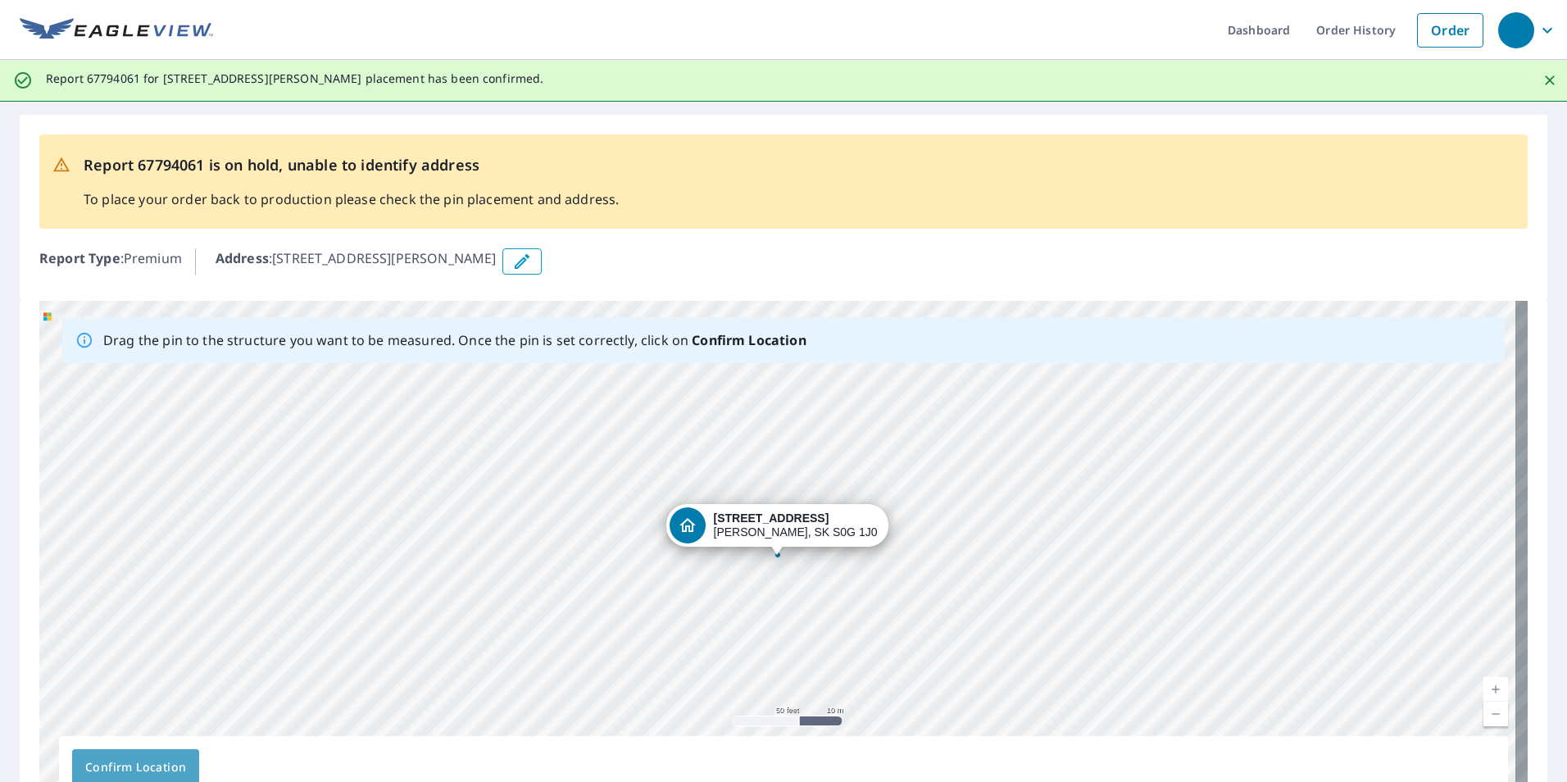
click at [157, 761] on span "Confirm Location" at bounding box center [135, 767] width 101 height 20
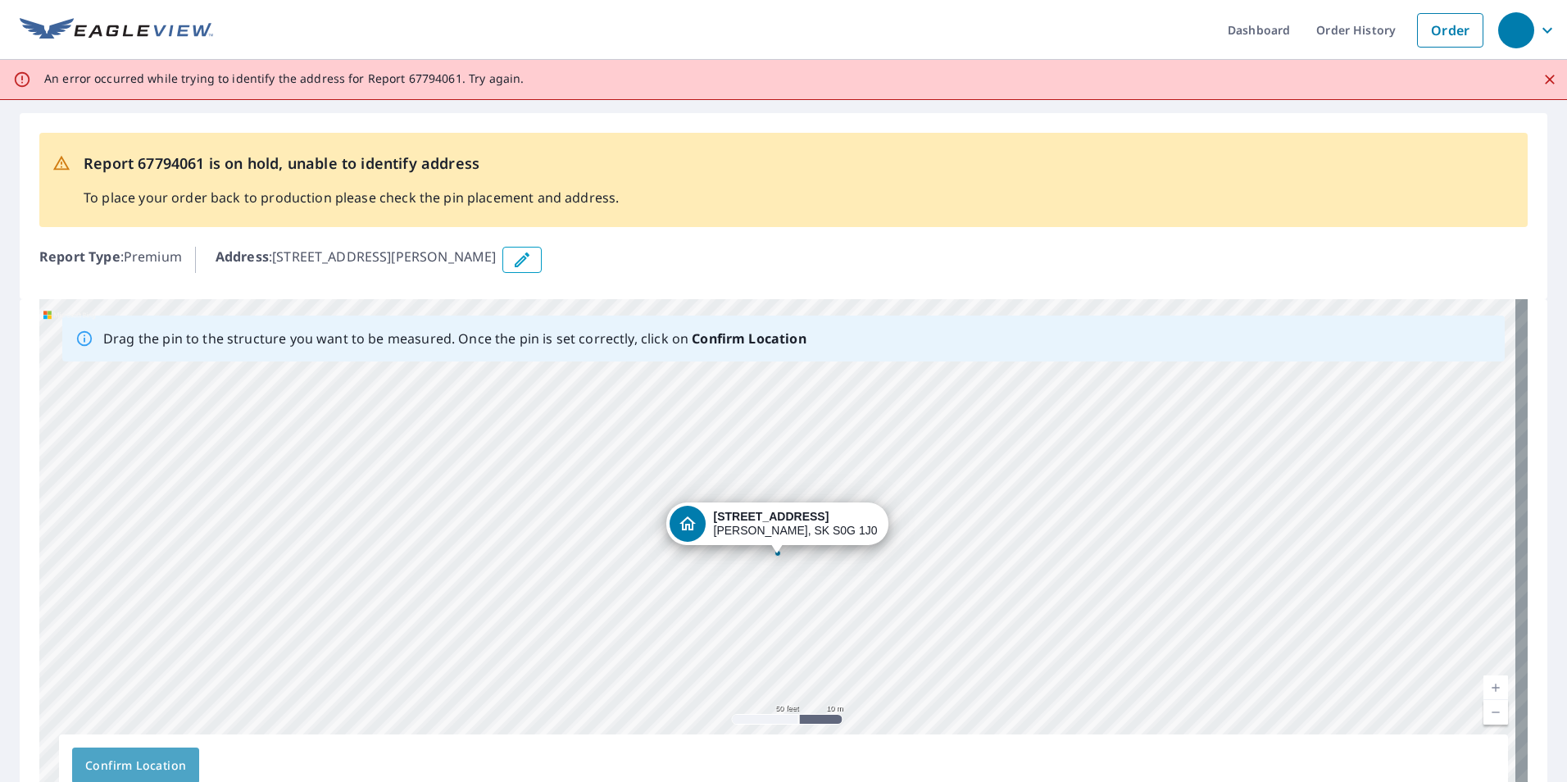
click at [157, 761] on span "Confirm Location" at bounding box center [135, 766] width 101 height 20
click at [542, 249] on button "button" at bounding box center [521, 260] width 39 height 26
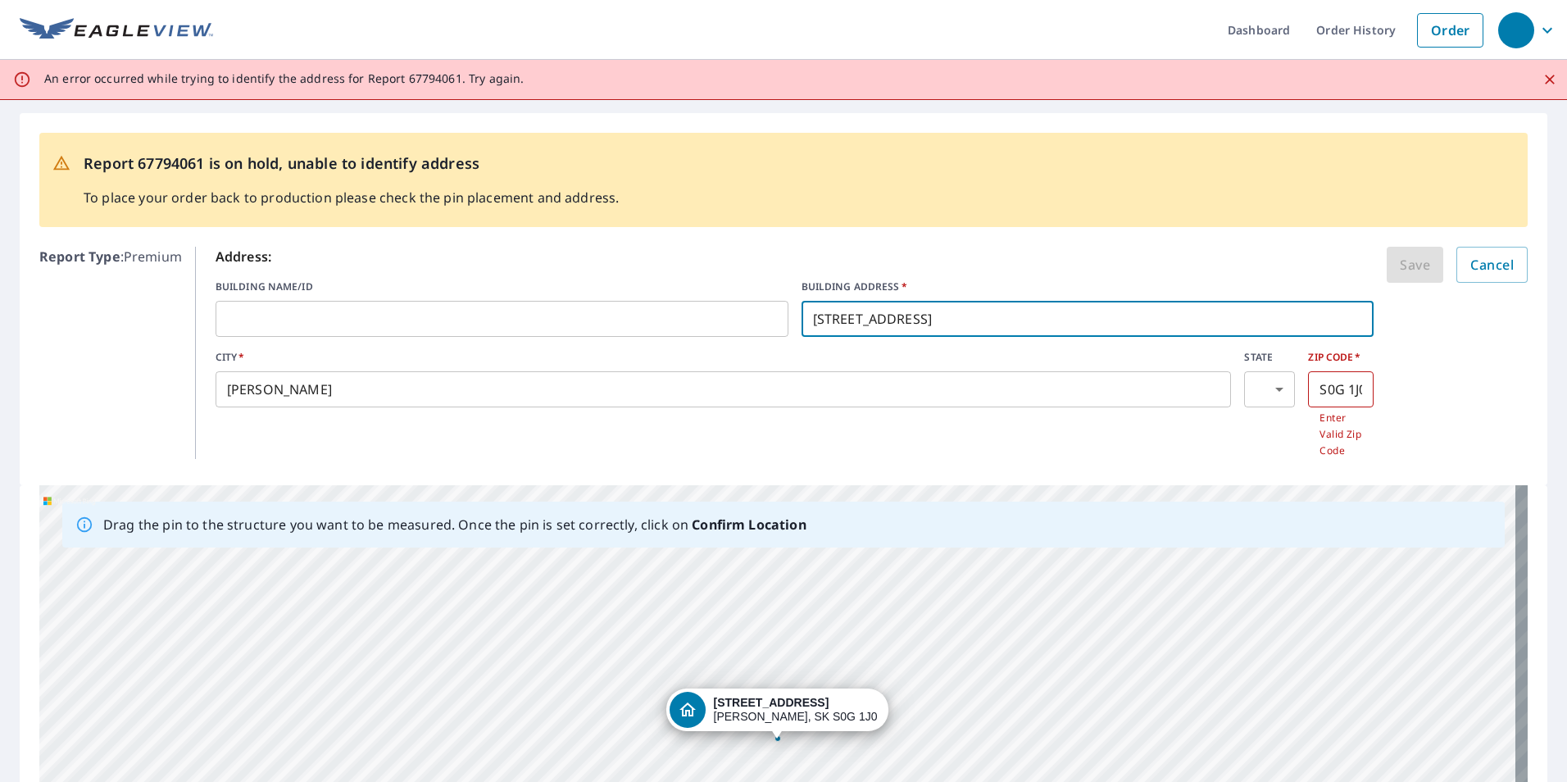
drag, startPoint x: 962, startPoint y: 316, endPoint x: 692, endPoint y: 329, distance: 270.0
click at [692, 329] on div "BUILDING NAME/ID ​ BUILDING ADDRESS   * [STREET_ADDRESS] ​" at bounding box center [795, 308] width 1159 height 57
paste input "'Appelle Dr E"
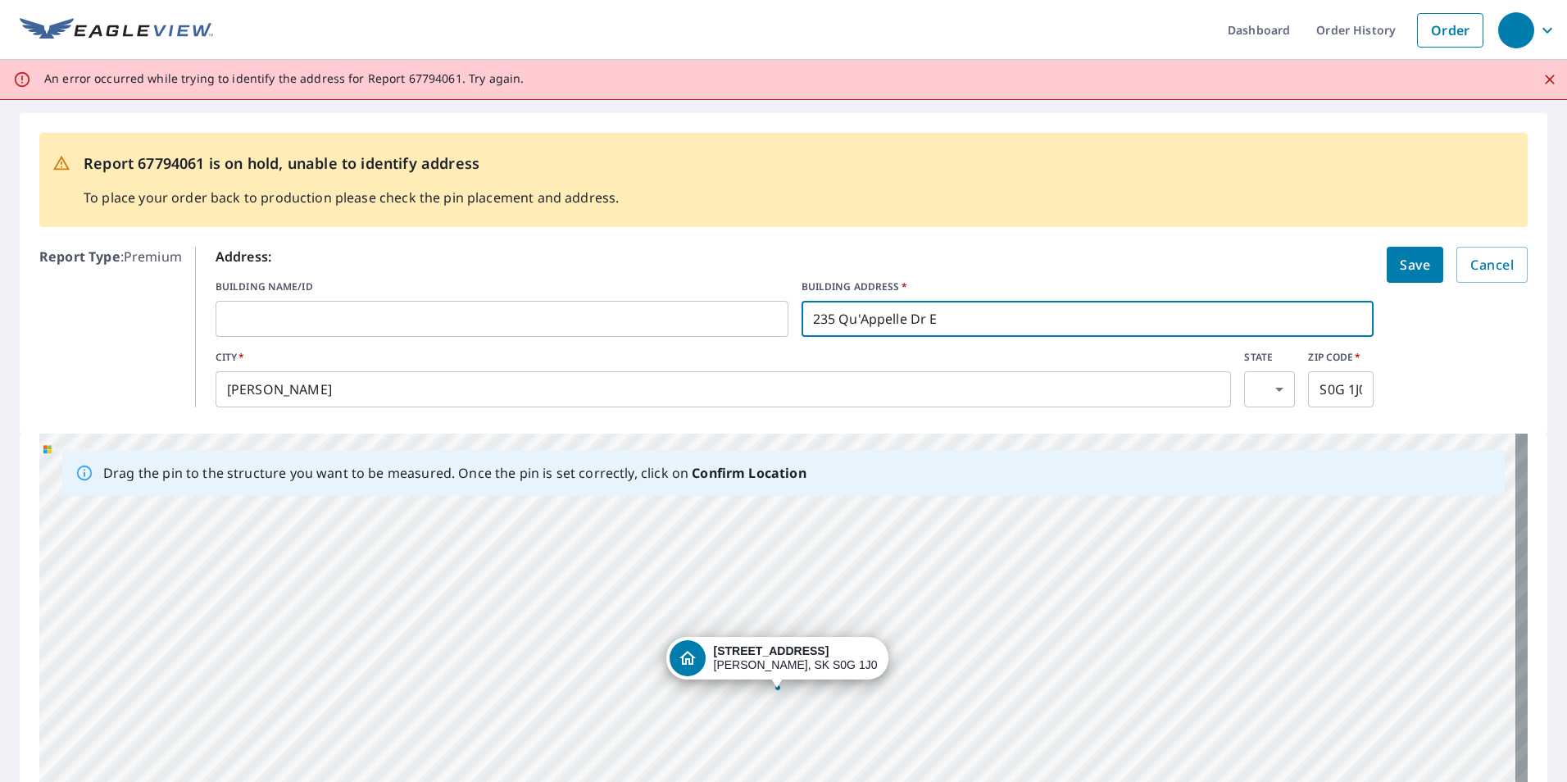
type input "235 Qu'Appelle Dr E"
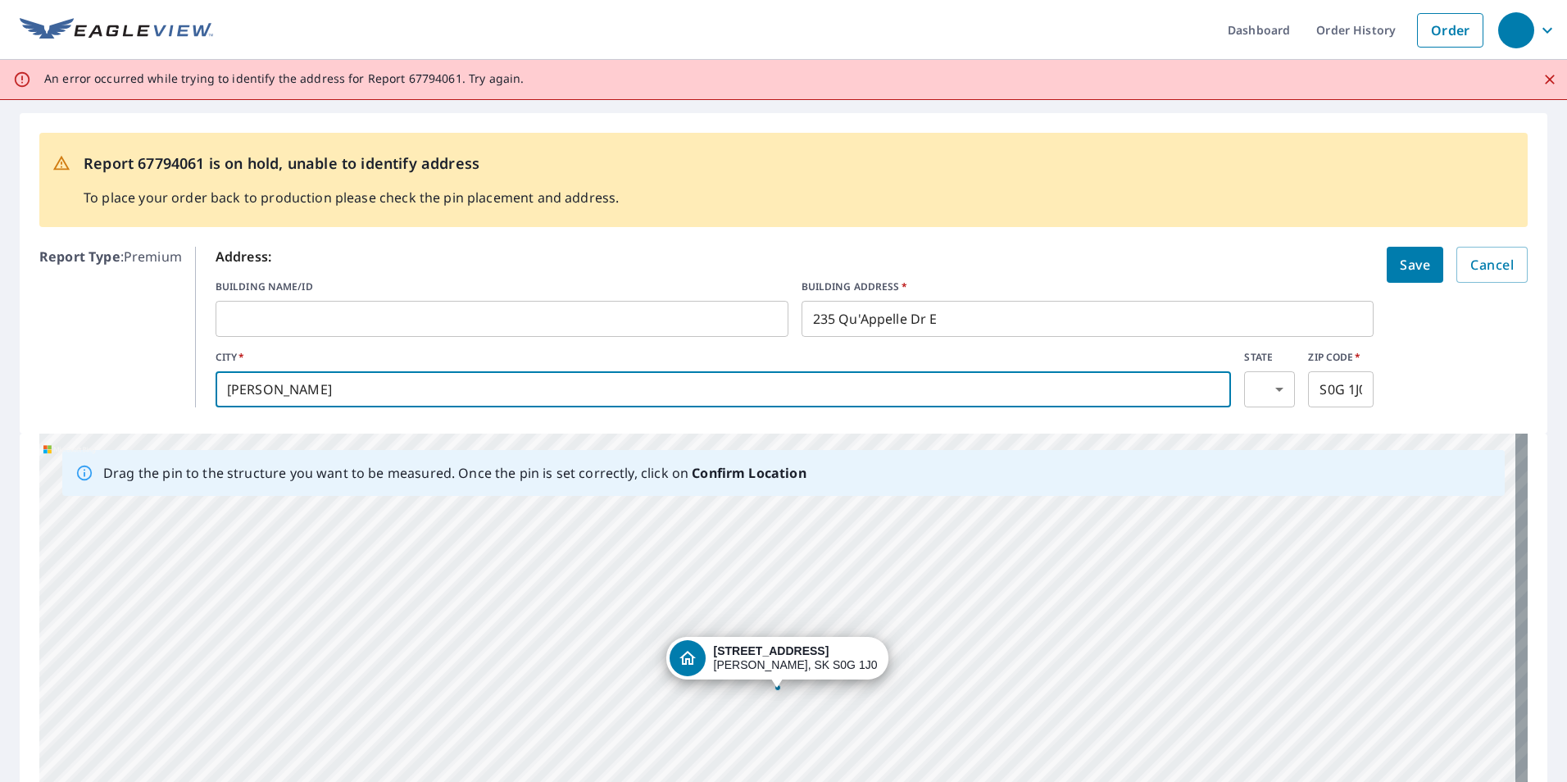
drag, startPoint x: 518, startPoint y: 380, endPoint x: 150, endPoint y: 416, distance: 369.8
click at [150, 416] on div "Report 67794061 is on hold, unable to identify address To place your order back…" at bounding box center [784, 273] width 1528 height 321
type input "[PERSON_NAME]"
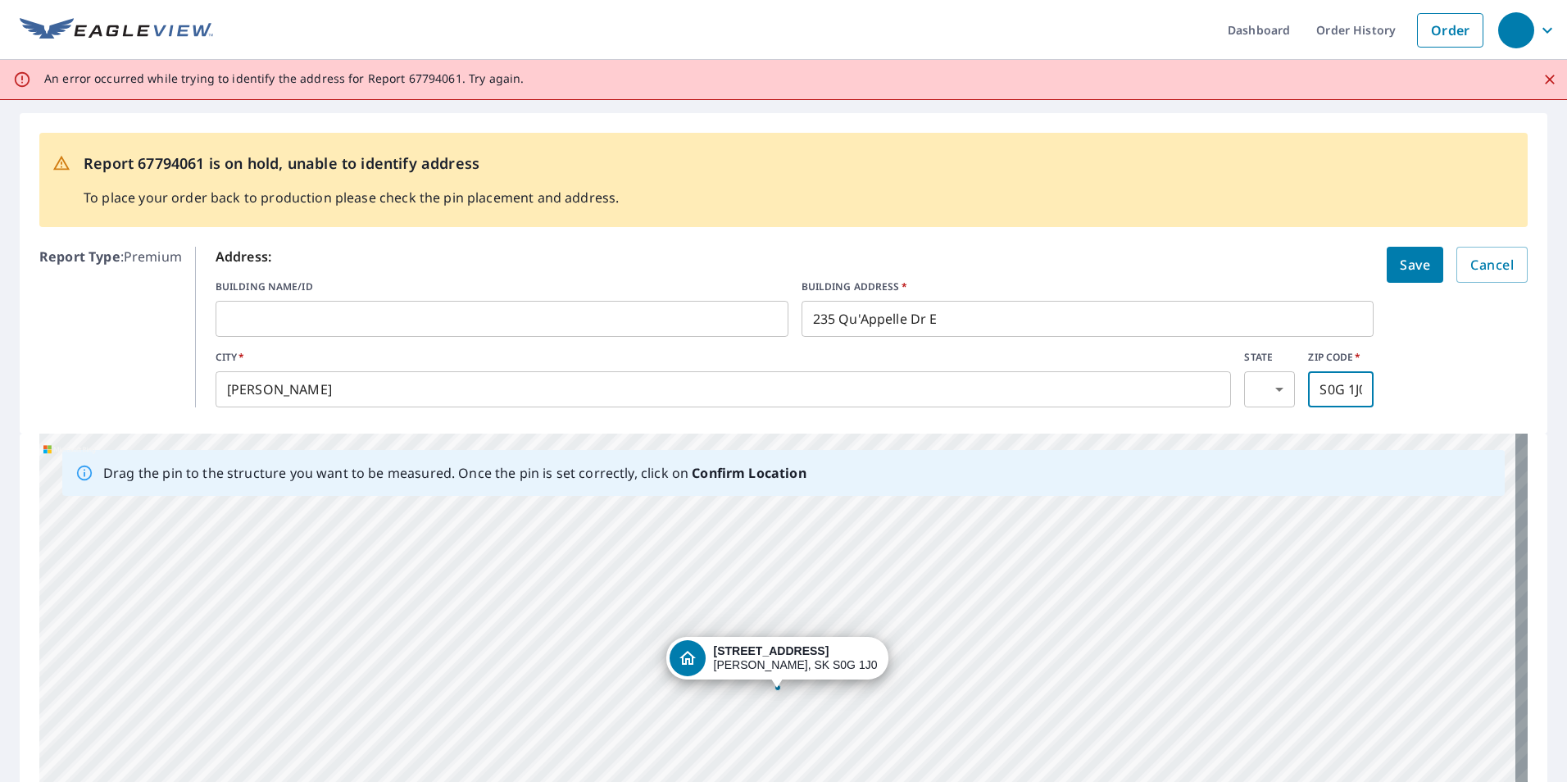
click at [1333, 388] on input "S0G 1J0" at bounding box center [1341, 389] width 66 height 46
click at [1415, 271] on span "Save" at bounding box center [1415, 264] width 30 height 23
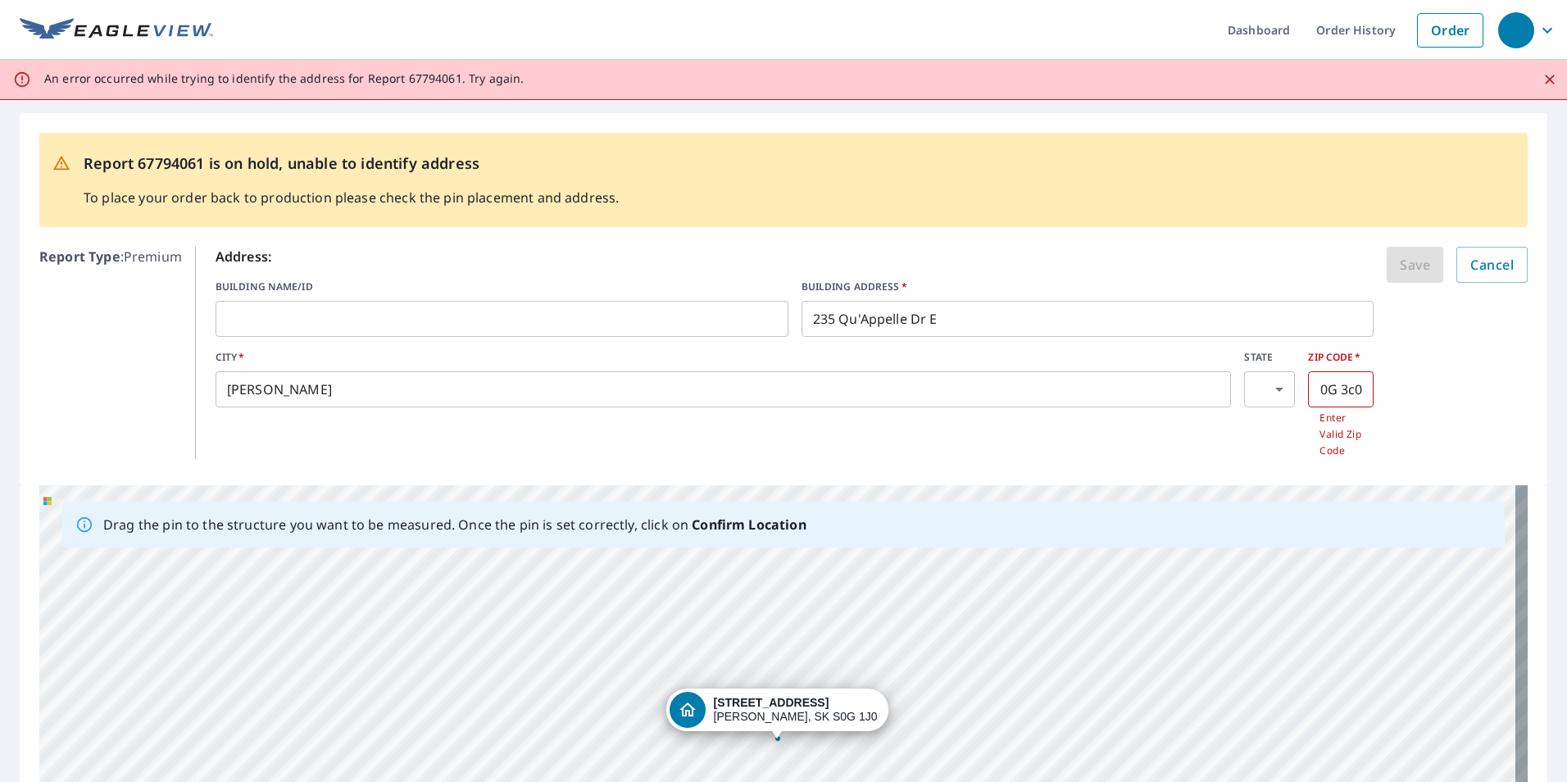
scroll to position [0, 0]
click at [1333, 377] on input "S0G 3c0" at bounding box center [1341, 389] width 66 height 46
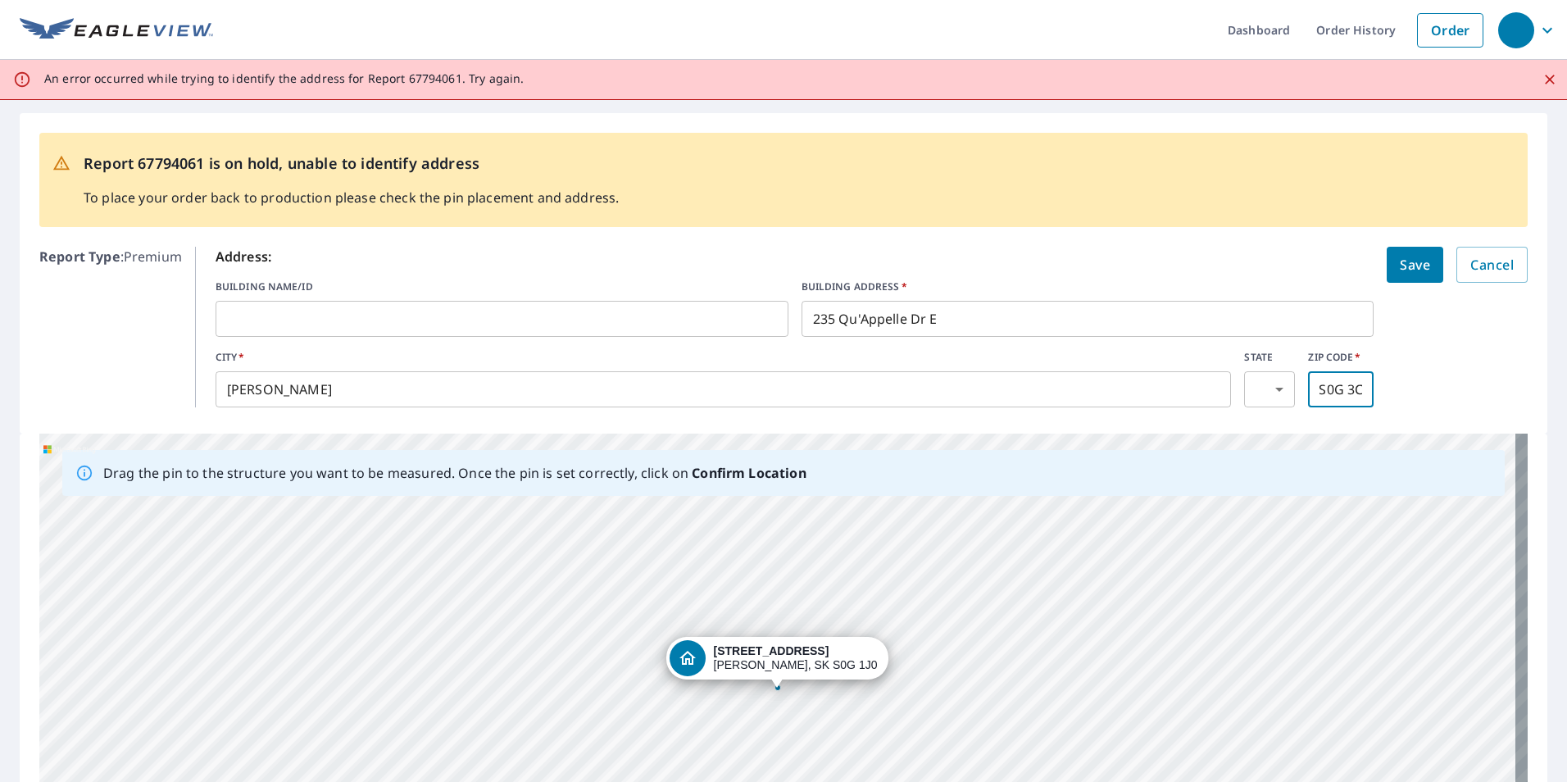
scroll to position [0, 2]
type input "S0G 3C0"
click at [1400, 271] on span "Save" at bounding box center [1415, 264] width 30 height 23
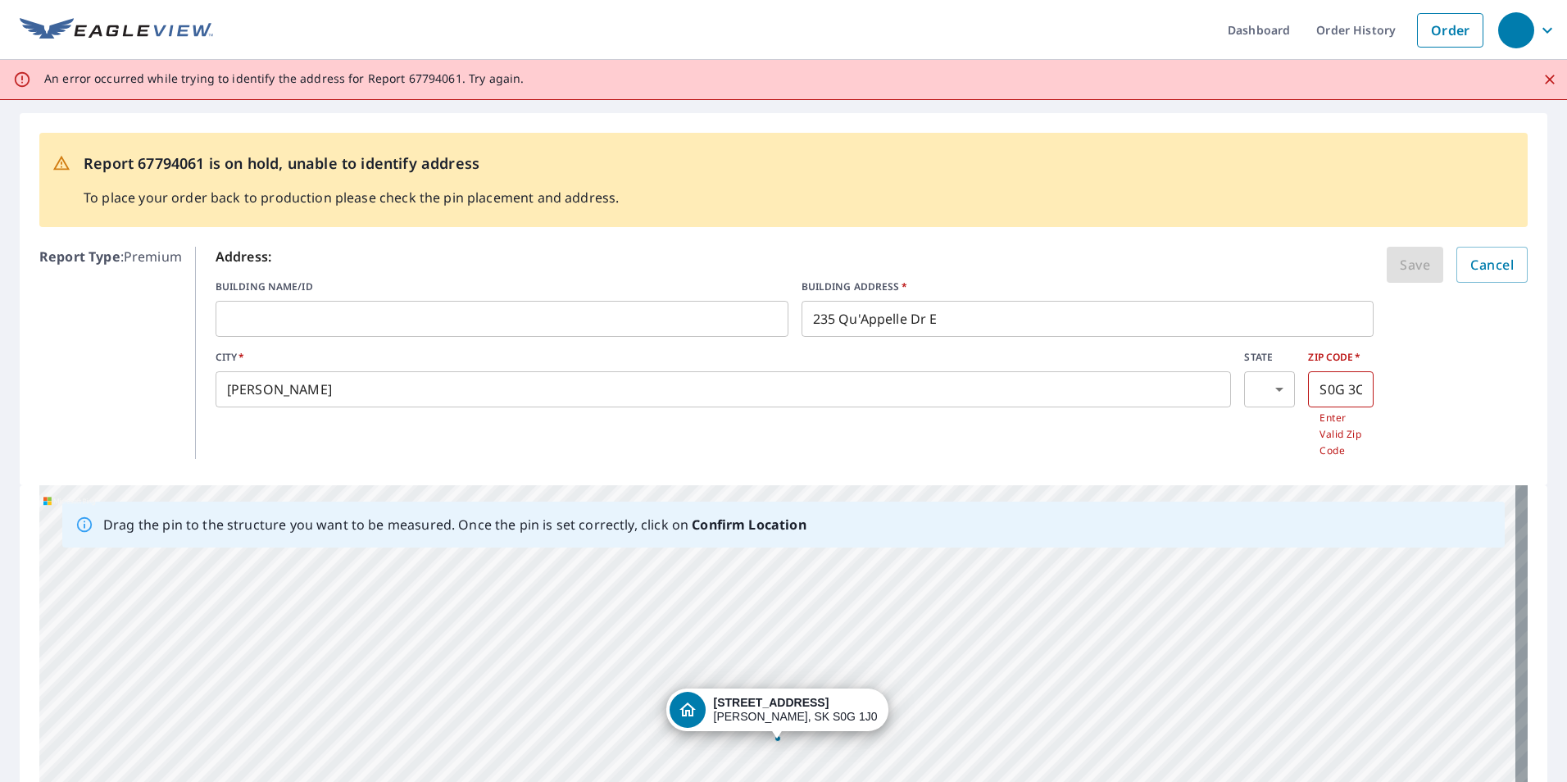
click at [1344, 386] on input "S0G 3C0" at bounding box center [1341, 389] width 66 height 46
click at [1396, 265] on div "Save Cancel" at bounding box center [1457, 265] width 141 height 36
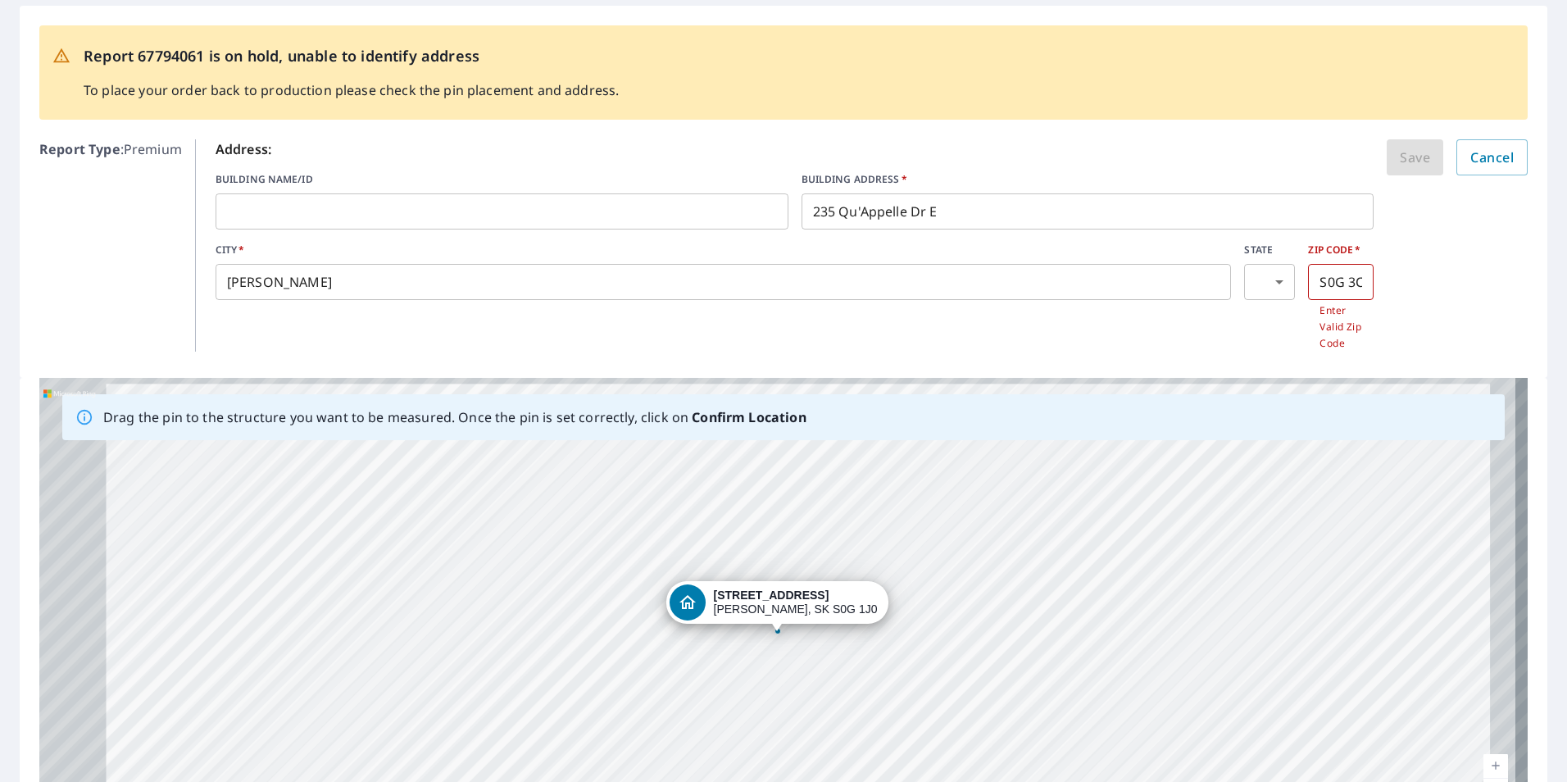
scroll to position [246, 0]
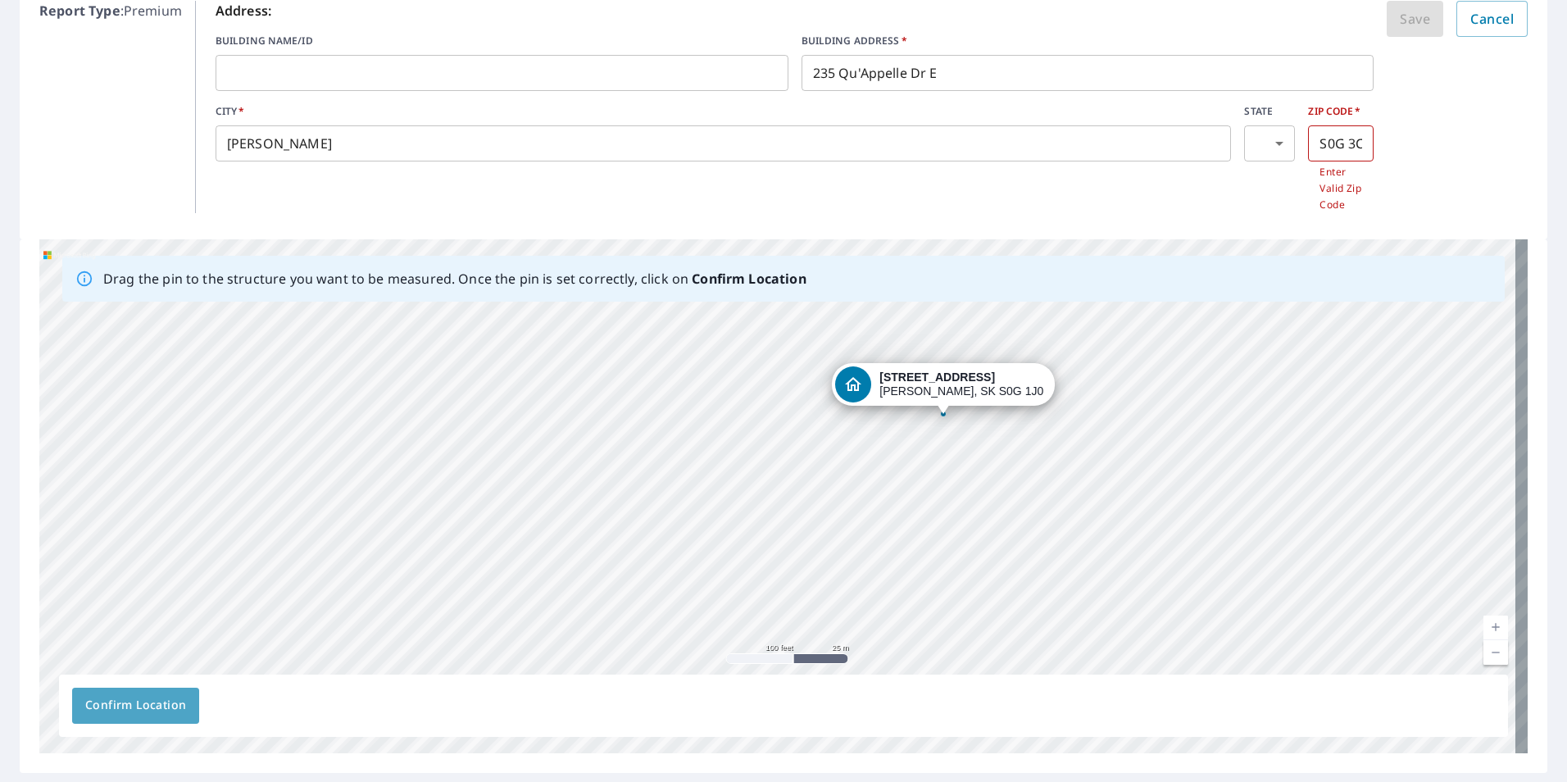
click at [131, 707] on span "Confirm Location" at bounding box center [135, 705] width 101 height 20
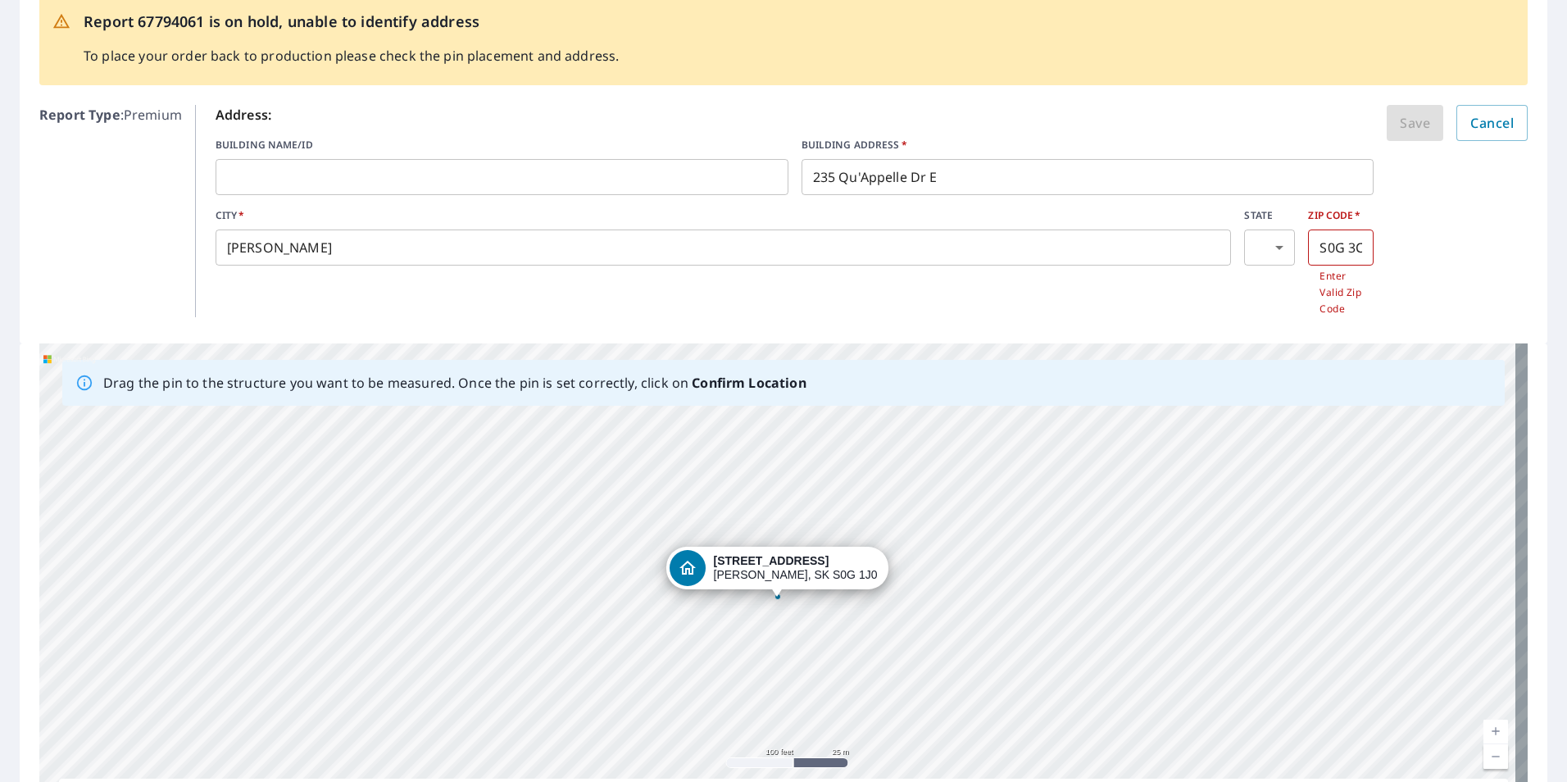
scroll to position [0, 0]
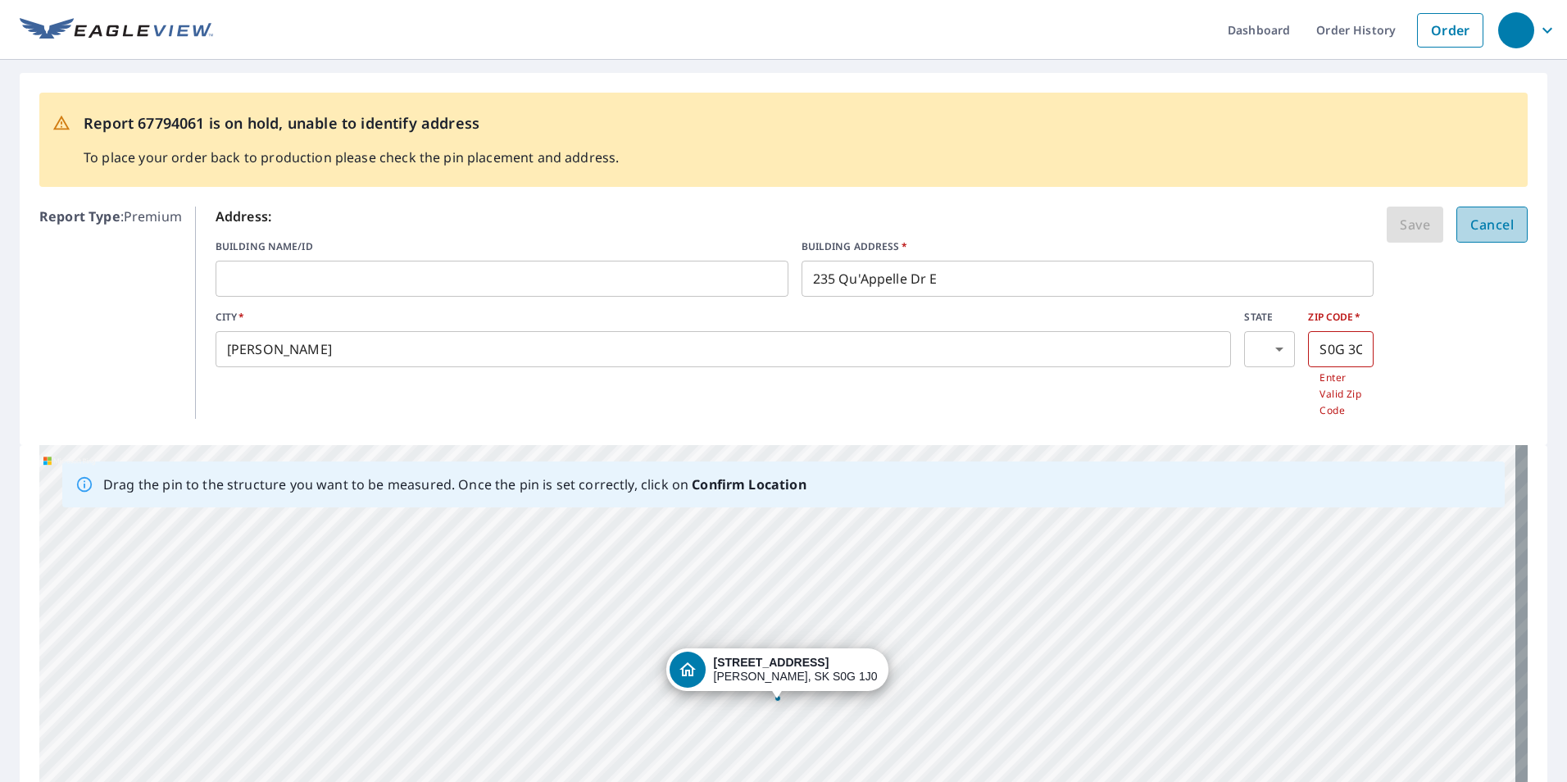
click at [1480, 218] on span "Cancel" at bounding box center [1492, 224] width 43 height 23
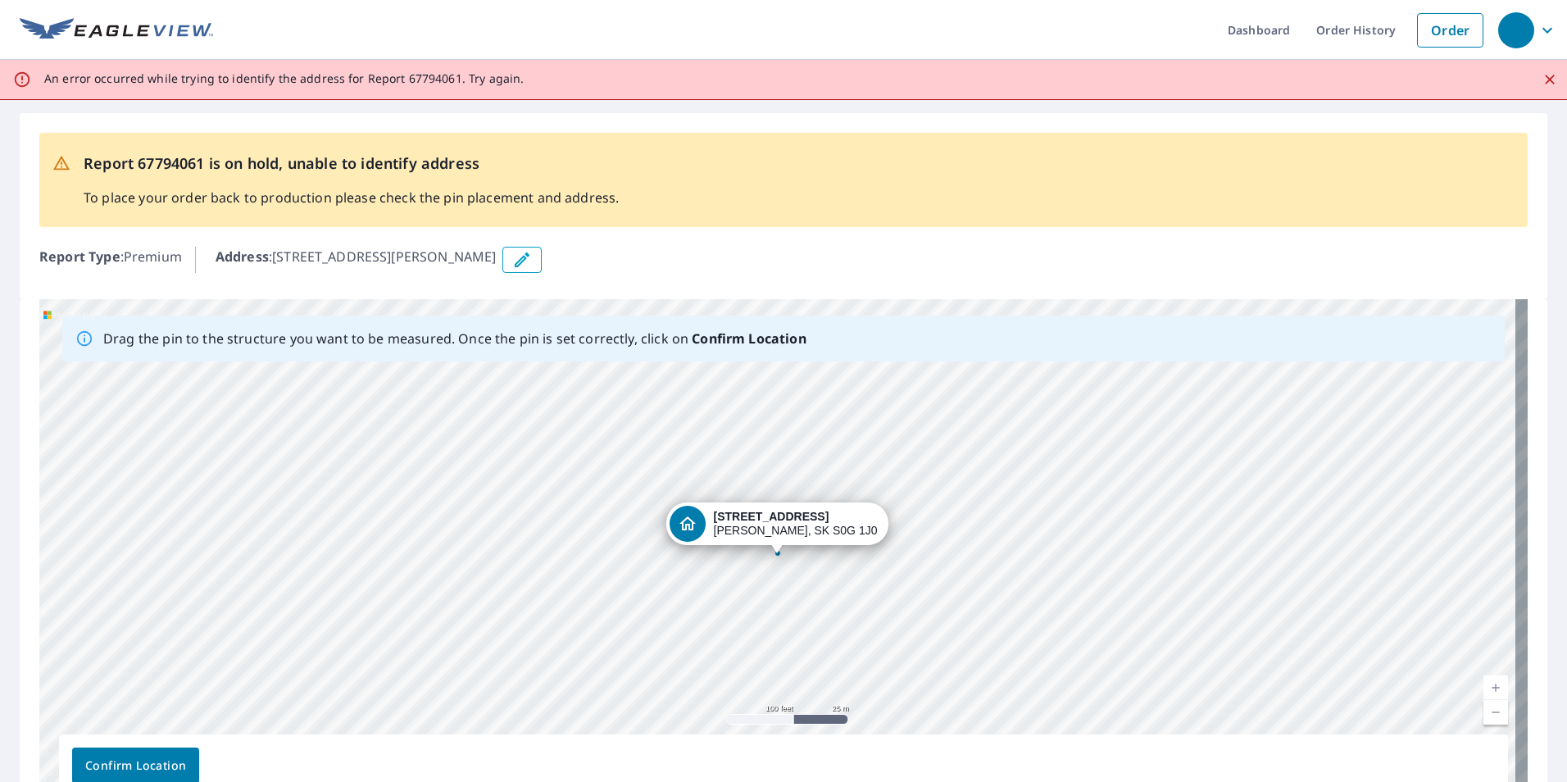
click at [152, 766] on span "Confirm Location" at bounding box center [135, 766] width 101 height 20
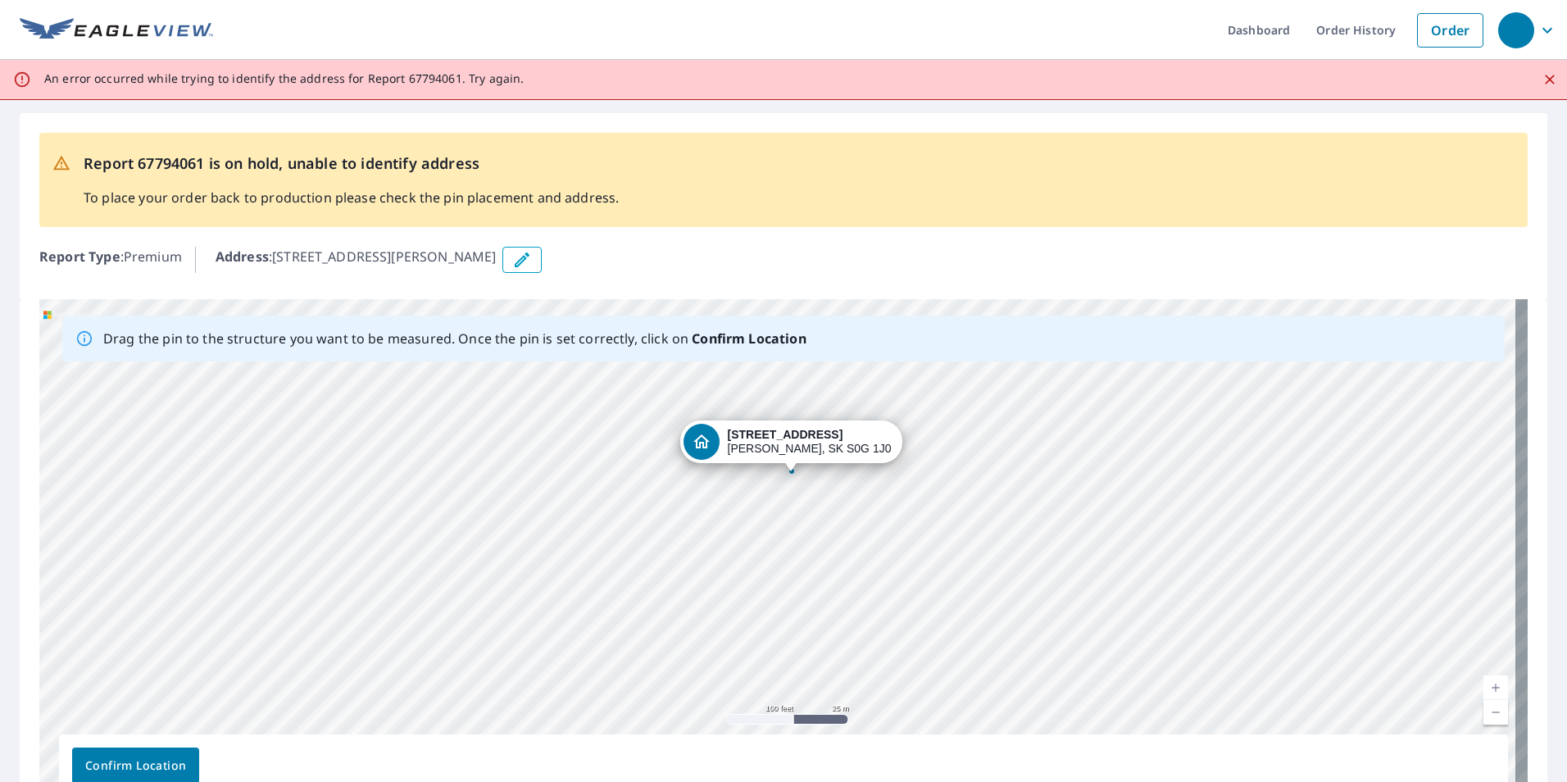
drag, startPoint x: 1039, startPoint y: 627, endPoint x: 1053, endPoint y: 545, distance: 83.1
click at [1053, 545] on div "[STREET_ADDRESS][PERSON_NAME]" at bounding box center [783, 556] width 1489 height 514
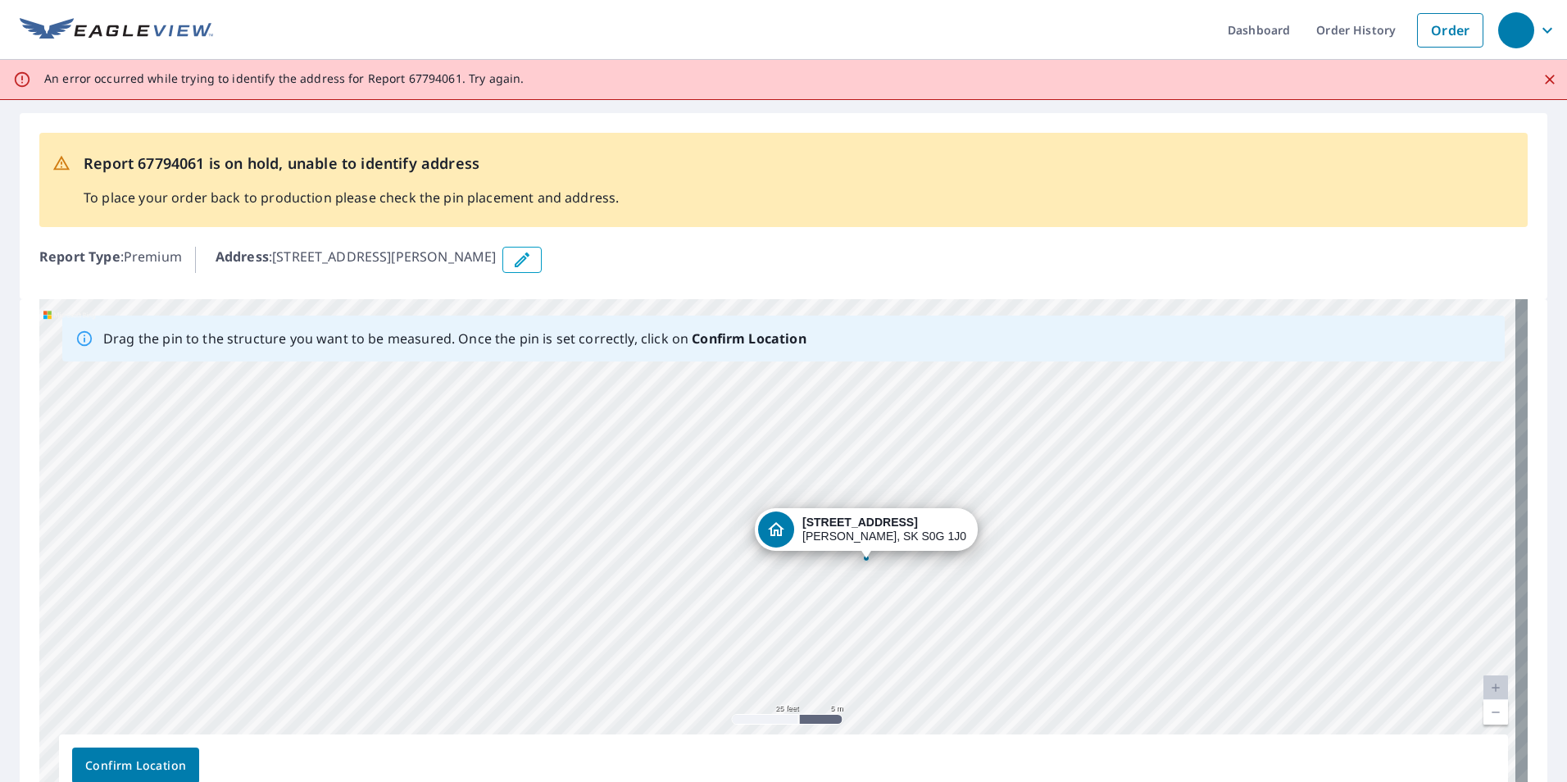
click at [532, 269] on icon "button" at bounding box center [522, 260] width 20 height 20
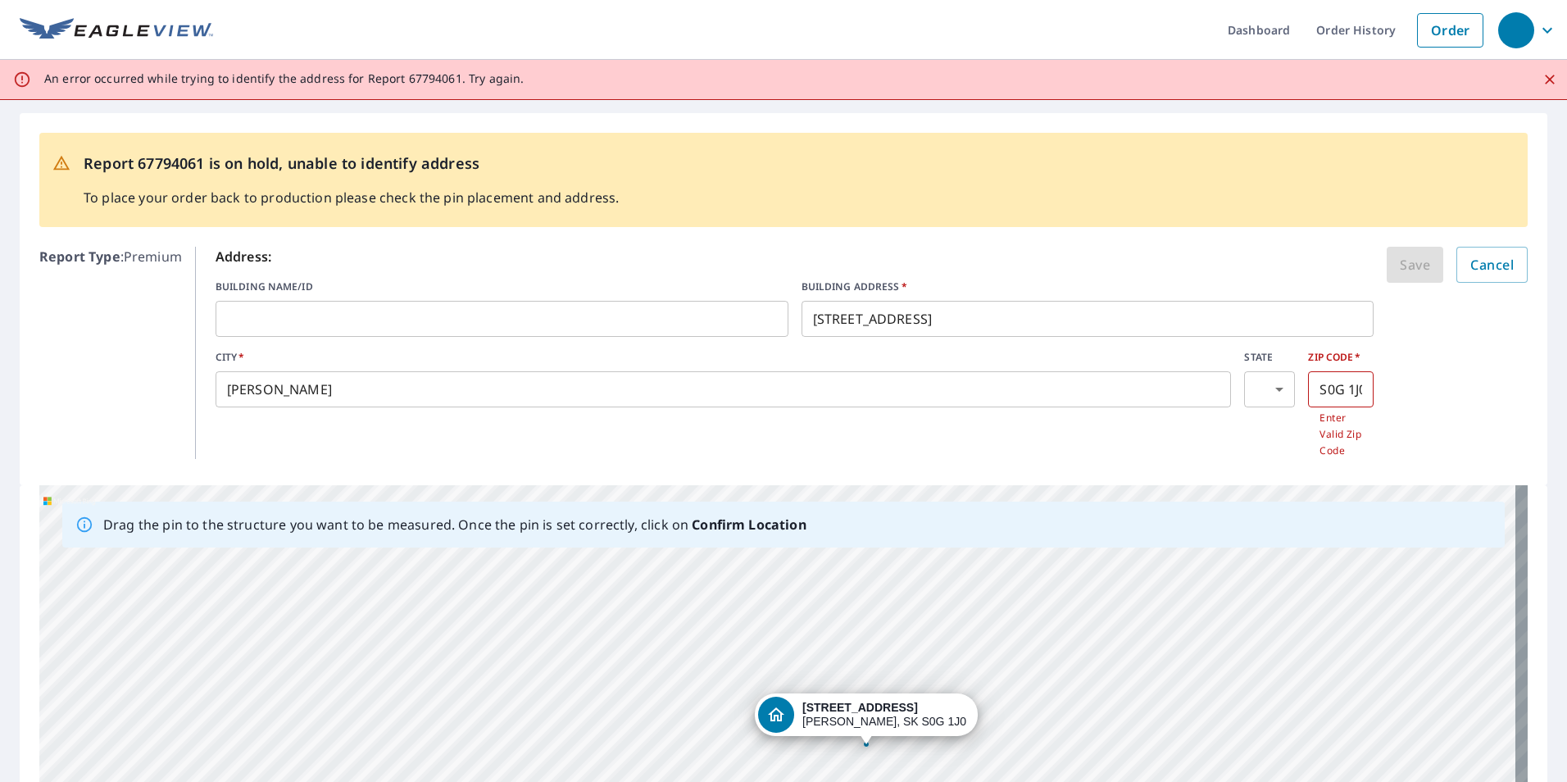
click at [1334, 397] on input "S0G 1J0" at bounding box center [1341, 389] width 66 height 46
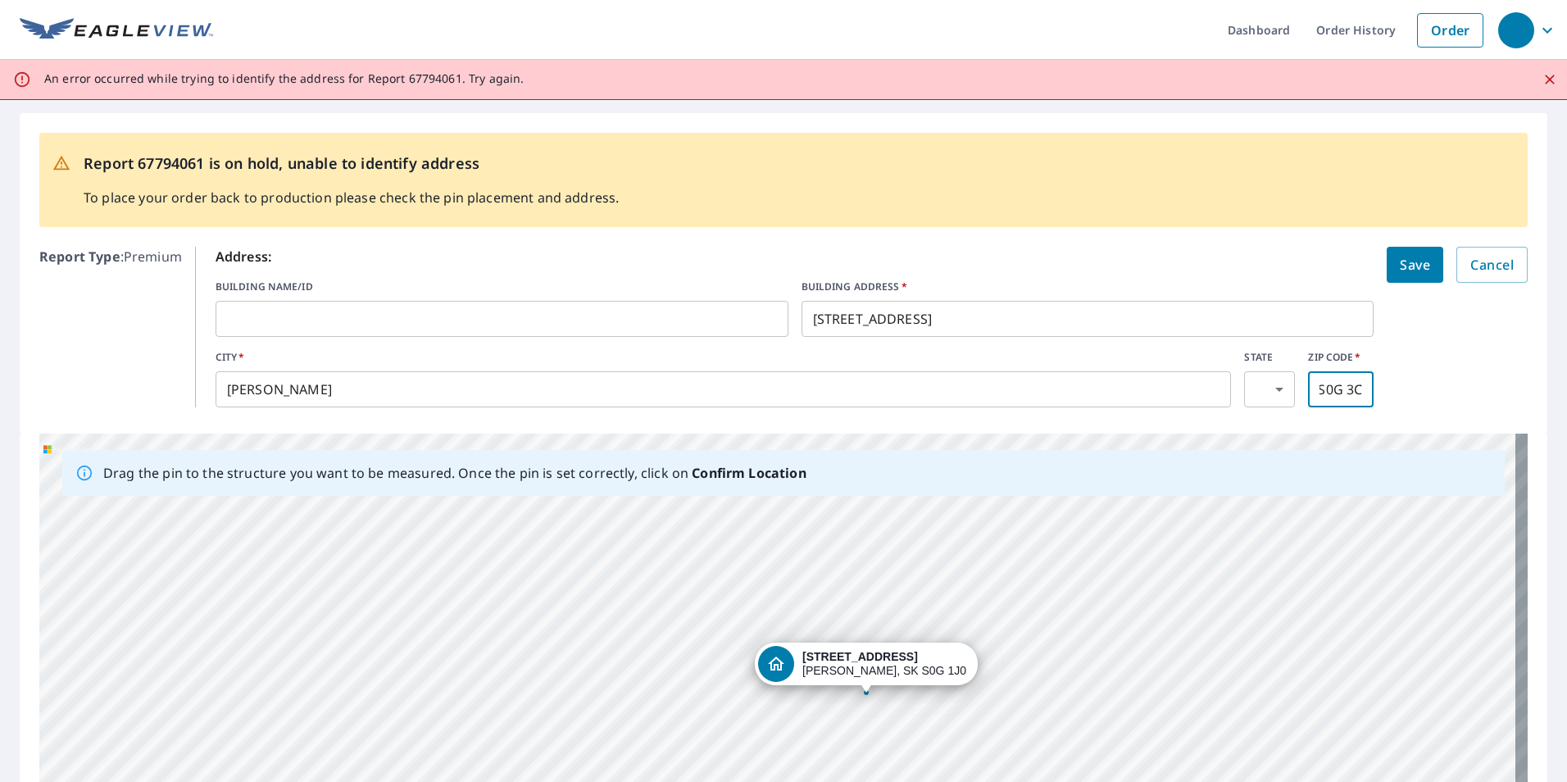
scroll to position [0, 9]
type input "S0G 3C0"
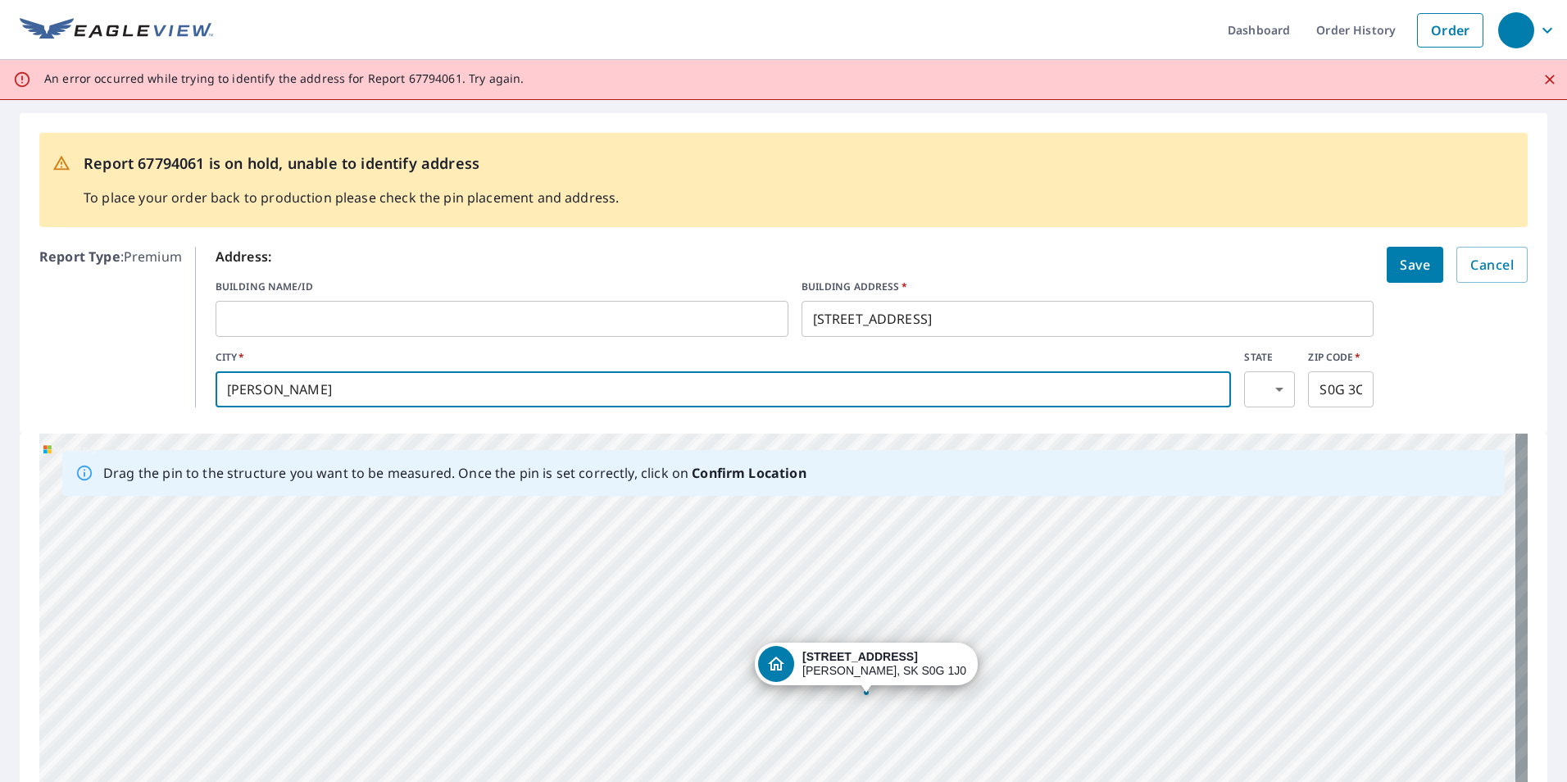
drag, startPoint x: 183, startPoint y: 413, endPoint x: 2, endPoint y: 413, distance: 181.2
click at [2, 413] on div "Report 67794061 is on hold, unable to identify address To place your order back…" at bounding box center [783, 540] width 1567 height 880
type input "[PERSON_NAME]"
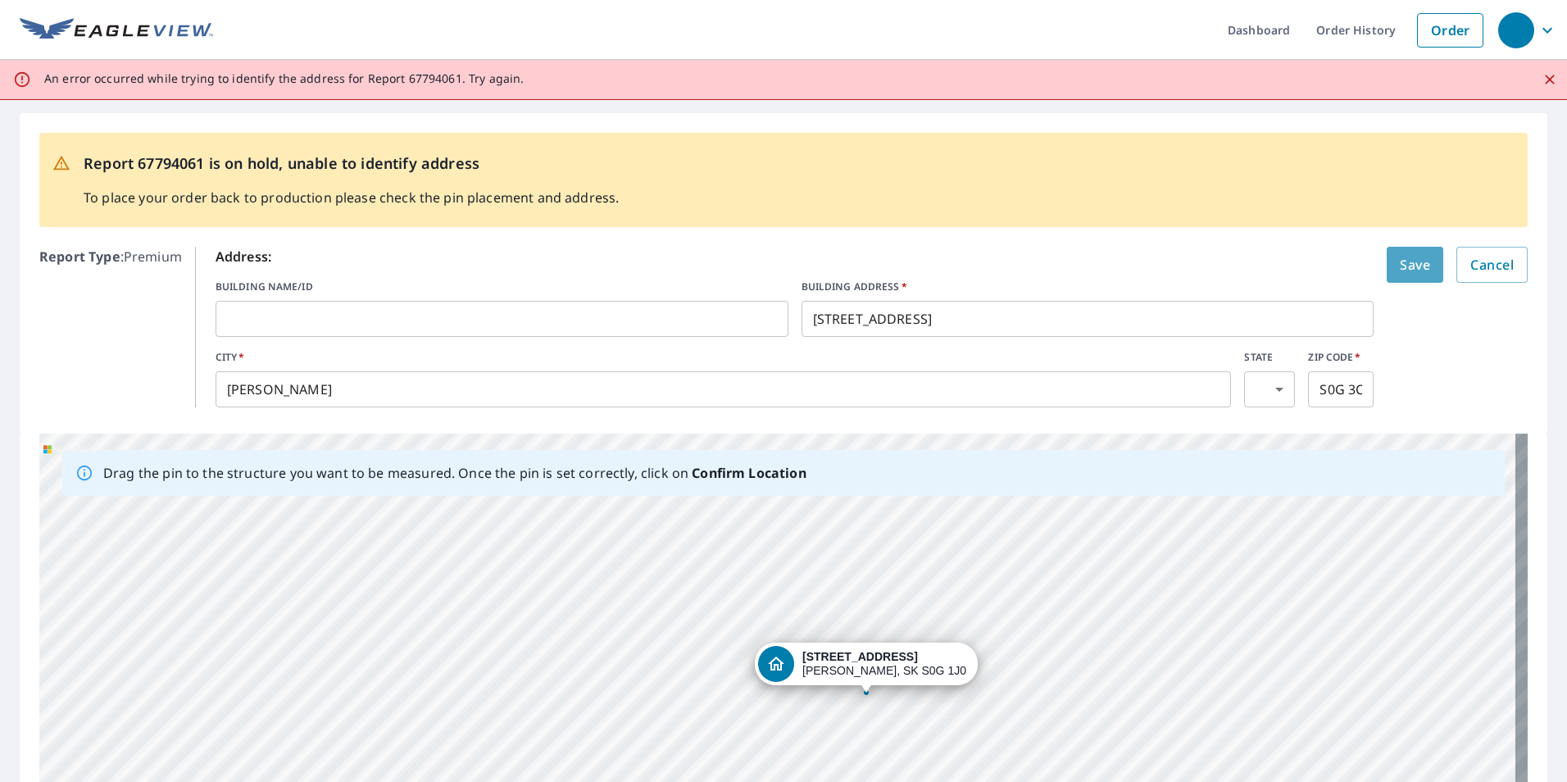
click at [1410, 258] on span "Save" at bounding box center [1415, 264] width 30 height 23
